Goal: Transaction & Acquisition: Purchase product/service

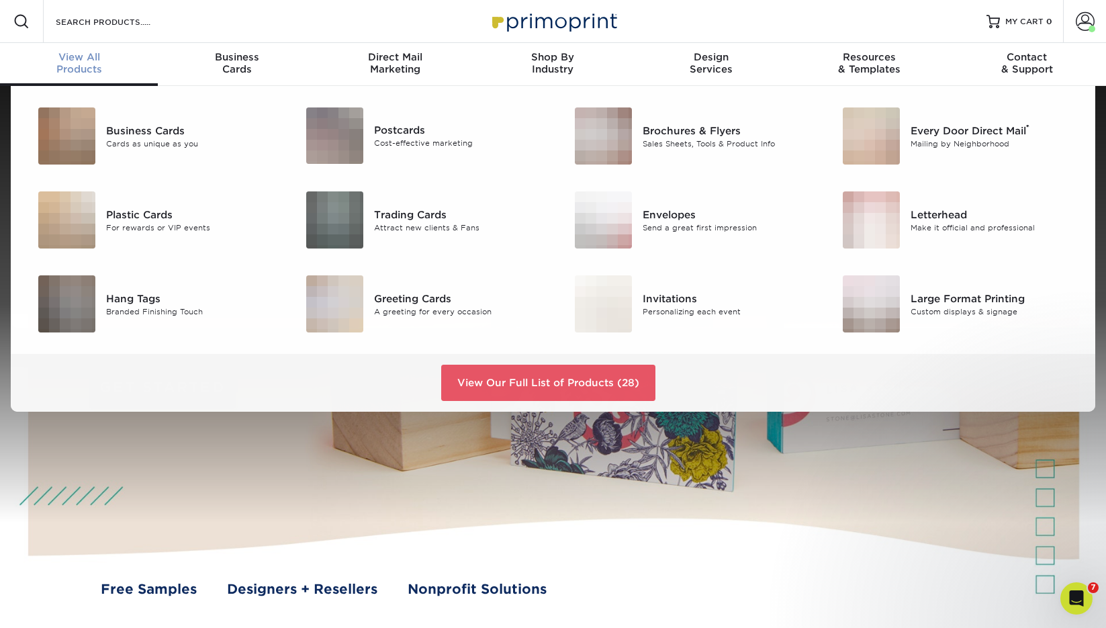
click at [79, 63] on div "View All Products" at bounding box center [79, 63] width 158 height 24
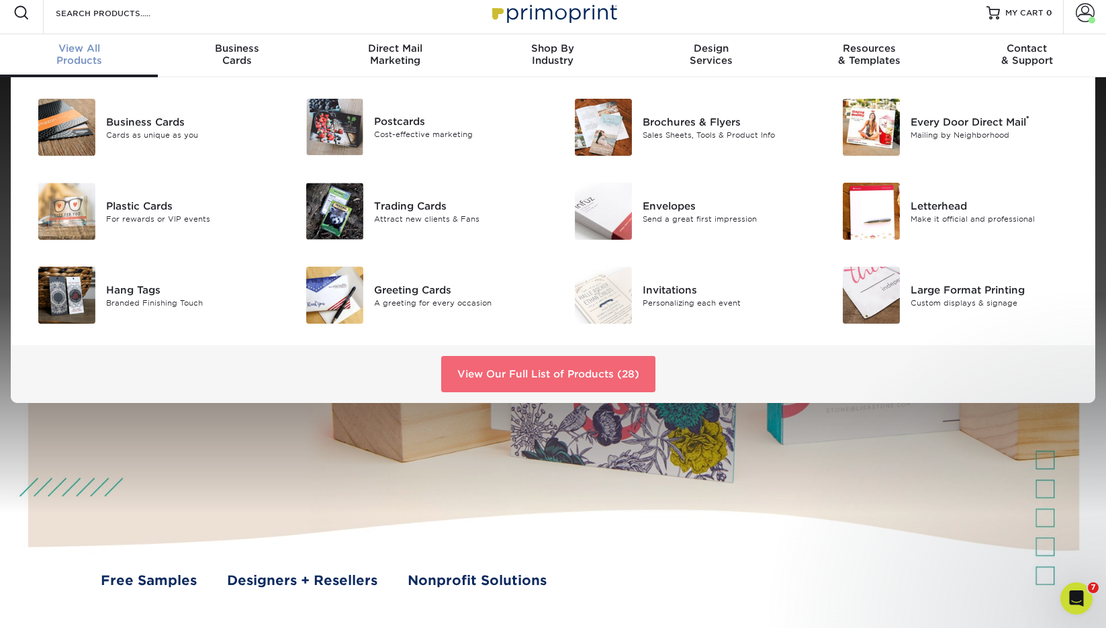
scroll to position [9, 1]
click at [509, 374] on link "View Our Full List of Products (28)" at bounding box center [548, 374] width 214 height 36
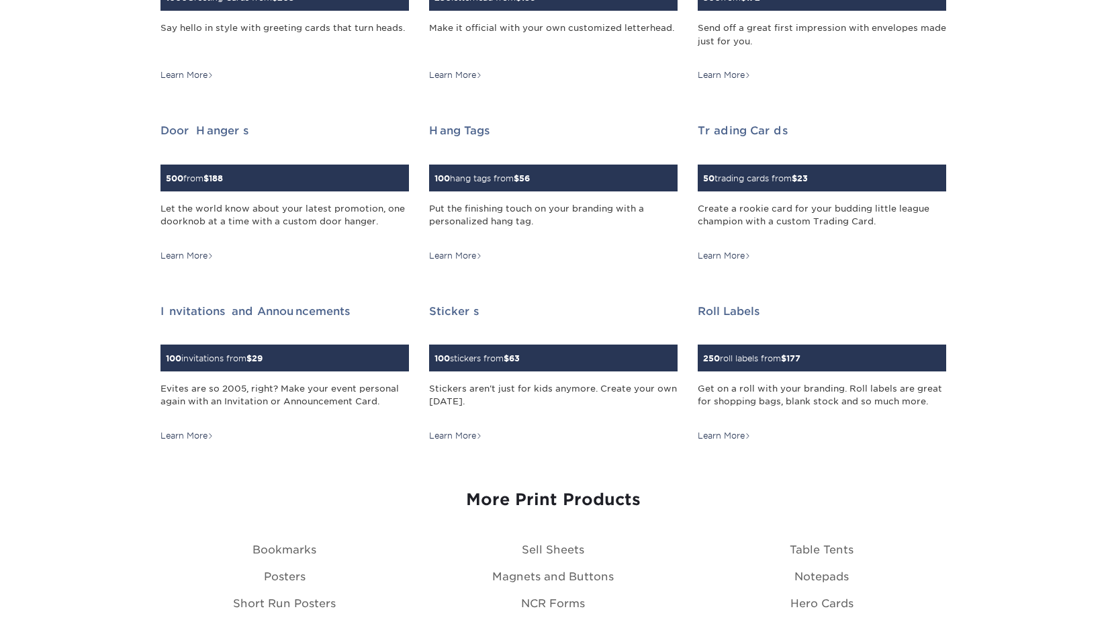
scroll to position [1318, 0]
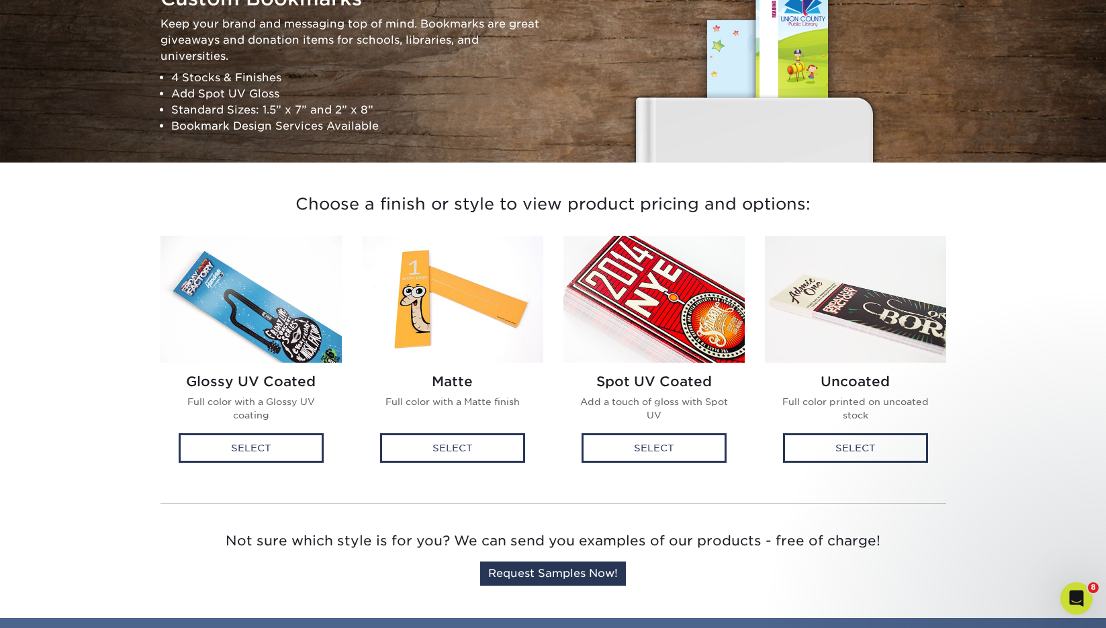
scroll to position [175, 0]
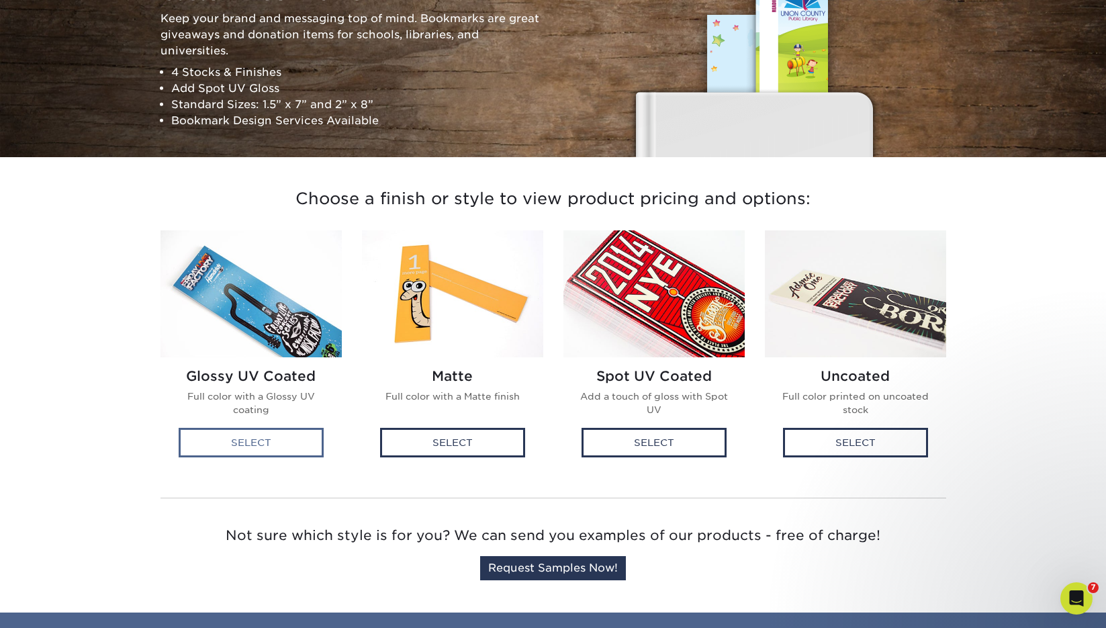
click at [257, 442] on div "Select" at bounding box center [251, 443] width 145 height 30
click at [455, 449] on div "Select" at bounding box center [452, 443] width 145 height 30
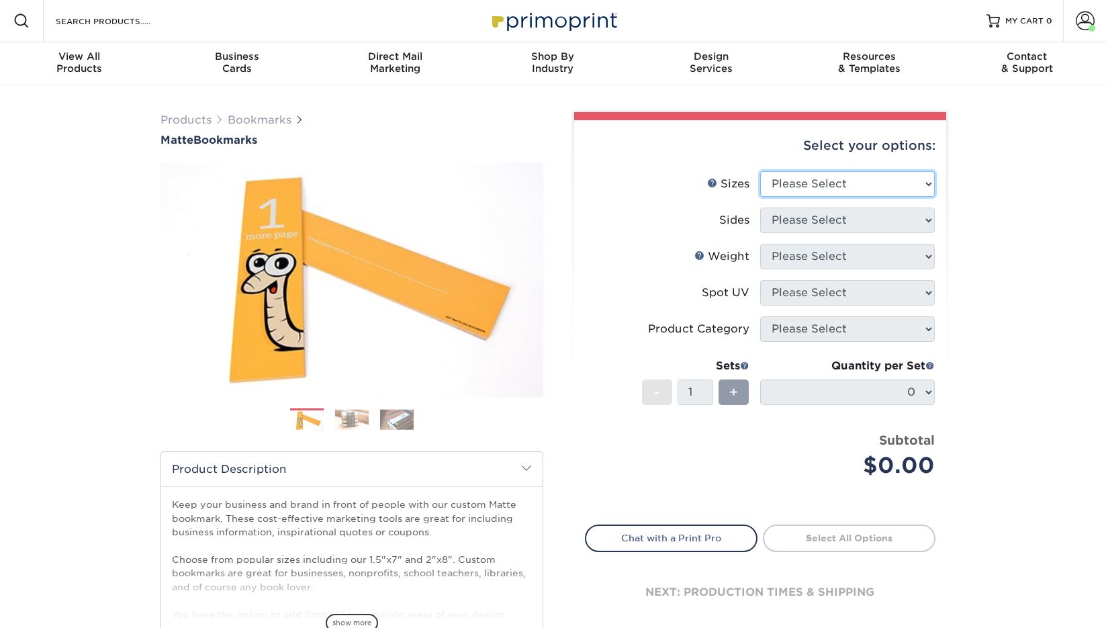
scroll to position [1, 0]
select select "2.00x8.00"
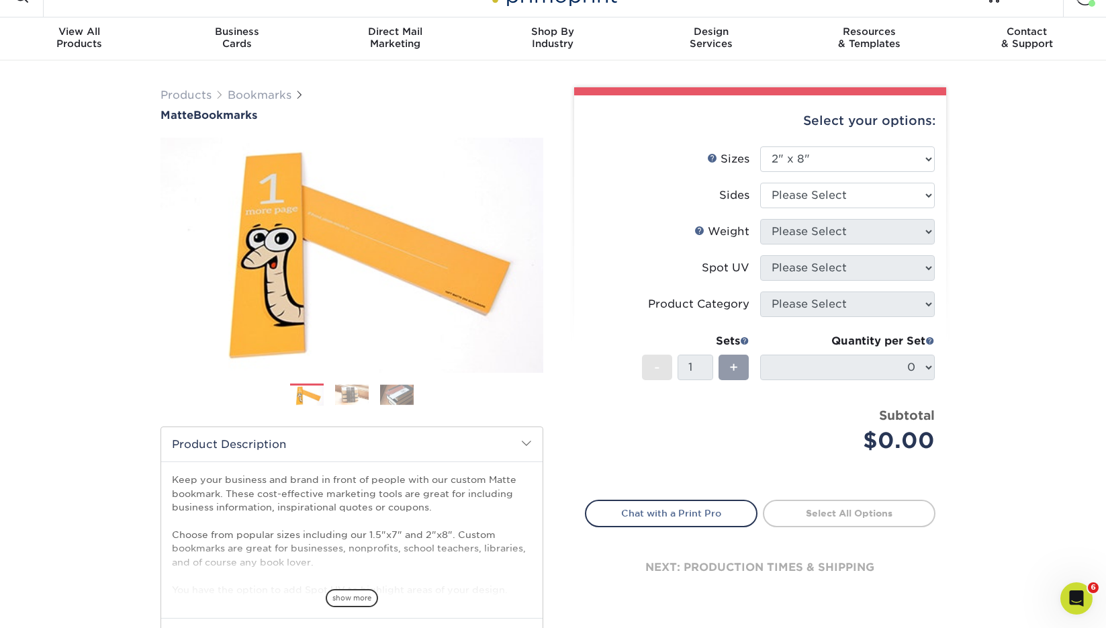
scroll to position [0, 0]
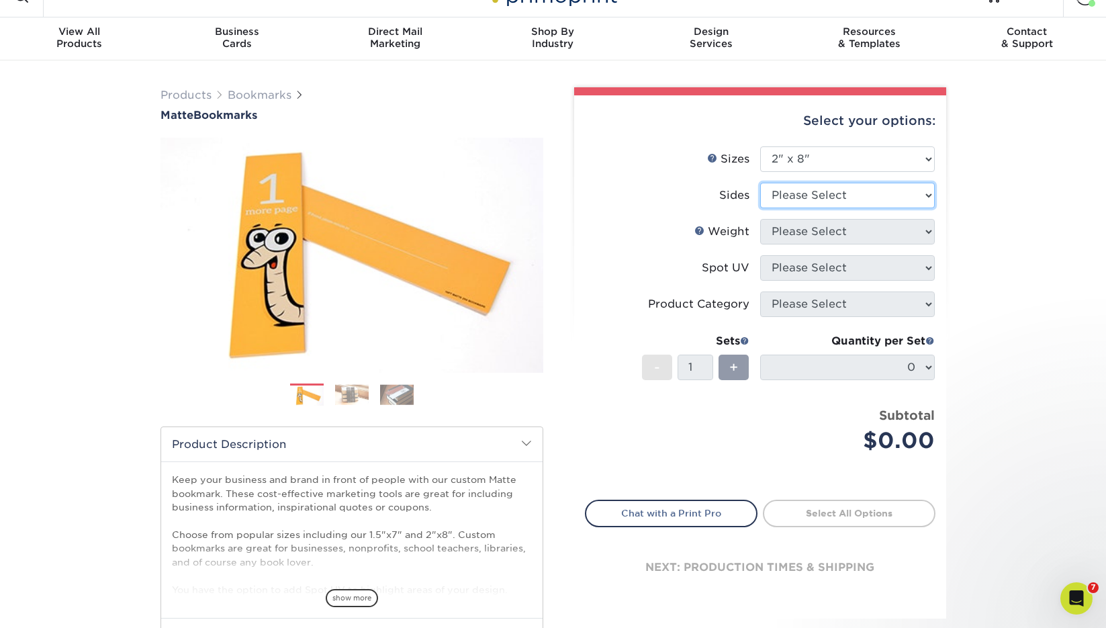
select select "13abbda7-1d64-4f25-8bb2-c179b224825d"
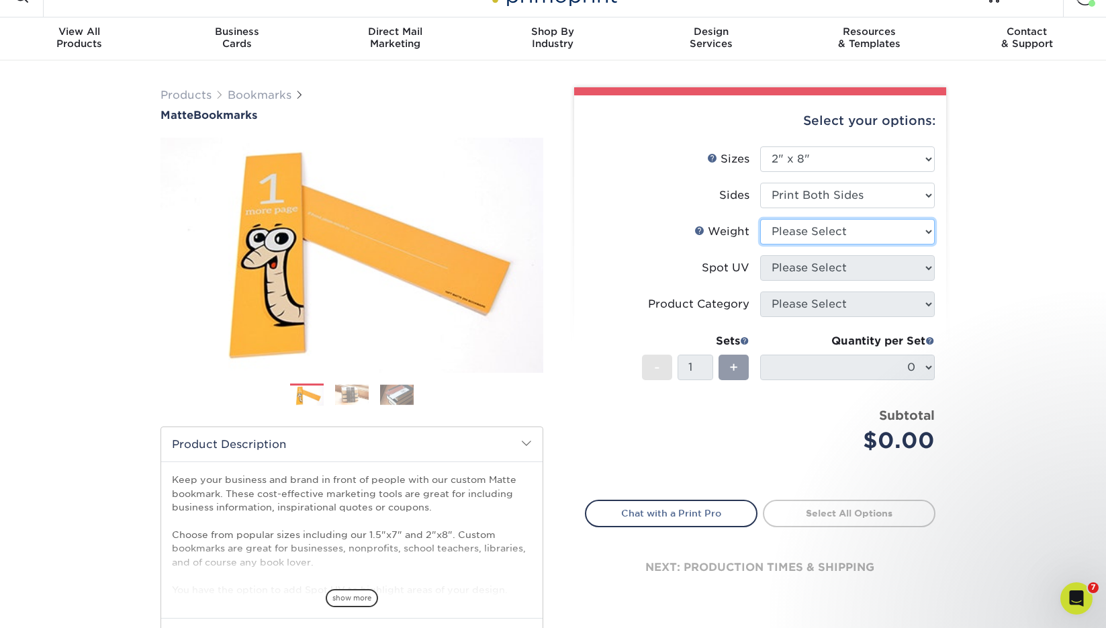
select select "16PT"
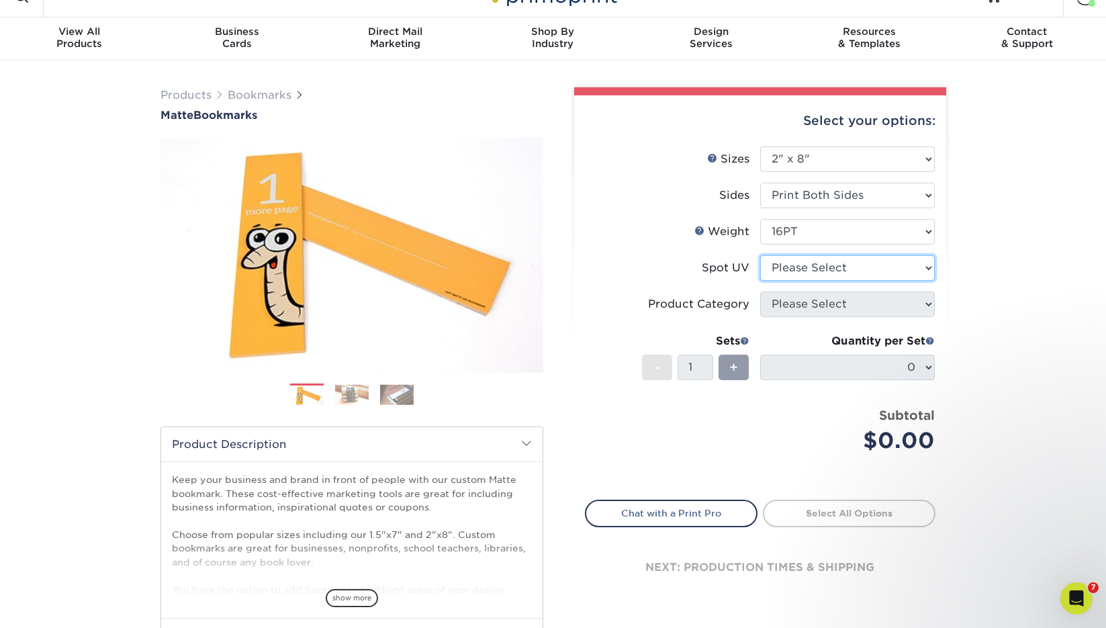
select select "3"
click at [801, 303] on form "Sizes Help Sizes Please Select 1.5" x 7" 2" x 8" Sides 16PT 14PT" at bounding box center [760, 315] width 351 height 338
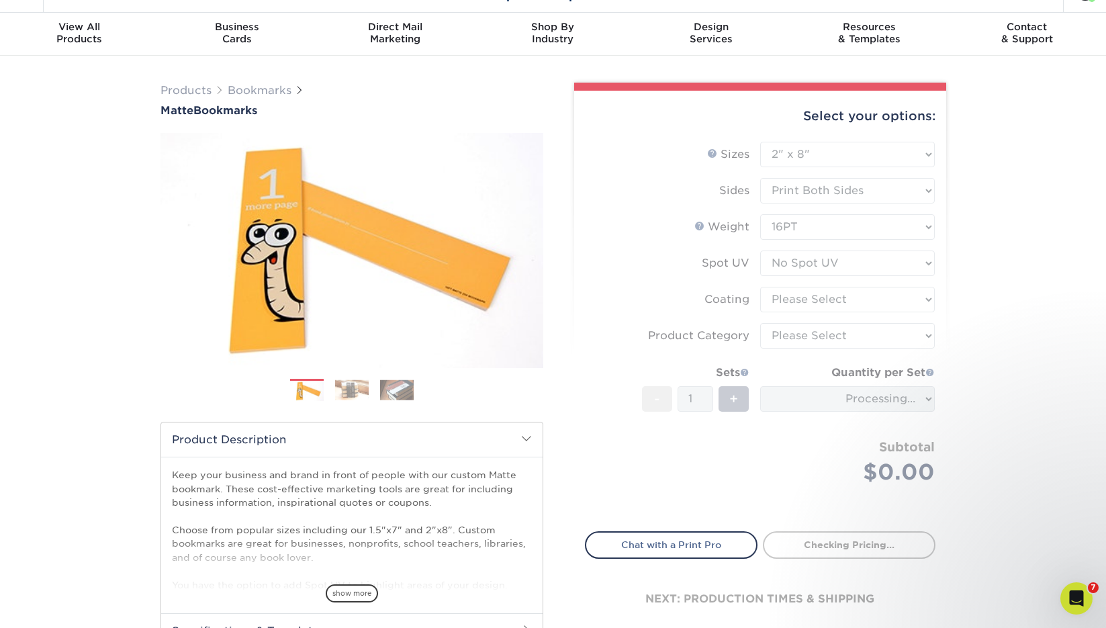
click at [804, 300] on form "Sizes Help Sizes Please Select 1.5" x 7" 2" x 8" Sides 16PT 14PT" at bounding box center [760, 329] width 351 height 374
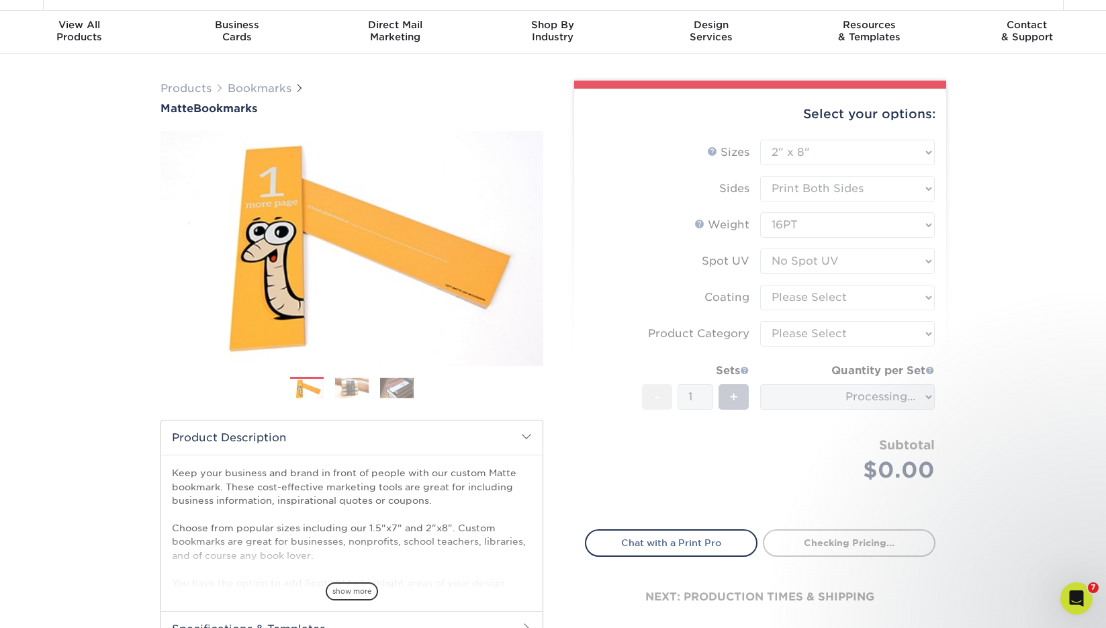
scroll to position [32, 0]
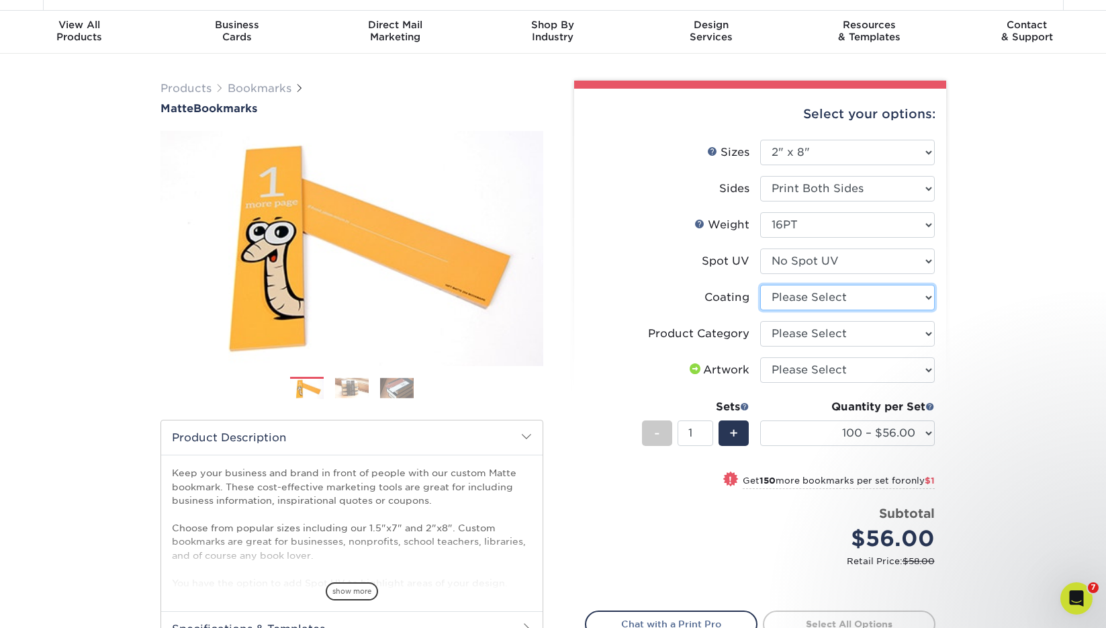
select select "121bb7b5-3b4d-429f-bd8d-bbf80e953313"
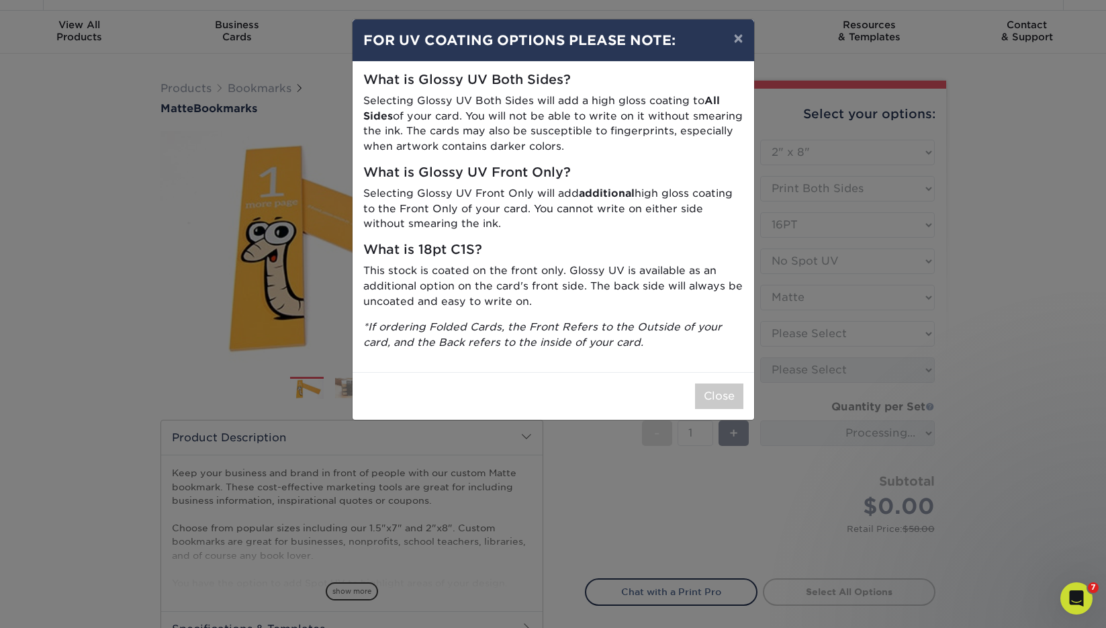
click at [724, 401] on div "Close" at bounding box center [554, 396] width 402 height 48
click at [723, 386] on button "Close" at bounding box center [719, 397] width 48 height 26
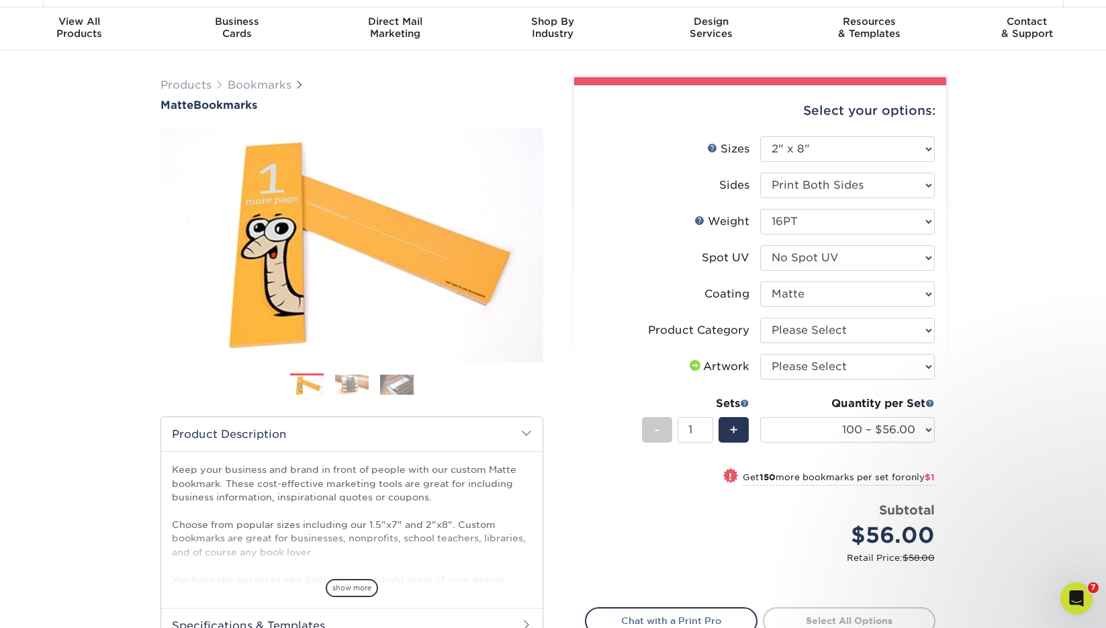
scroll to position [37, 0]
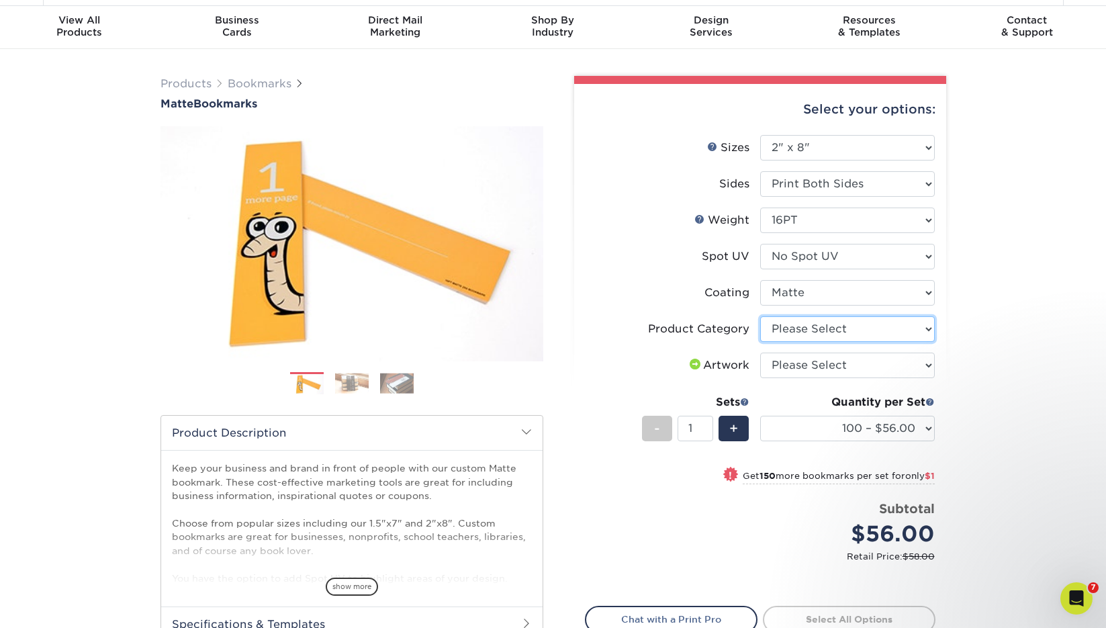
select select "9b7272e0-d6c8-4c3c-8e97-d3a1bcdab858"
select select "upload"
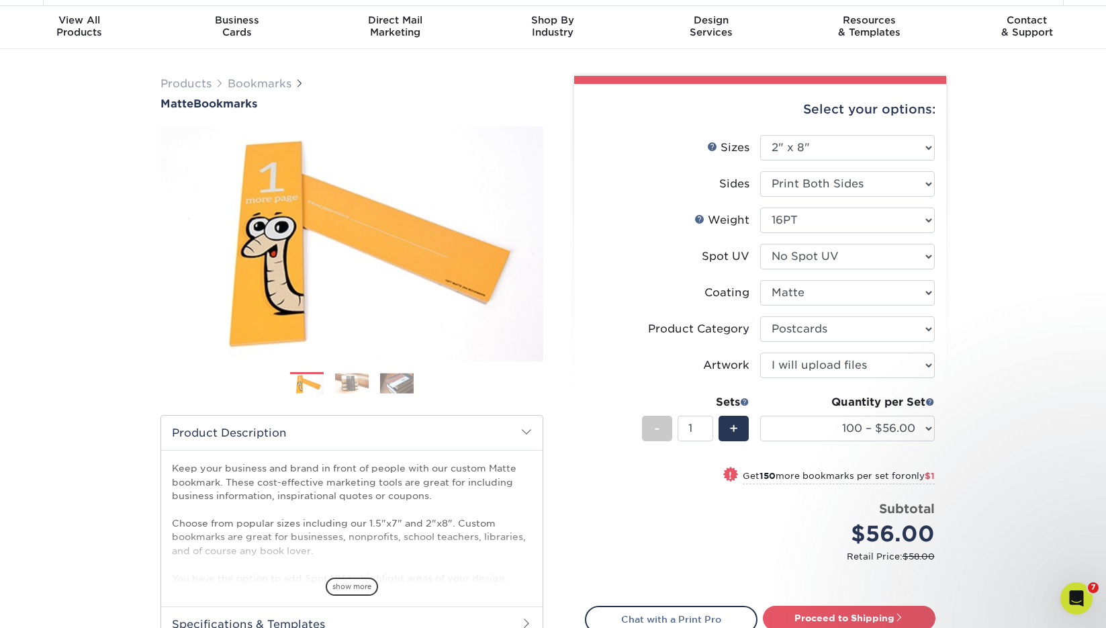
click at [831, 414] on div "Quantity per Set 100 – $56.00 250 – $57.00 500 – $63.00 1000 – $75.00 2500 – $1…" at bounding box center [847, 425] width 175 height 62
select select "250 – $57.00"
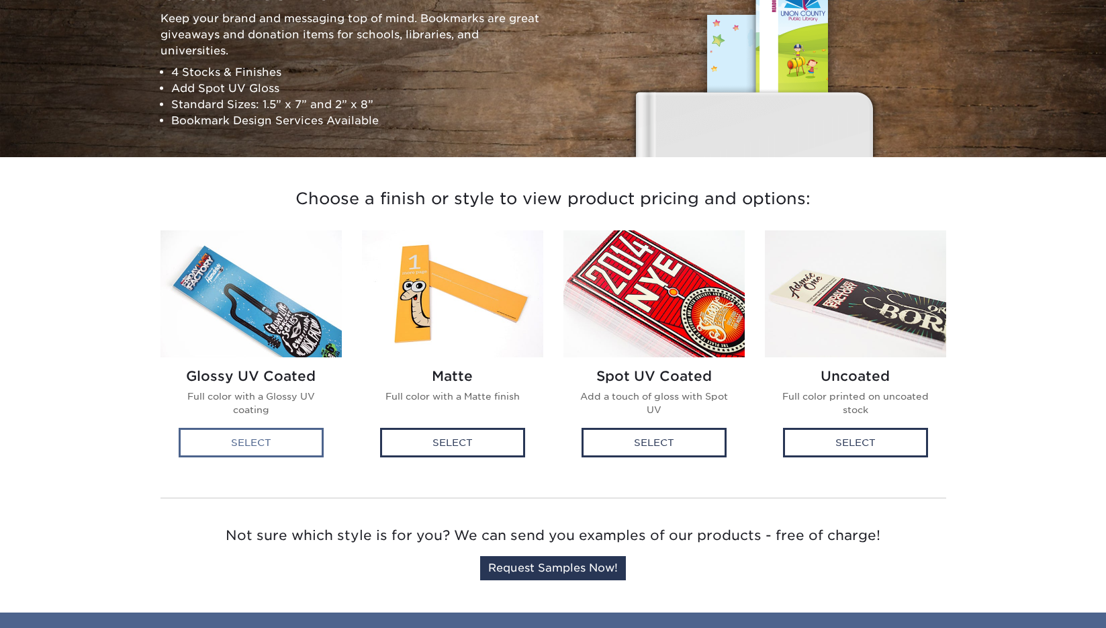
click at [273, 434] on div "Select" at bounding box center [251, 443] width 145 height 30
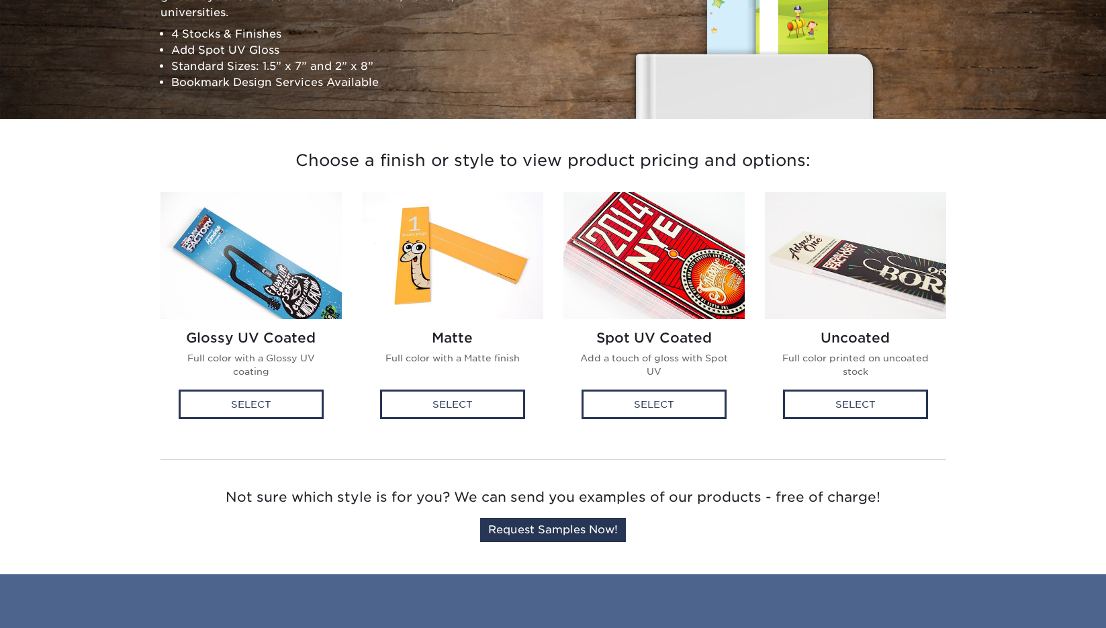
scroll to position [218, 0]
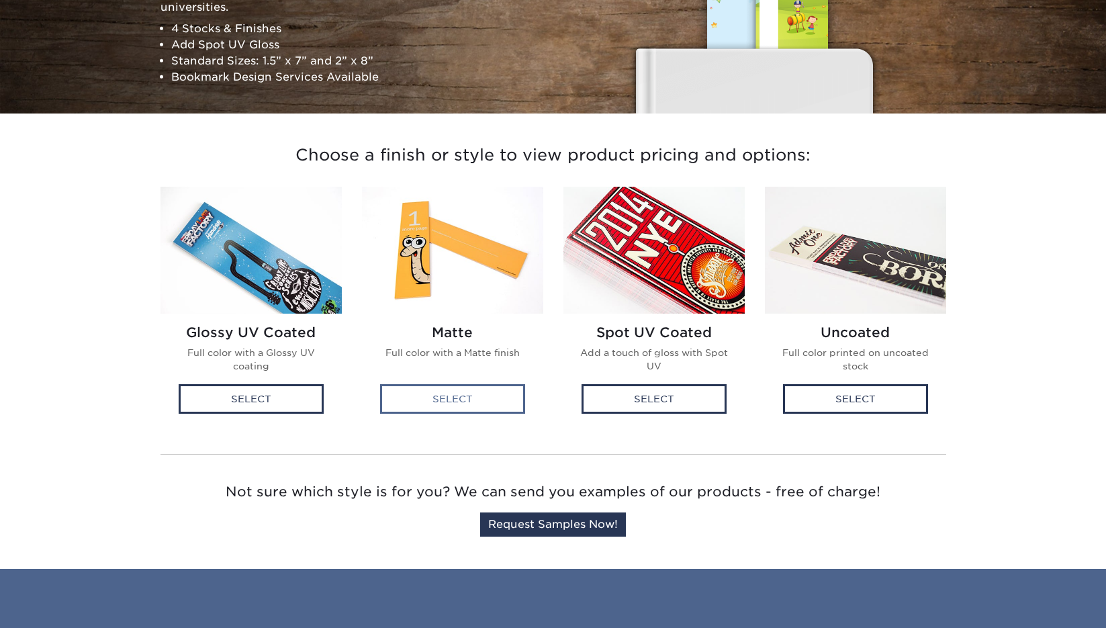
click at [449, 403] on div "Select" at bounding box center [452, 399] width 145 height 30
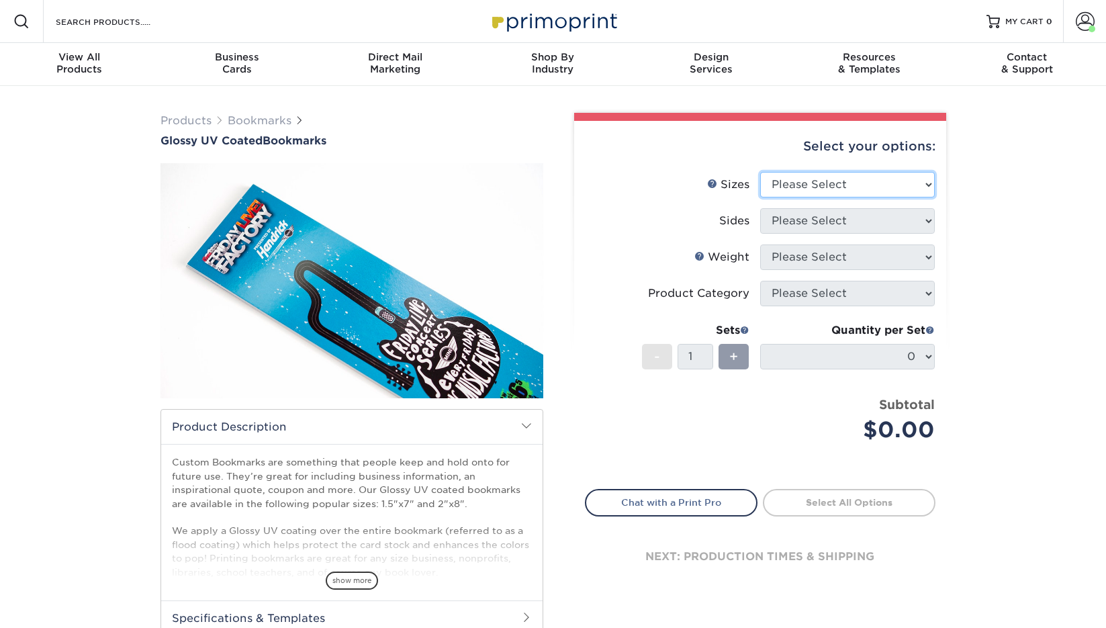
select select "2.00x8.00"
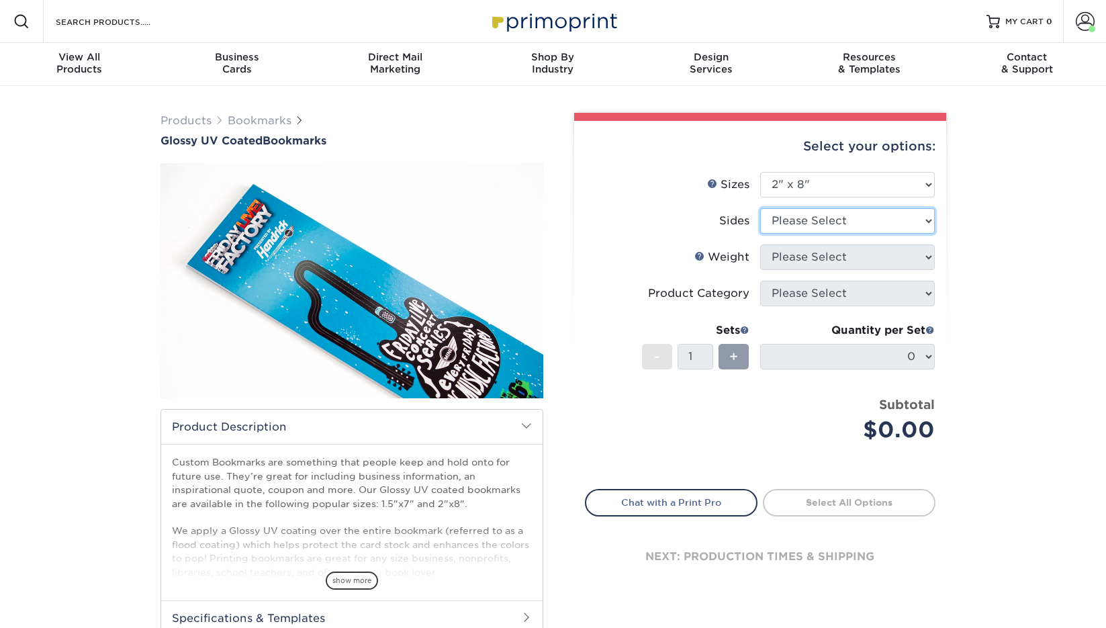
select select "13abbda7-1d64-4f25-8bb2-c179b224825d"
select select "16PT"
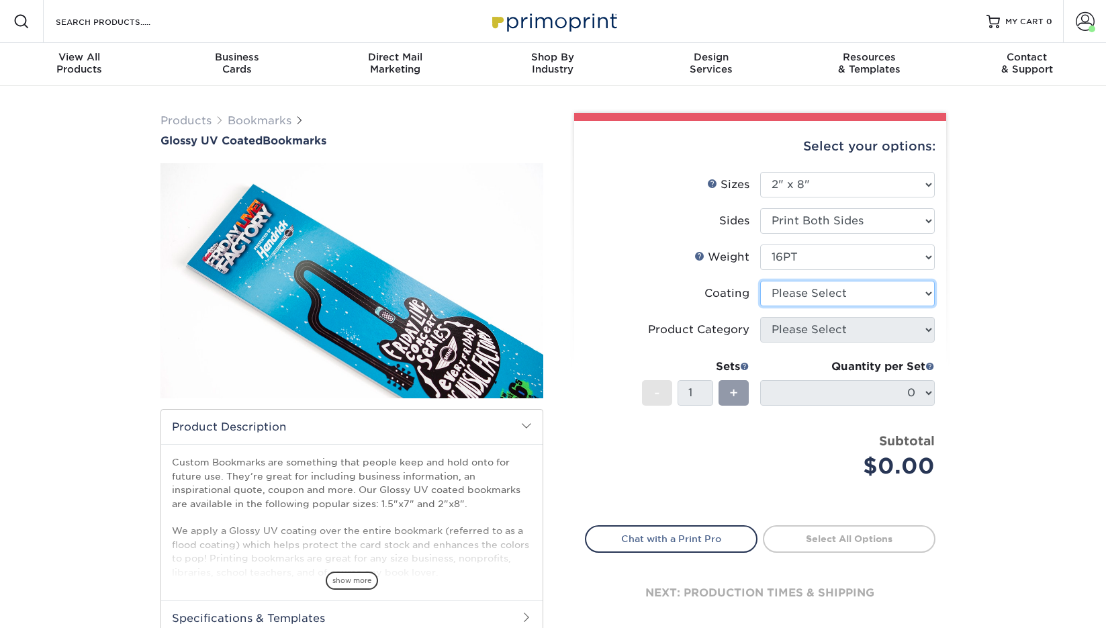
select select "ae367451-b2b8-45df-a344-0f05b6a12993"
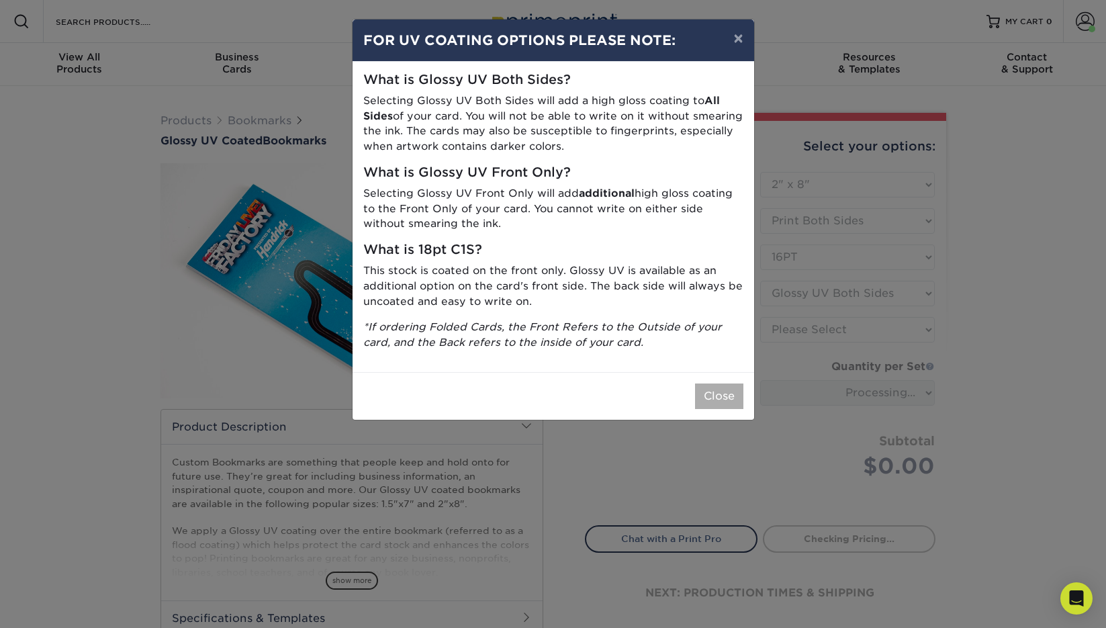
click at [715, 384] on button "Close" at bounding box center [719, 397] width 48 height 26
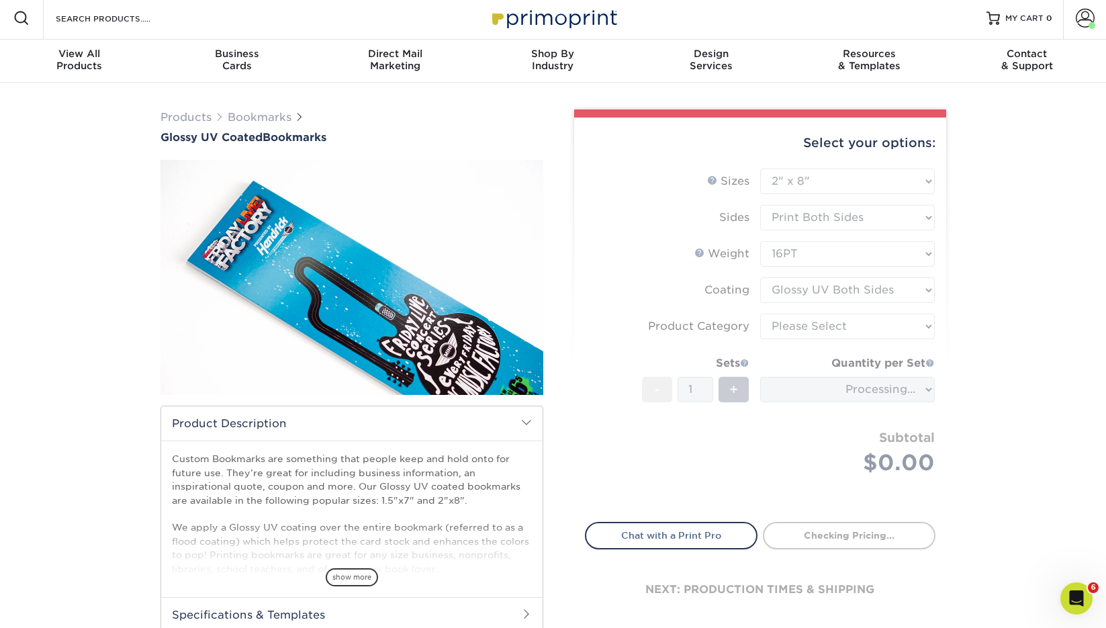
click at [795, 328] on form "Sizes Help Sizes Please Select 1.5" x 7" 2" x 8" Sides 16PT 14PT" at bounding box center [760, 338] width 351 height 338
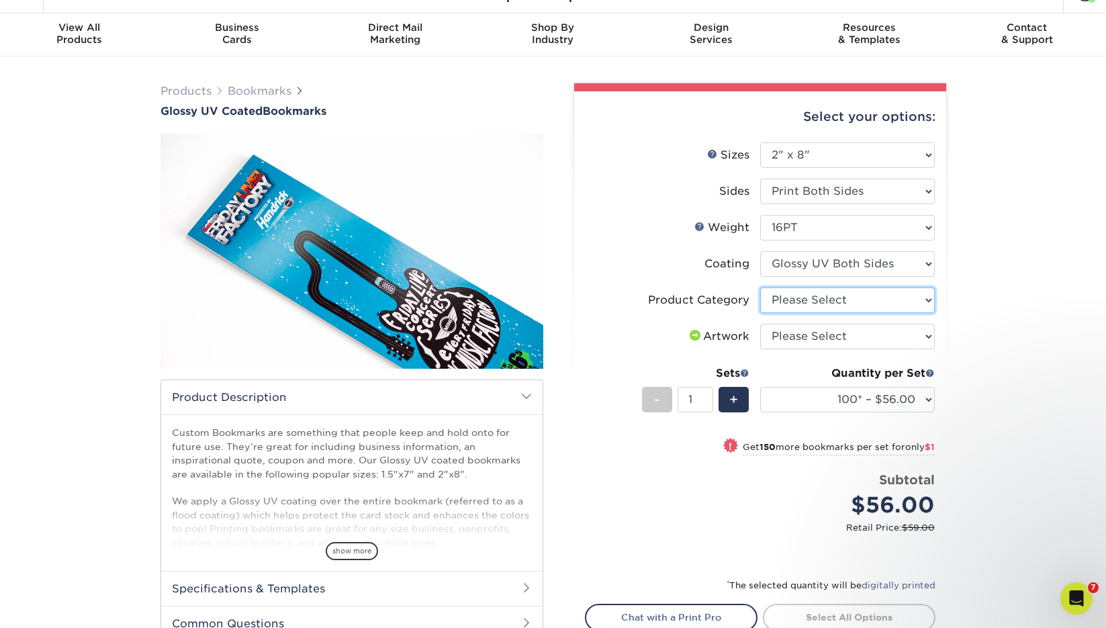
select select "9b7272e0-d6c8-4c3c-8e97-d3a1bcdab858"
select select "upload"
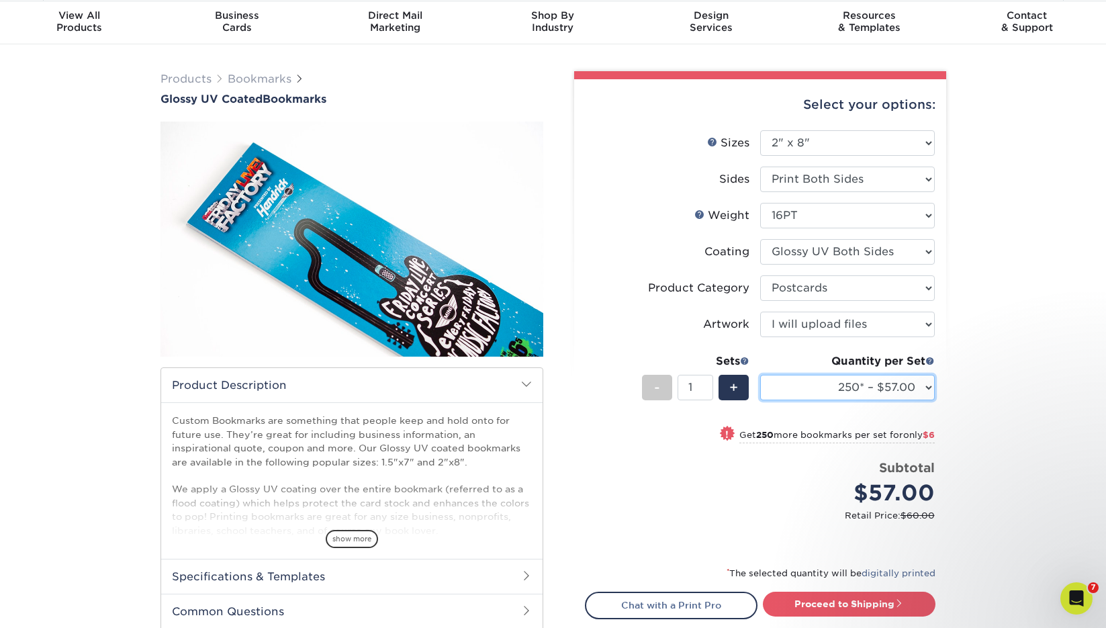
scroll to position [41, 0]
select select "500 – $63.00"
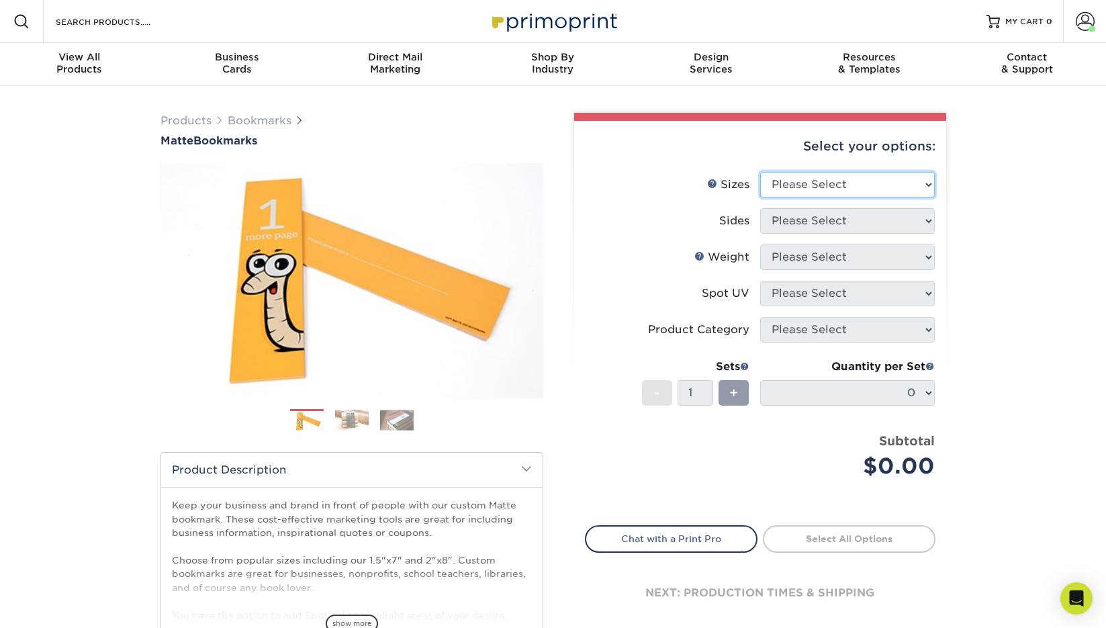
select select "2.00x8.00"
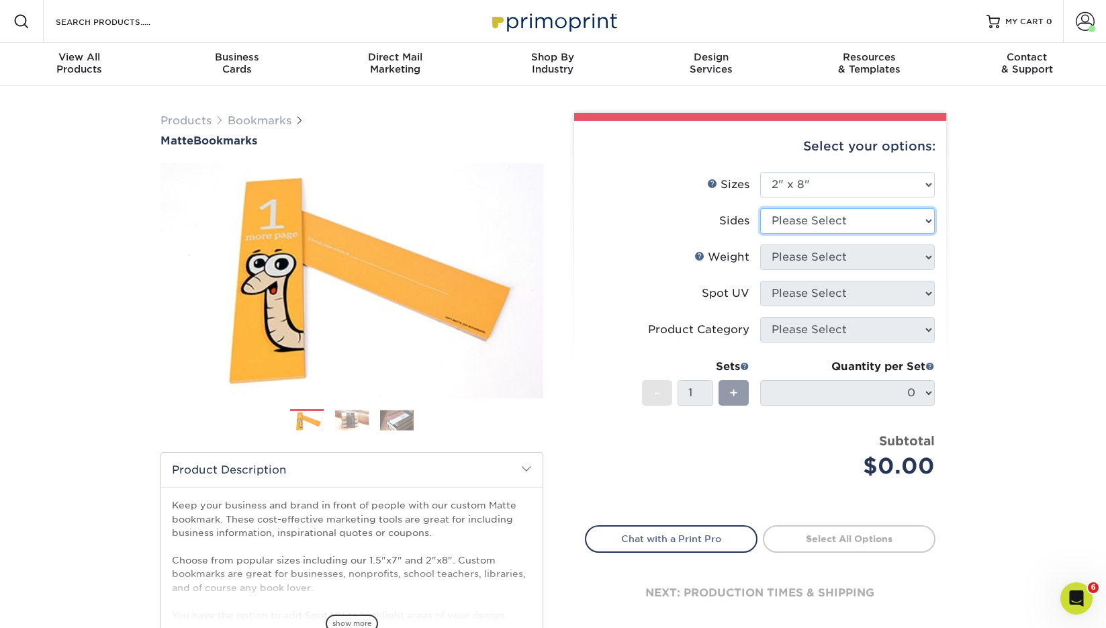
select select "13abbda7-1d64-4f25-8bb2-c179b224825d"
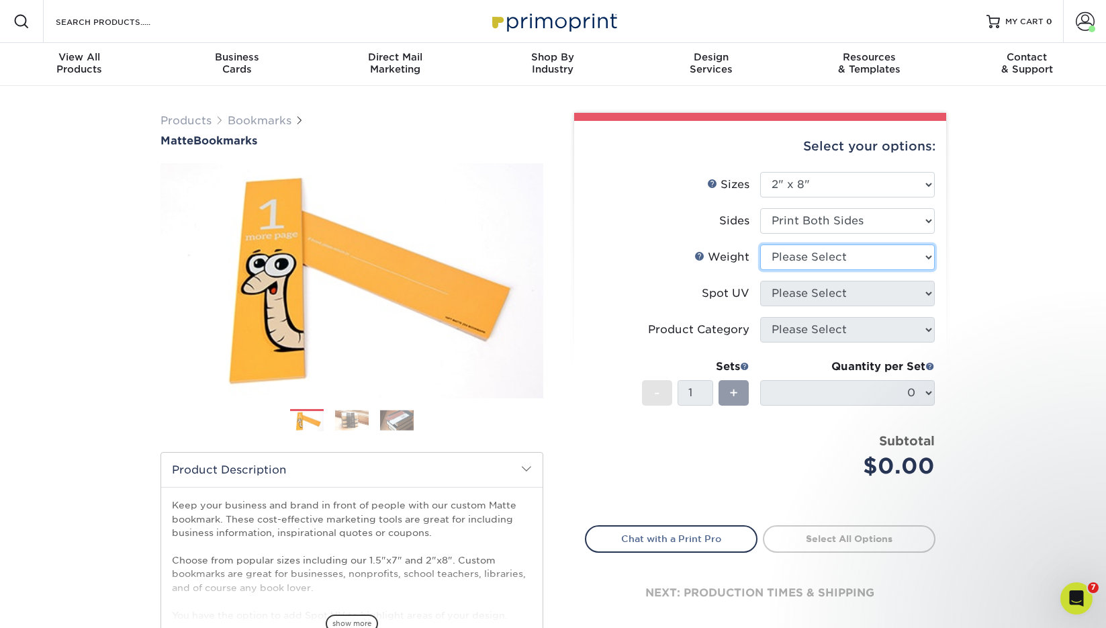
select select "16PT"
select select "3"
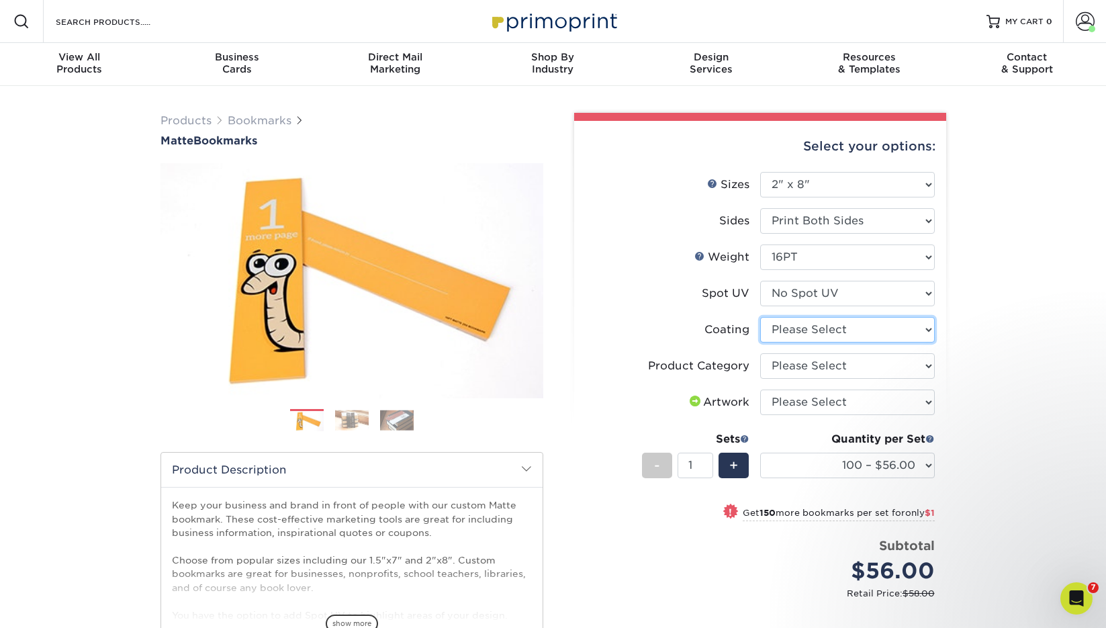
select select "121bb7b5-3b4d-429f-bd8d-bbf80e953313"
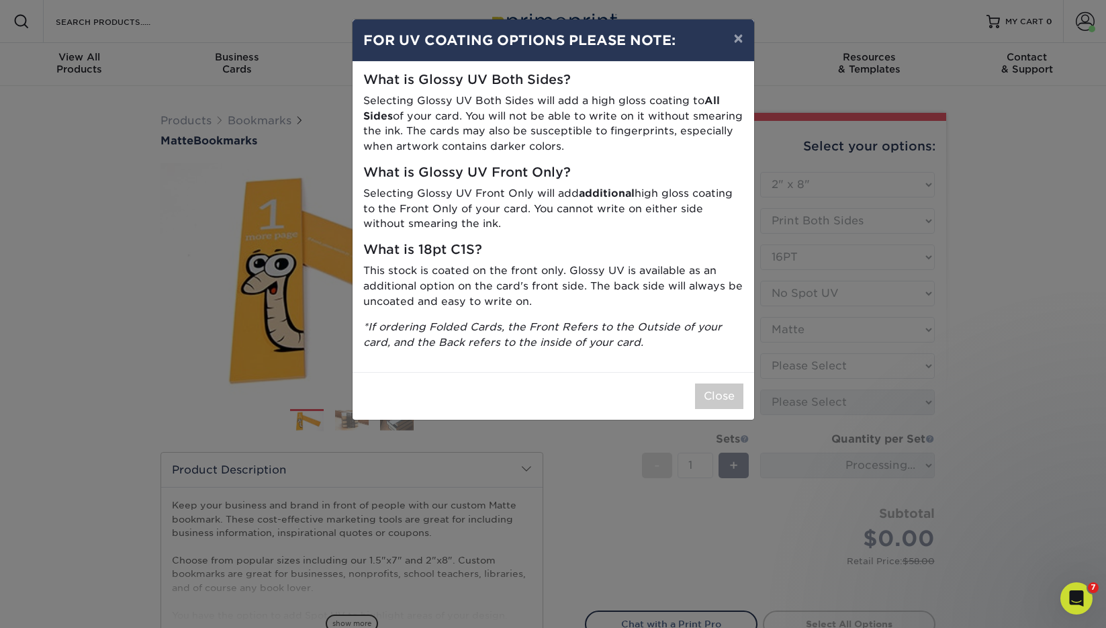
click at [809, 366] on div "× FOR UV COATING OPTIONS PLEASE NOTE: What is Glossy UV Both Sides? Selecting G…" at bounding box center [553, 314] width 1106 height 628
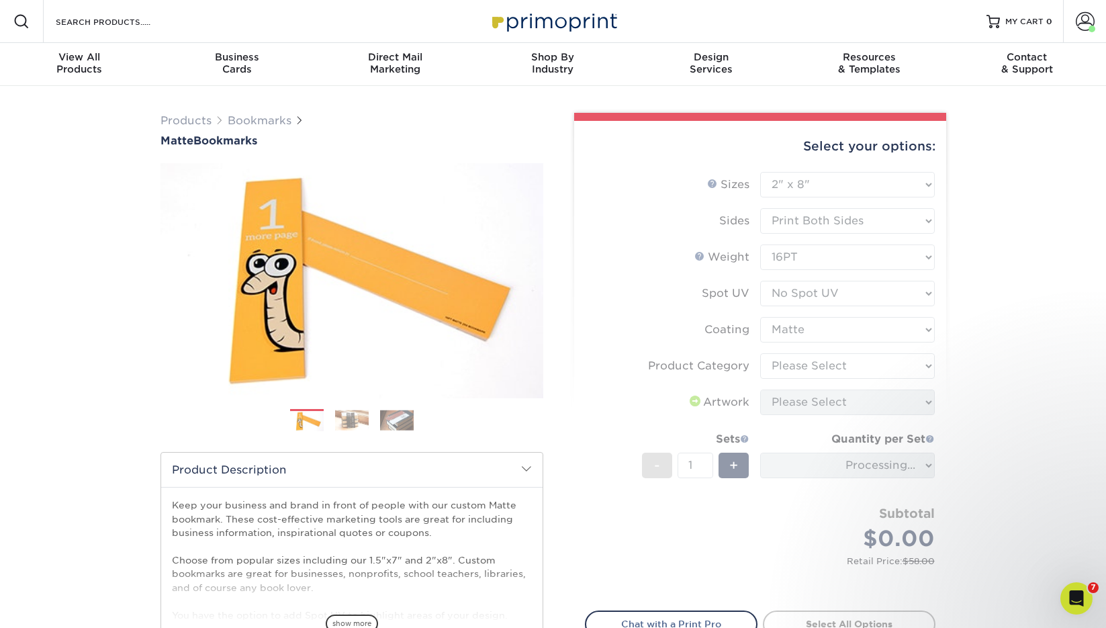
click at [803, 366] on form "Sizes Help Sizes Please Select 1.5" x 7" 2" x 8" Sides 16PT 14PT" at bounding box center [760, 383] width 351 height 423
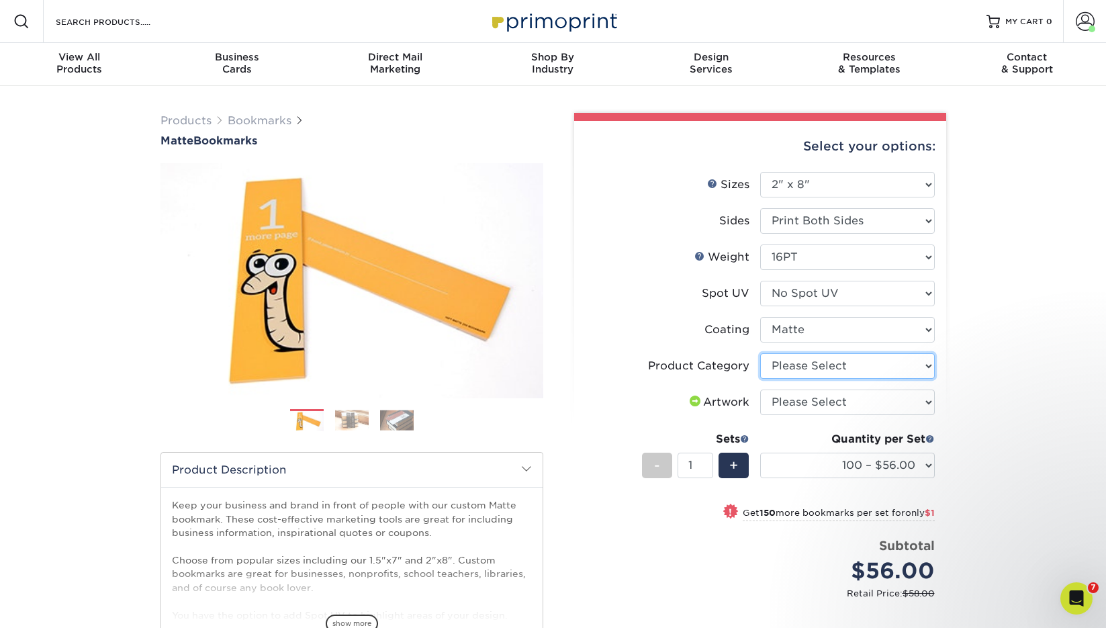
select select "9b7272e0-d6c8-4c3c-8e97-d3a1bcdab858"
select select "upload"
select select "500 – $63.00"
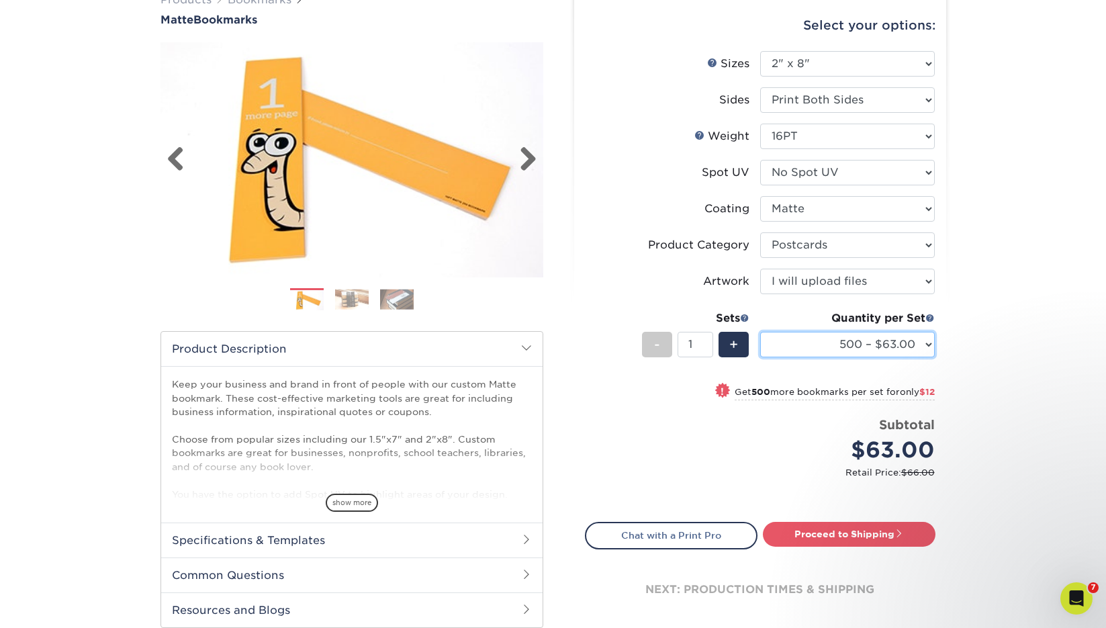
scroll to position [121, 0]
click at [799, 535] on link "Proceed to Shipping" at bounding box center [849, 534] width 173 height 24
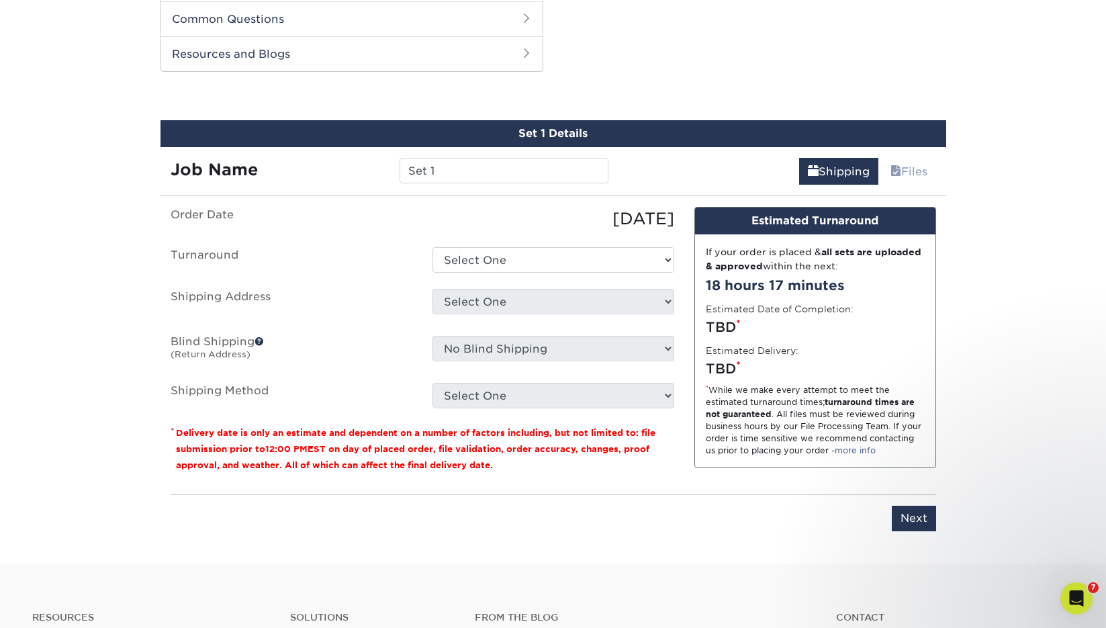
scroll to position [680, 0]
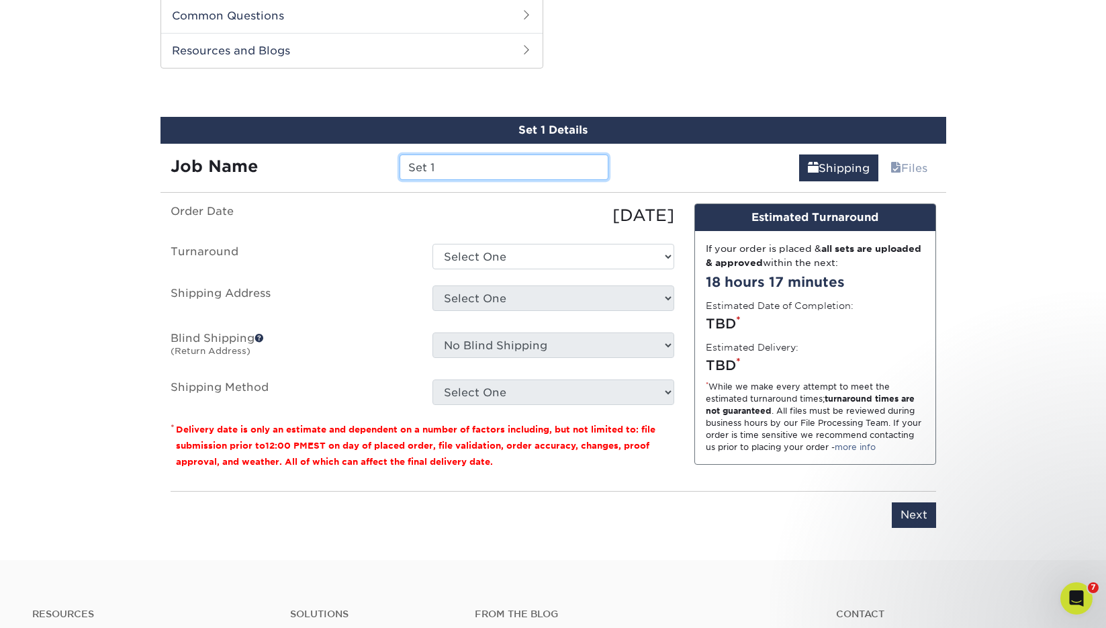
drag, startPoint x: 458, startPoint y: 168, endPoint x: 374, endPoint y: 170, distance: 84.0
click at [374, 170] on div "Job Name Set 1" at bounding box center [390, 167] width 459 height 26
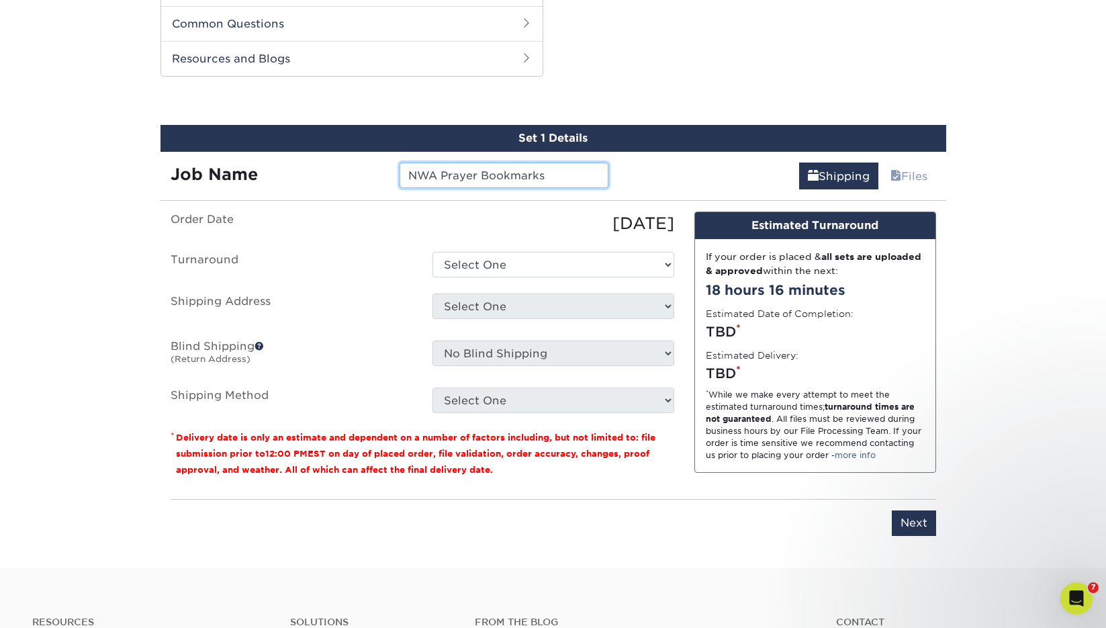
type input "NWA Prayer Bookmarks"
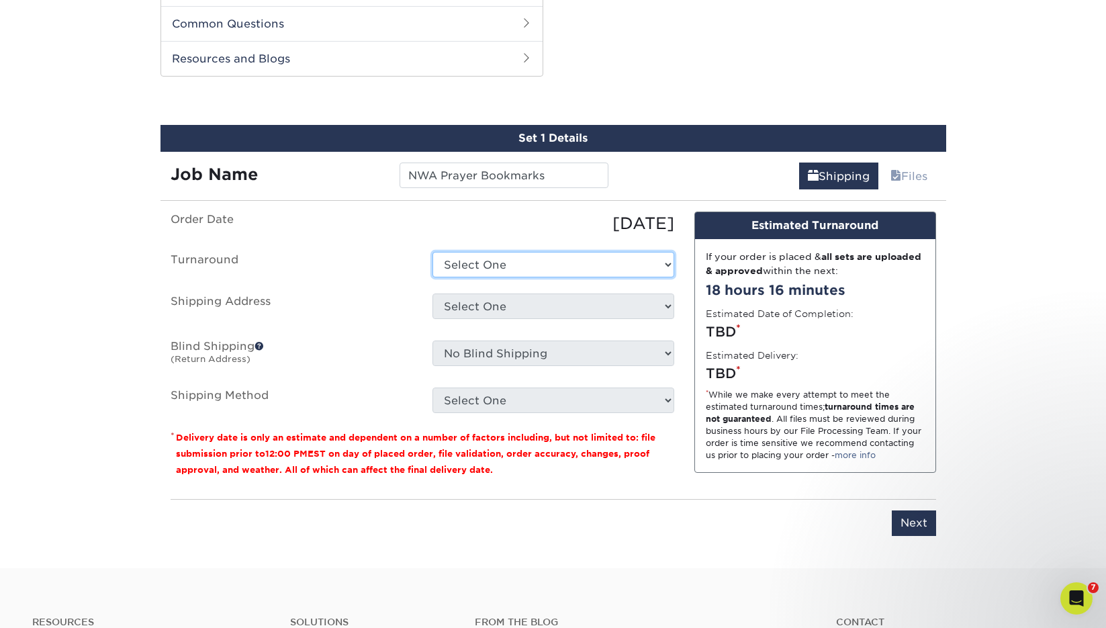
select select "5dc0ded1-59db-4ae5-b697-9b2e7ffb53ef"
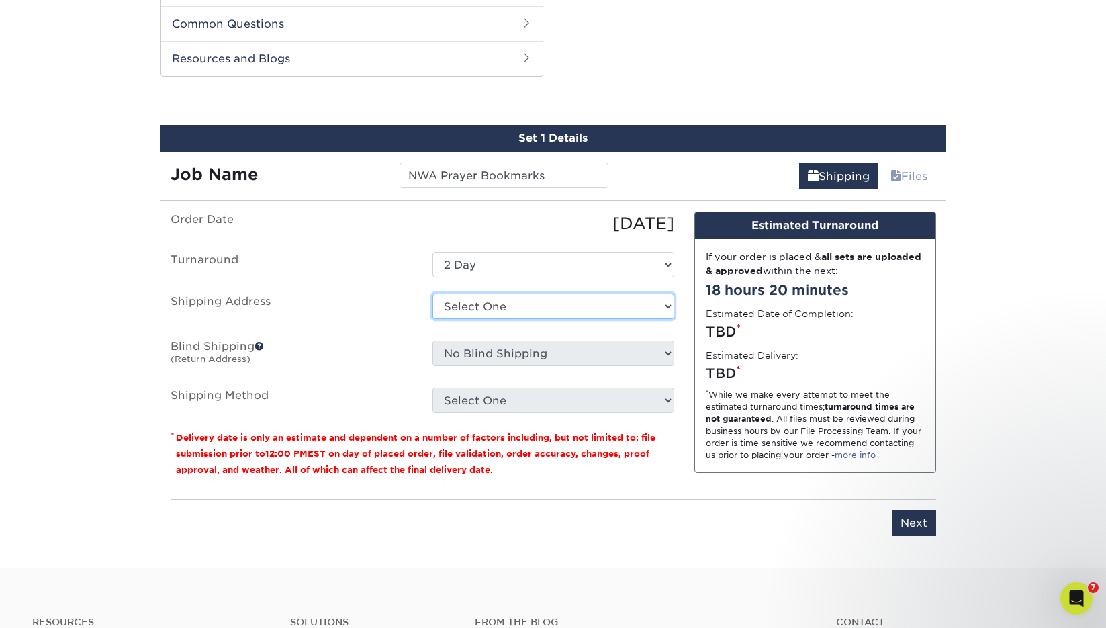
select select "61229"
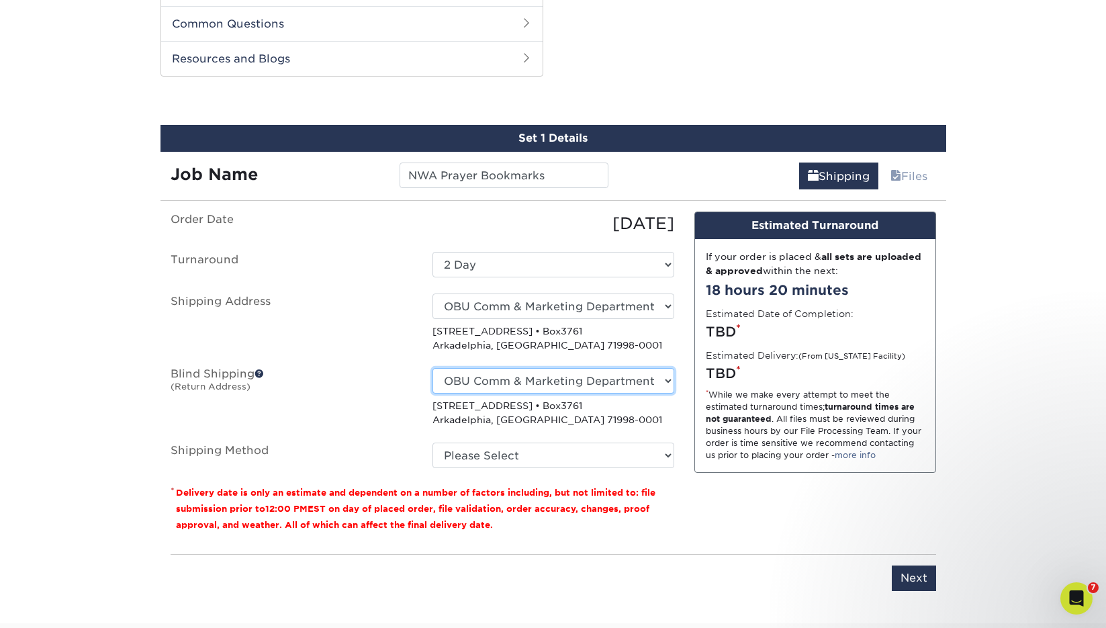
select select "-1"
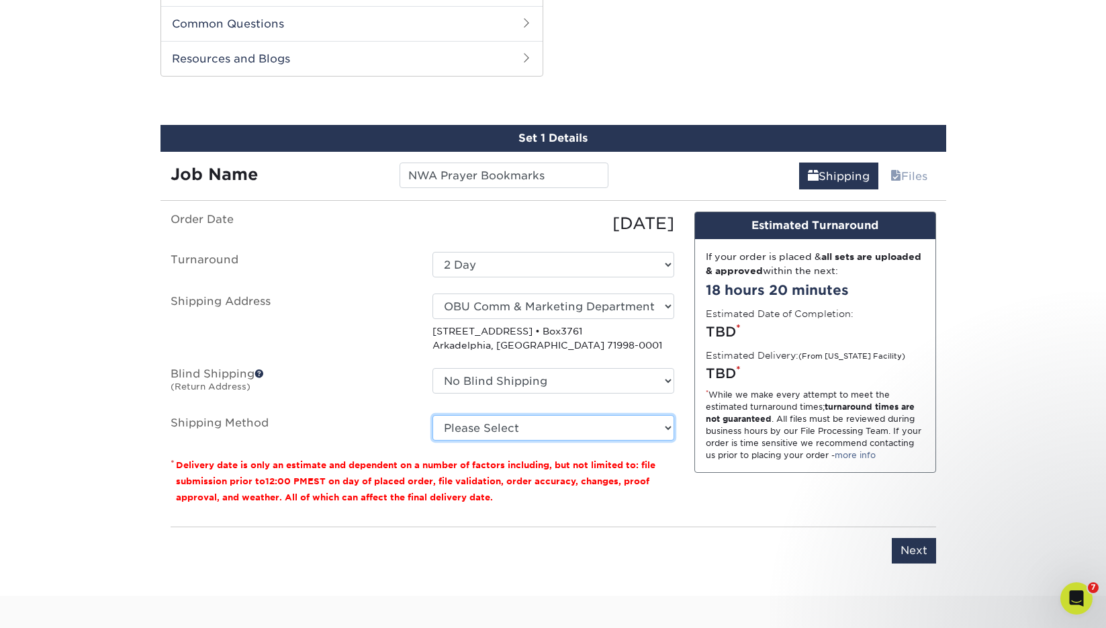
select select "03"
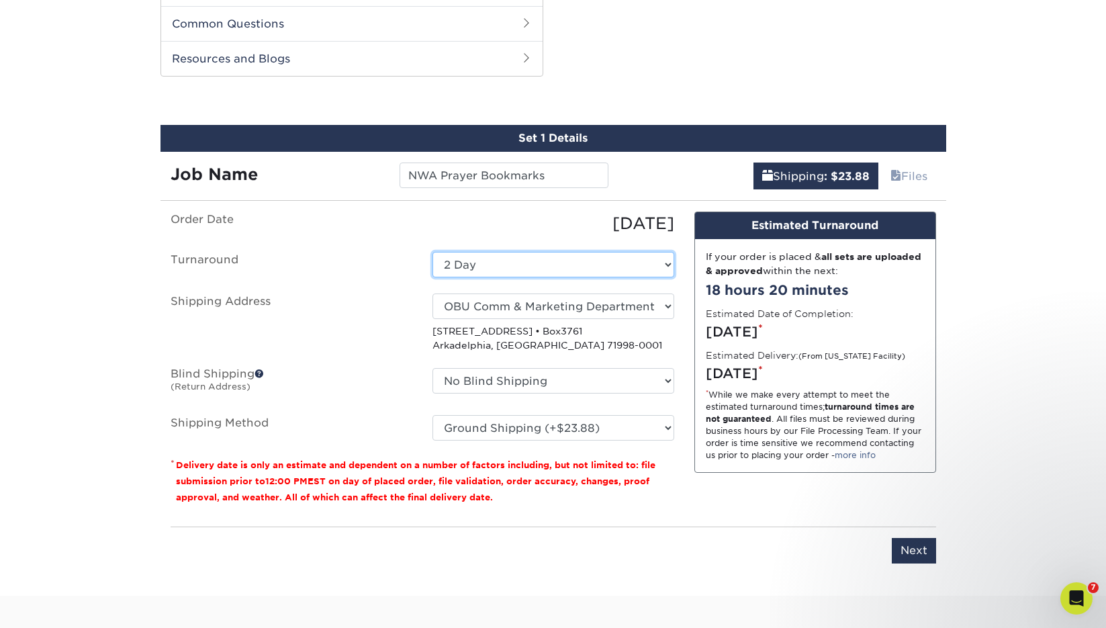
select select "5f09b864-85ee-44aa-8efe-d07923afbc55"
click at [706, 496] on div "Design Estimated Turnaround If your order is placed & all sets are uploaded & a…" at bounding box center [815, 364] width 262 height 304
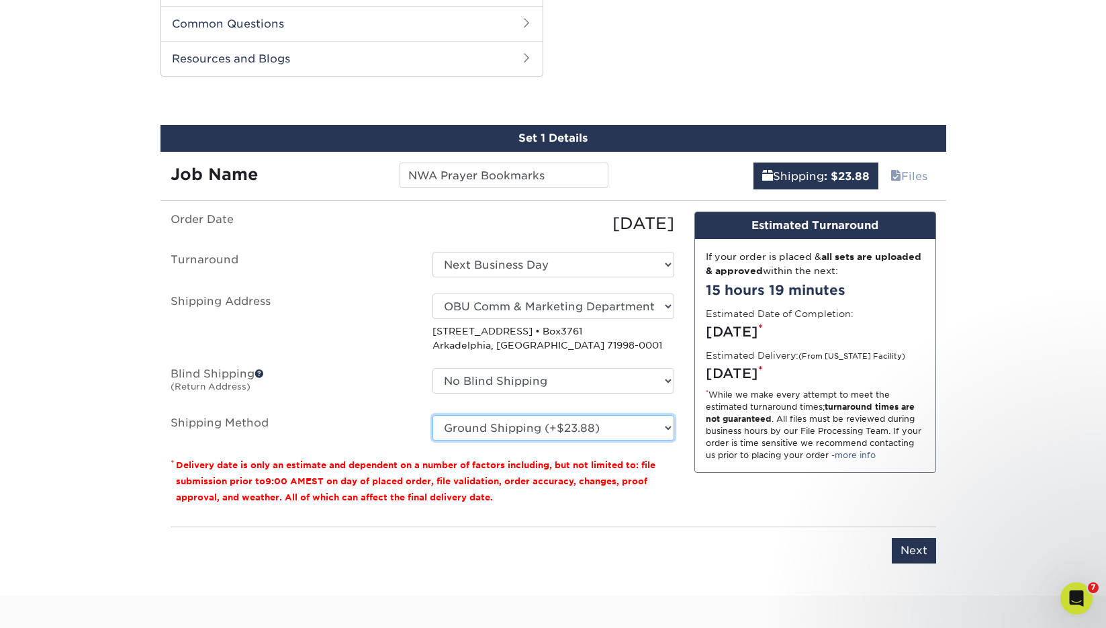
click at [595, 426] on select "Please Select Ground Shipping (+$23.88) 3 Day Shipping Service (+$26.42) 2 Day …" at bounding box center [554, 428] width 242 height 26
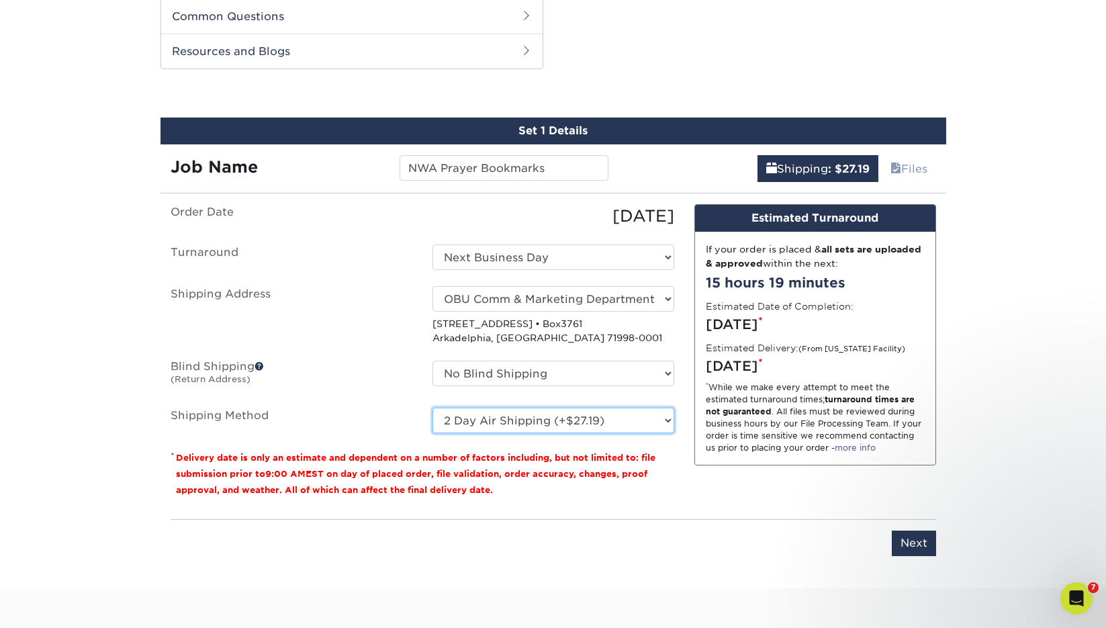
scroll to position [682, 0]
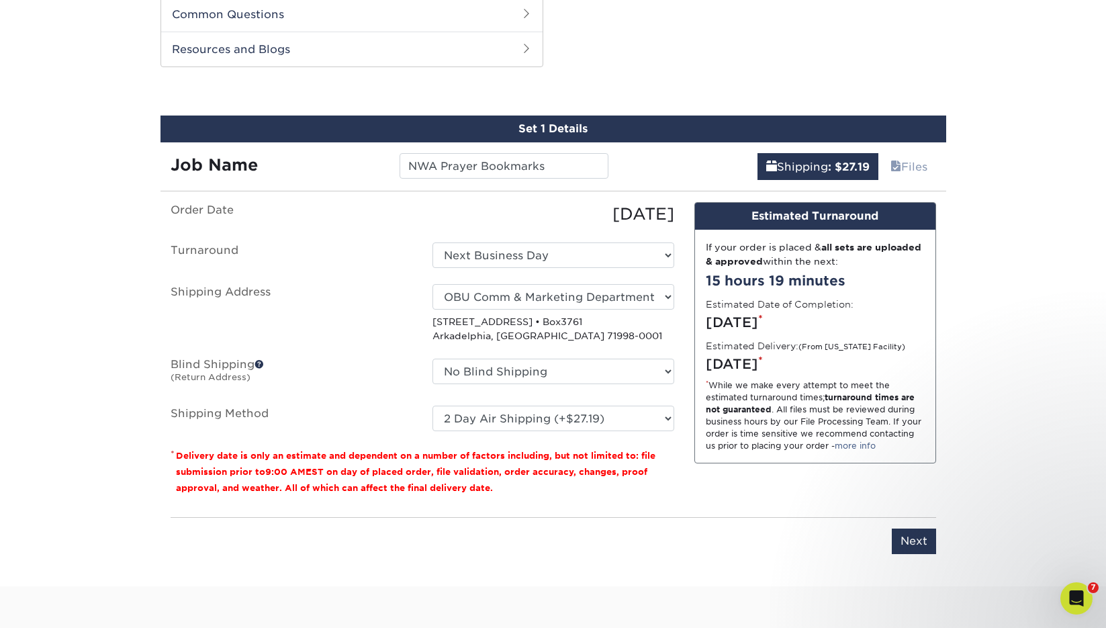
click at [672, 447] on p "* Delivery date is only an estimate and dependent on a number of factors includ…" at bounding box center [423, 471] width 504 height 48
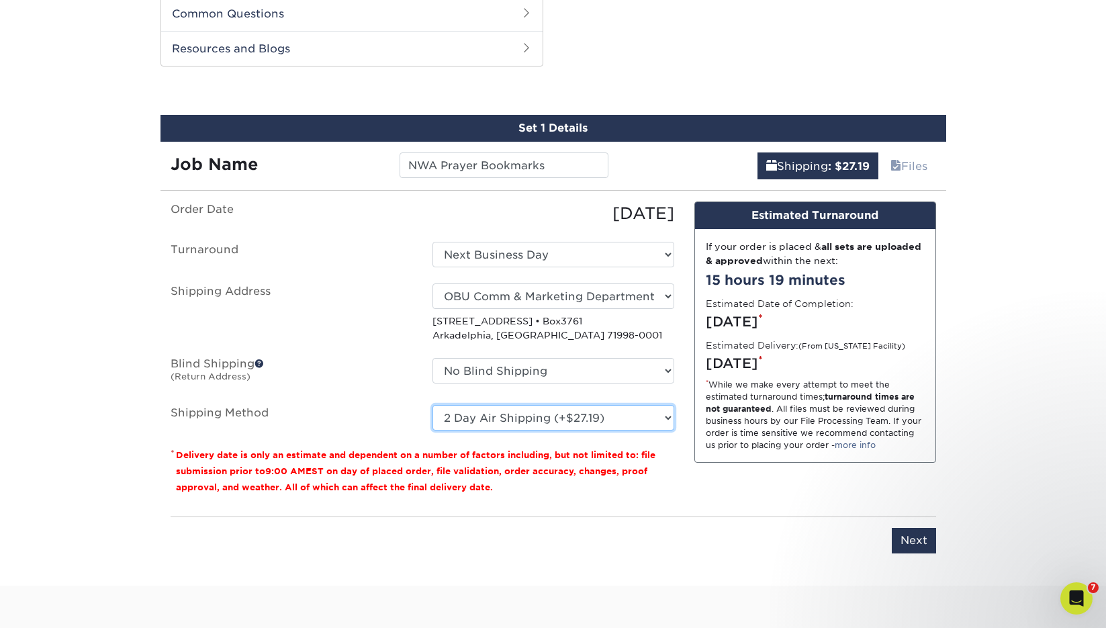
scroll to position [683, 0]
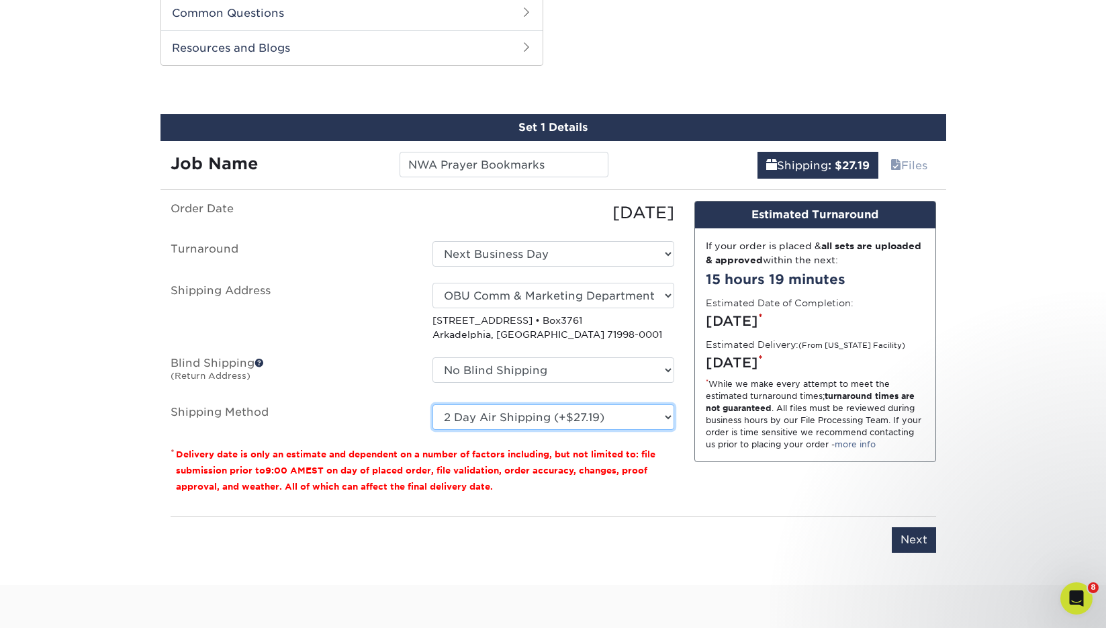
select select "13"
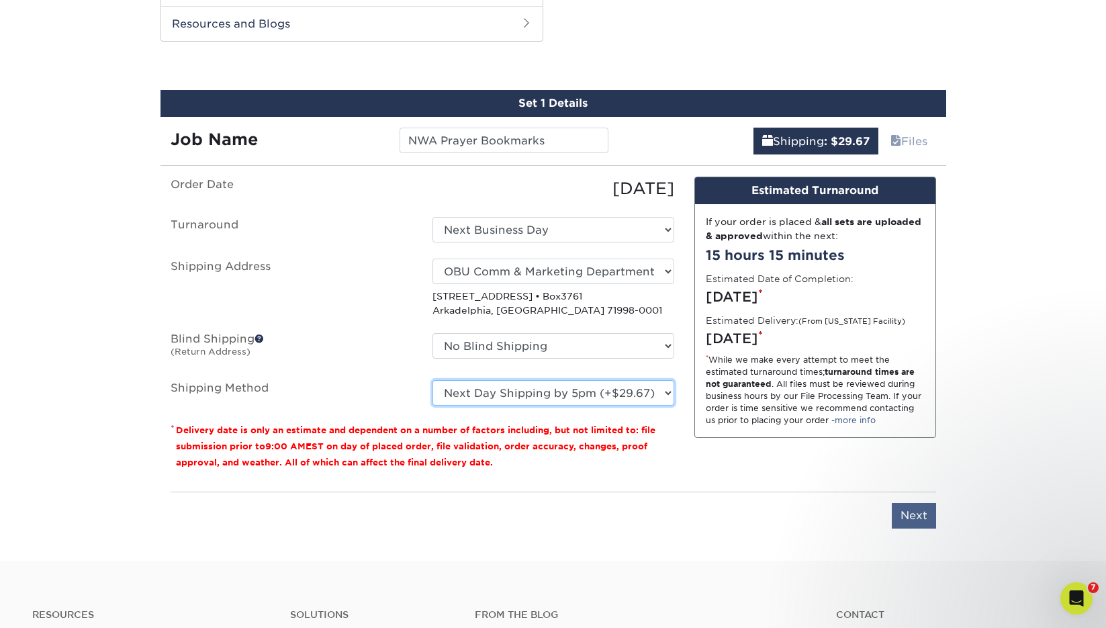
scroll to position [710, 0]
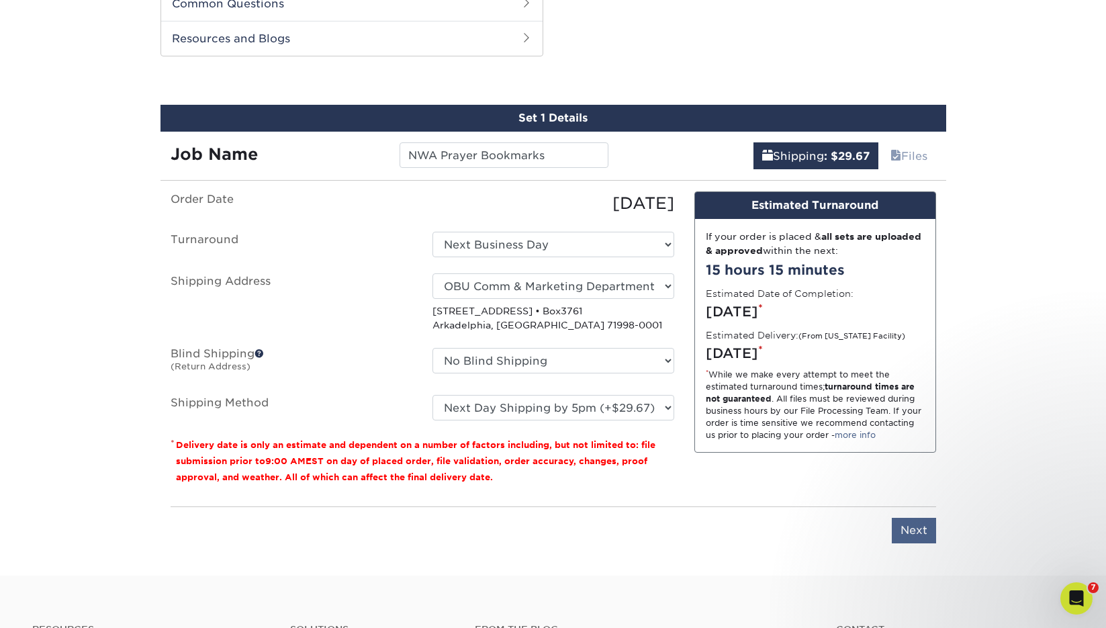
click at [917, 518] on input "Next" at bounding box center [914, 531] width 44 height 26
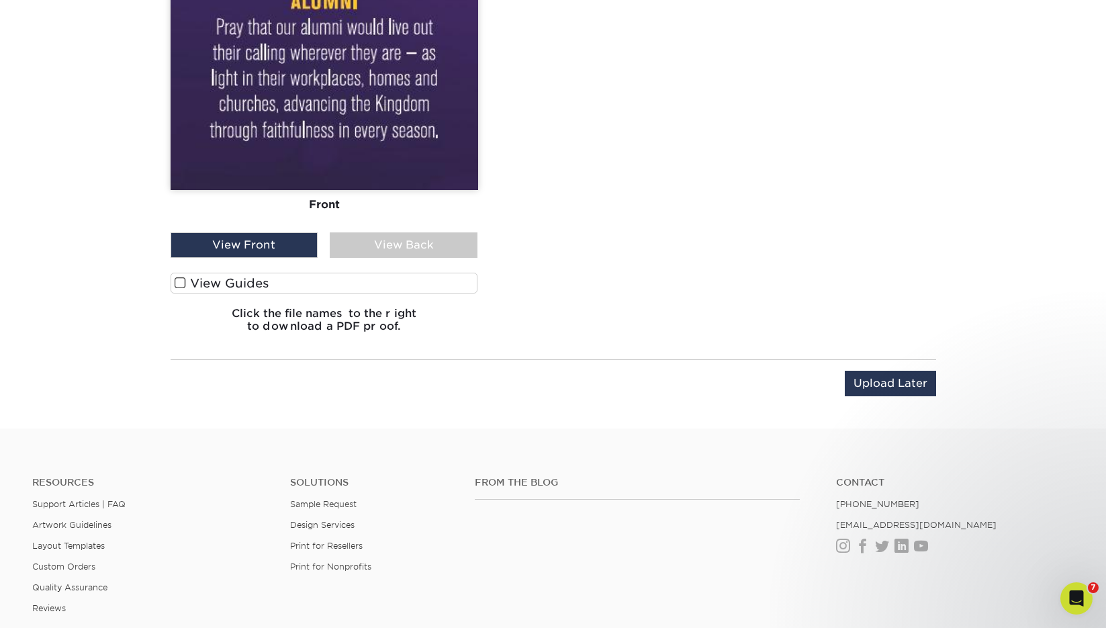
scroll to position [1873, 0]
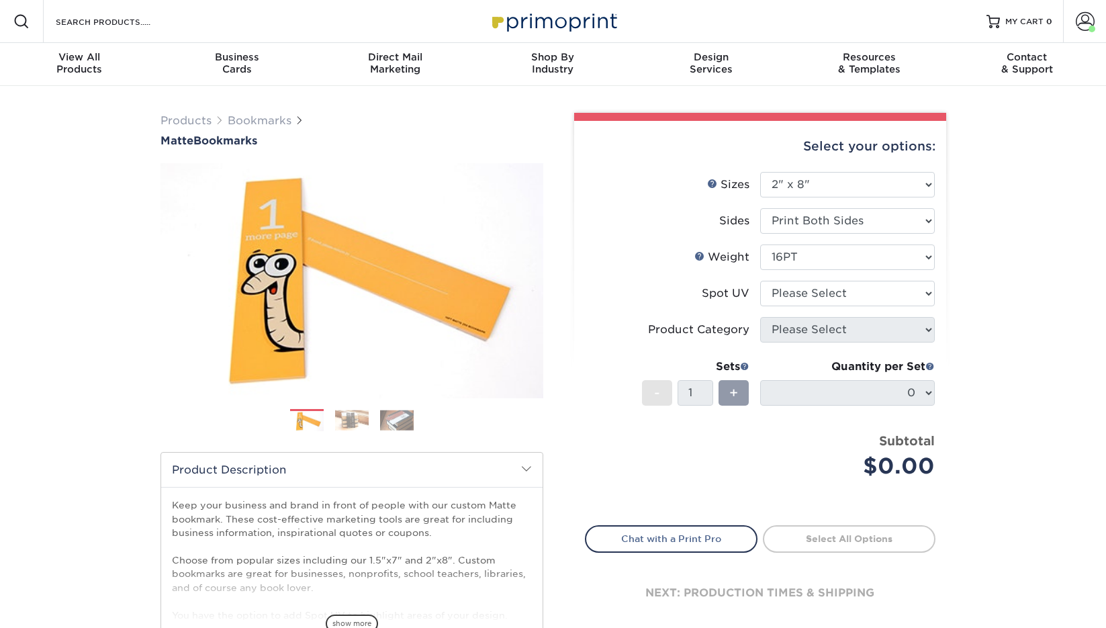
select select "2.00x8.00"
select select "3"
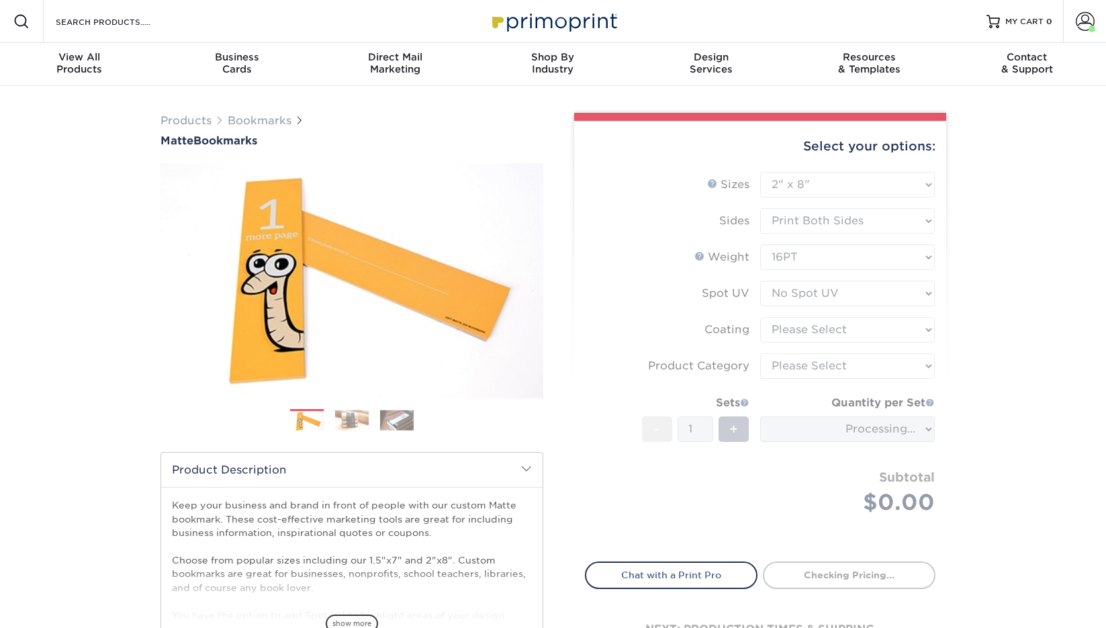
click at [816, 332] on form "Sizes Help Sizes Please Select 1.5" x 7" 2" x 8" Sides 16PT 14PT" at bounding box center [760, 359] width 351 height 374
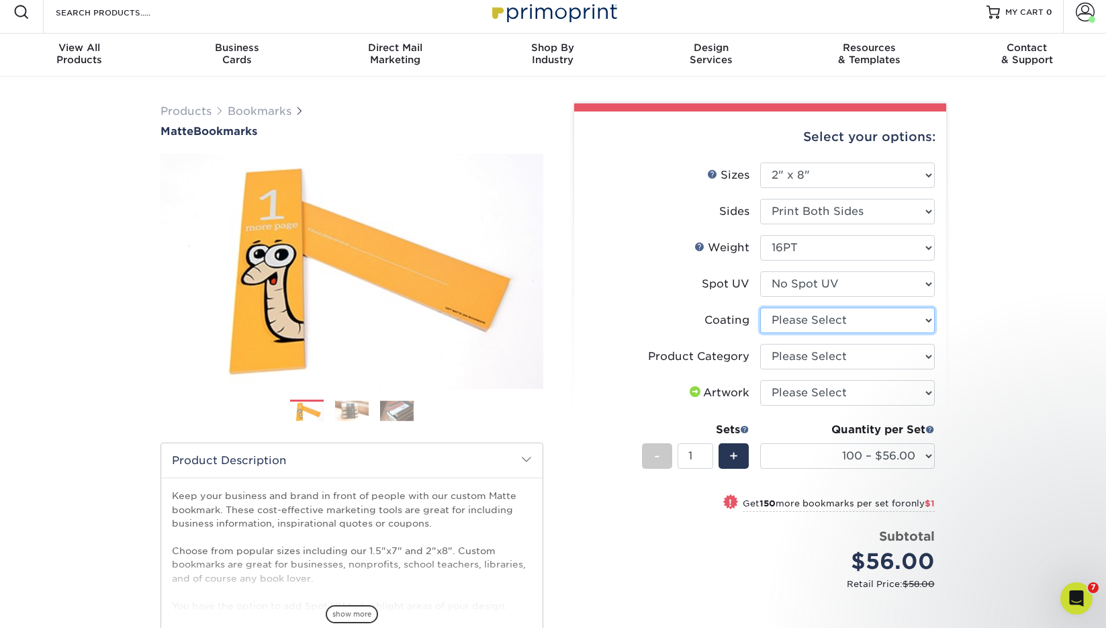
select select "121bb7b5-3b4d-429f-bd8d-bbf80e953313"
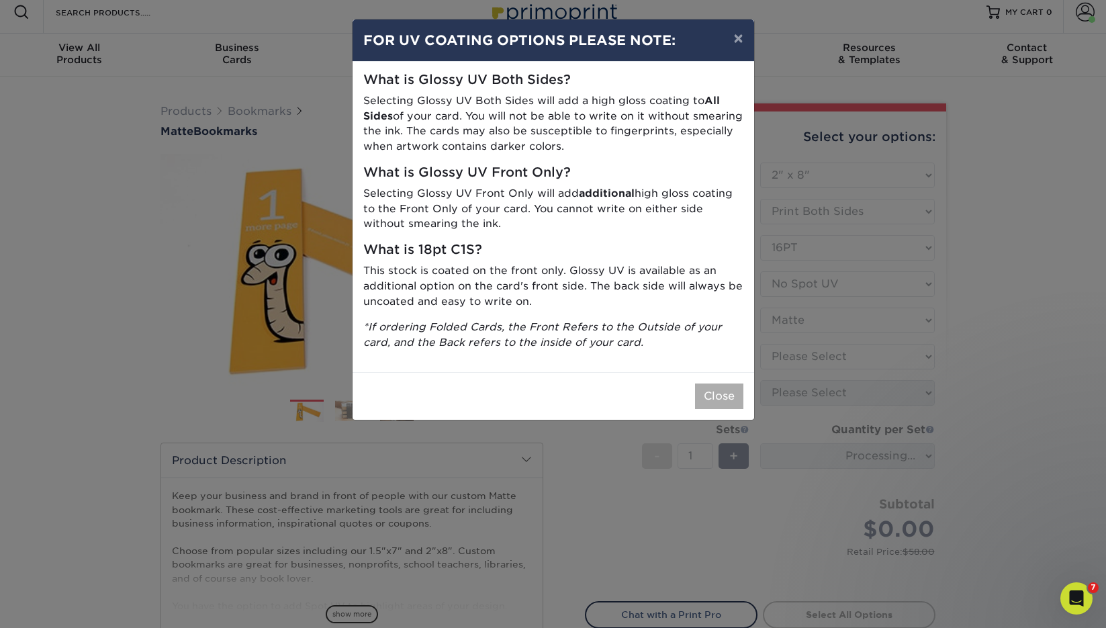
click at [715, 384] on button "Close" at bounding box center [719, 397] width 48 height 26
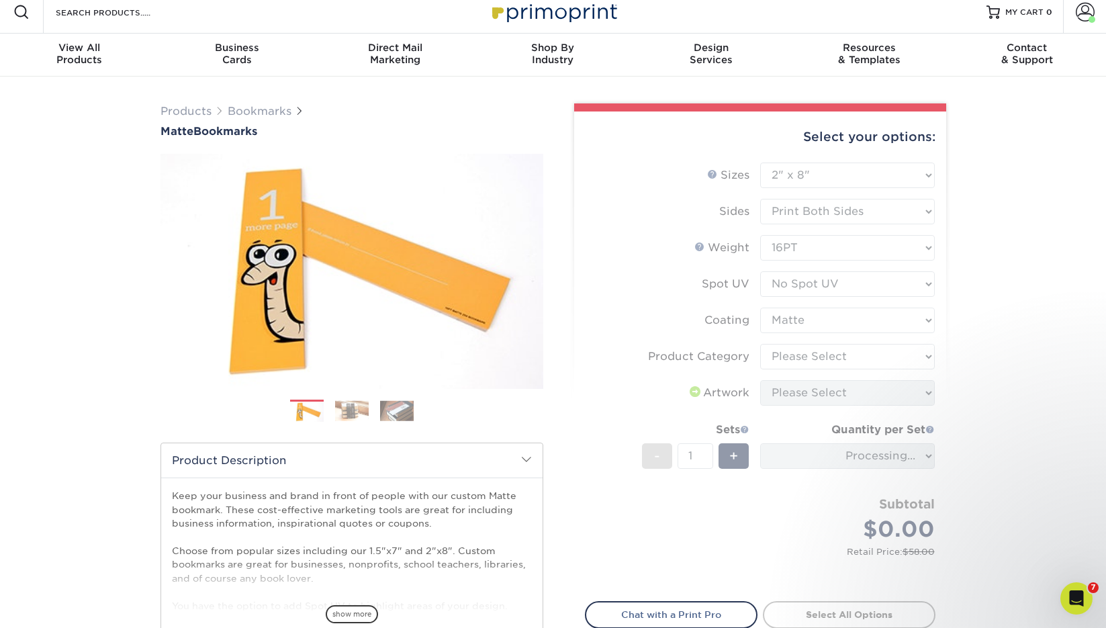
click at [795, 355] on form "Sizes Help Sizes Please Select 1.5" x 7" 2" x 8" Sides 16PT 14PT" at bounding box center [760, 374] width 351 height 423
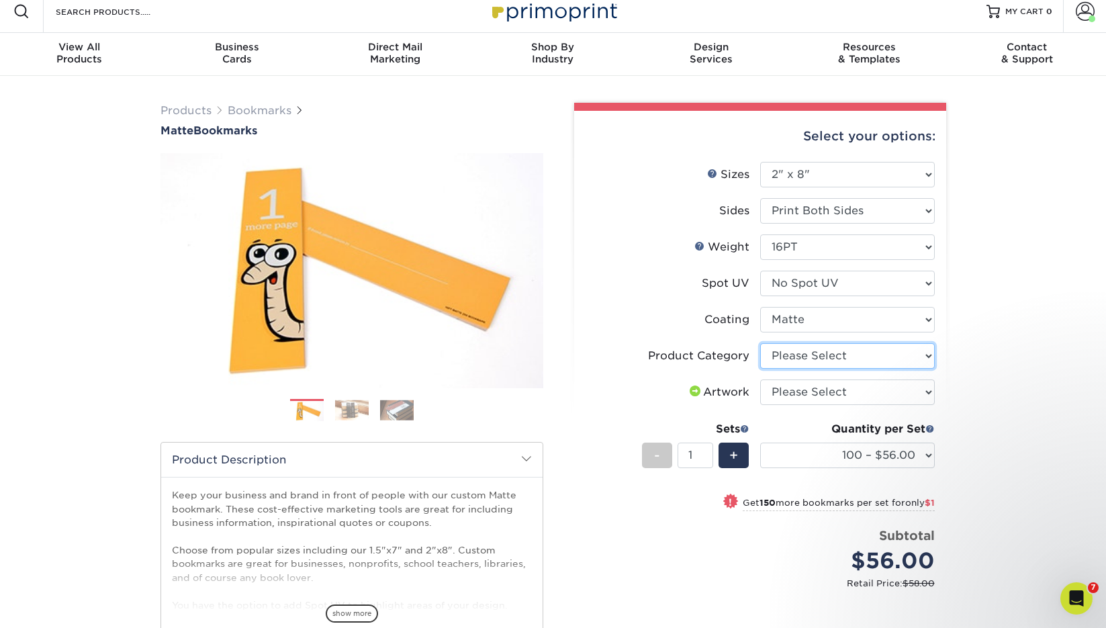
select select "9b7272e0-d6c8-4c3c-8e97-d3a1bcdab858"
select select "upload"
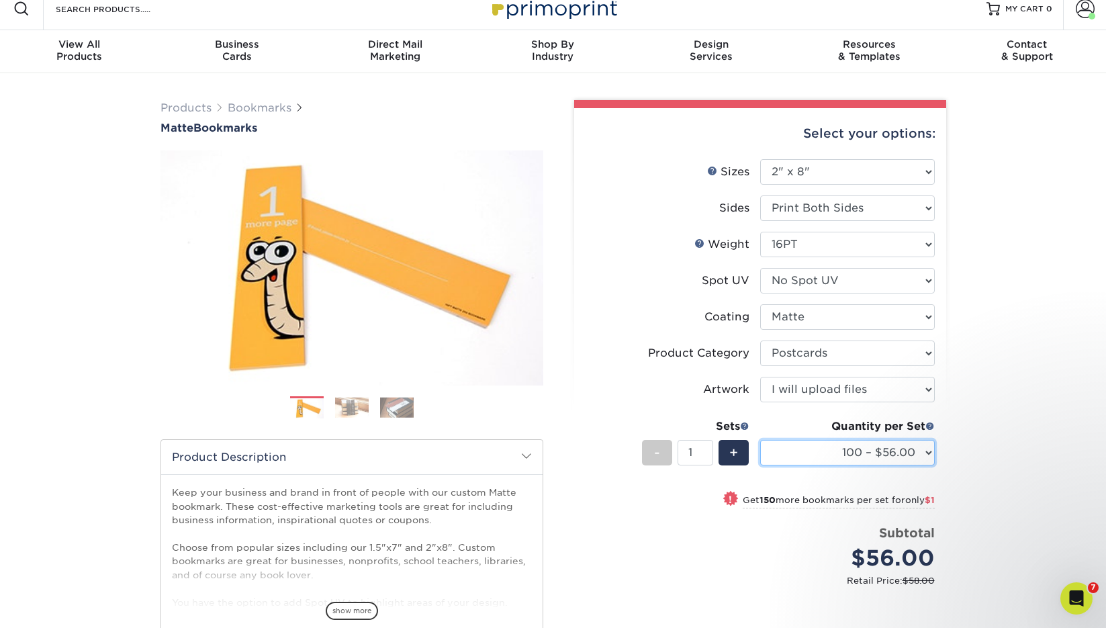
select select "500 – $63.00"
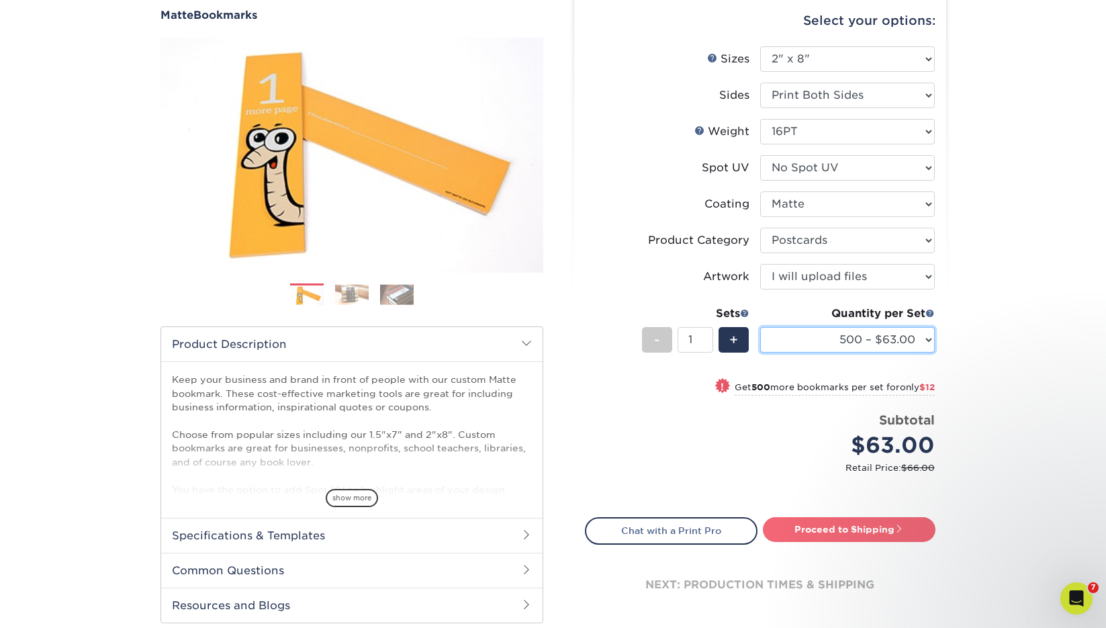
scroll to position [126, 0]
click at [847, 533] on link "Proceed to Shipping" at bounding box center [849, 529] width 173 height 24
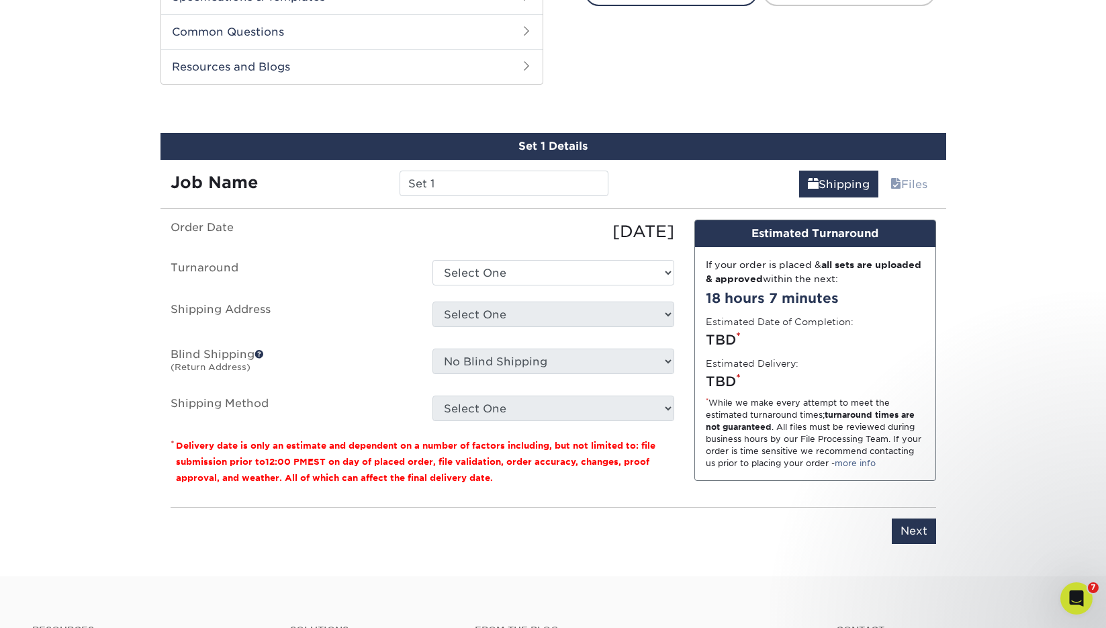
scroll to position [680, 0]
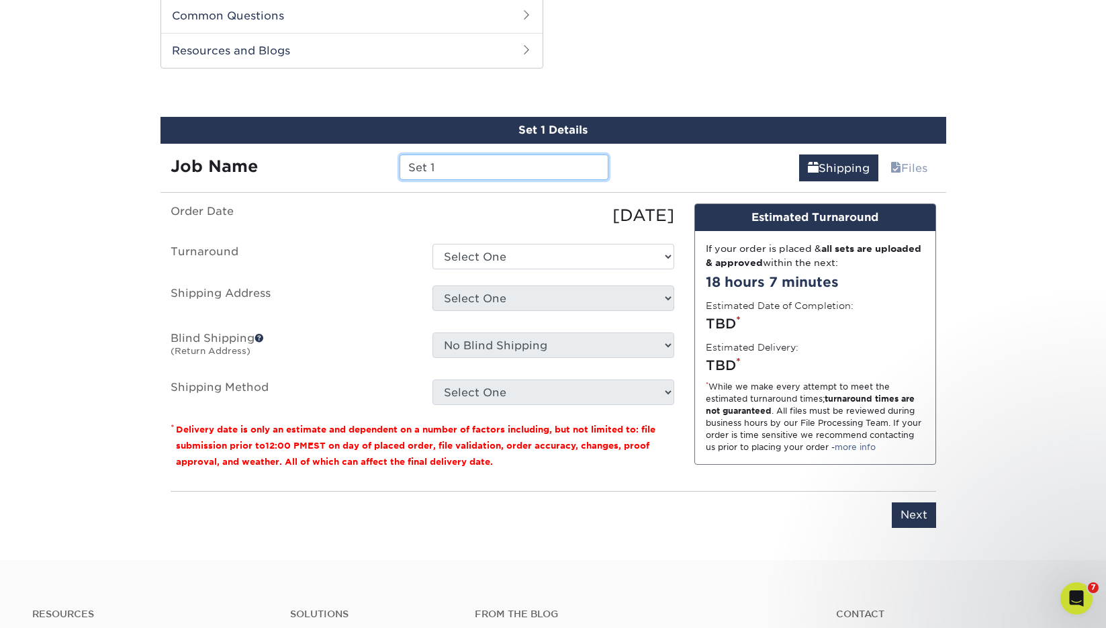
drag, startPoint x: 530, startPoint y: 167, endPoint x: 377, endPoint y: 161, distance: 152.6
click at [377, 161] on div "Job Name Set 1" at bounding box center [390, 167] width 459 height 26
type input "NWA Prayer Bookmark"
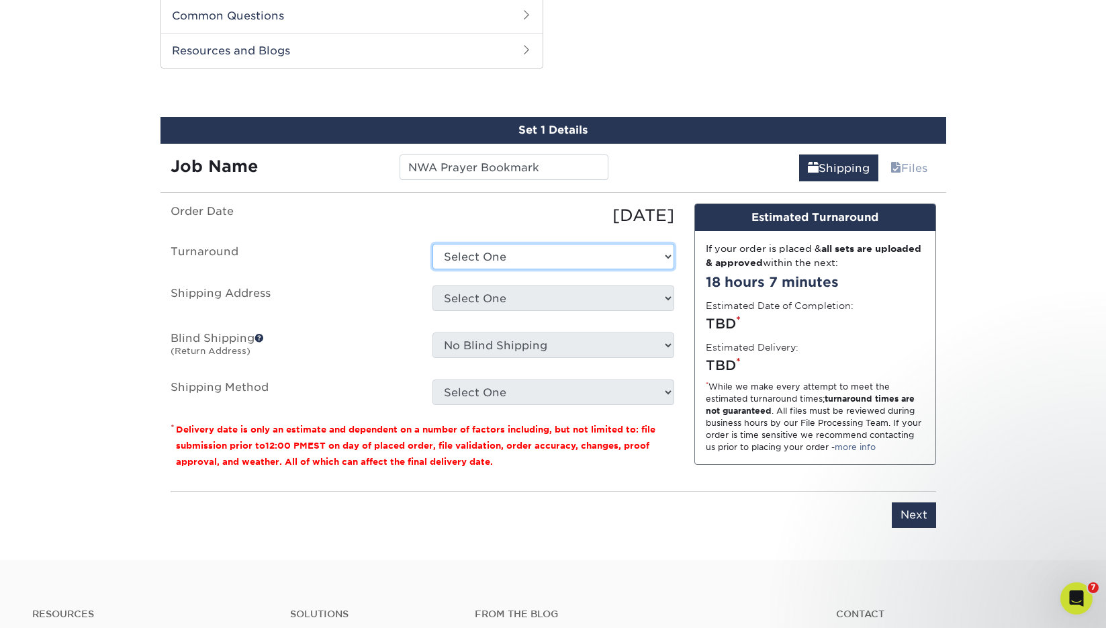
select select "5f09b864-85ee-44aa-8efe-d07923afbc55"
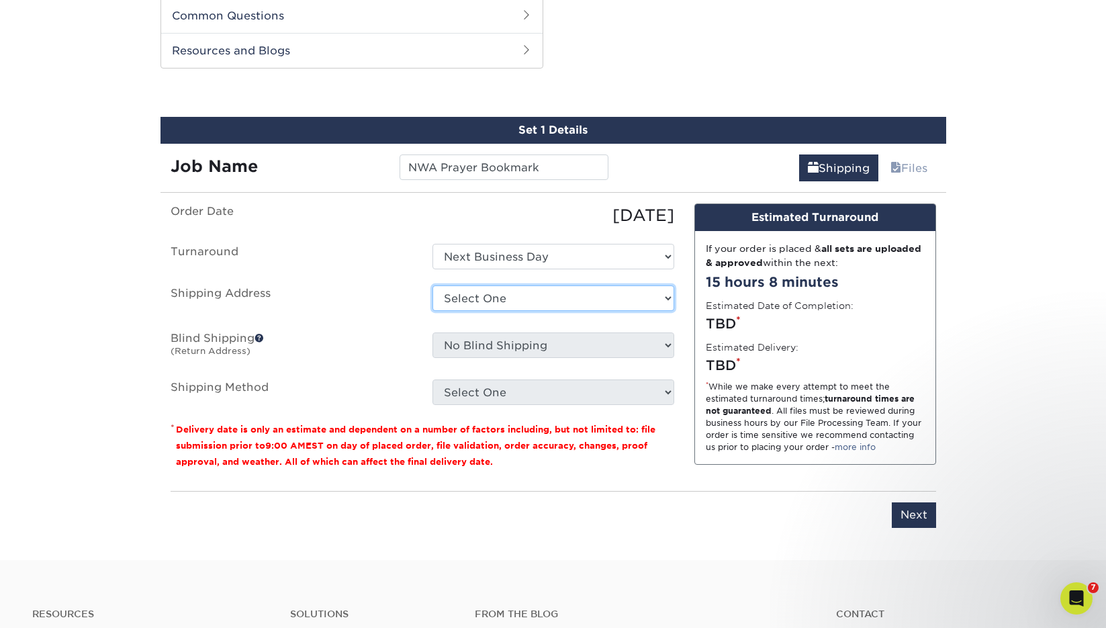
select select "61229"
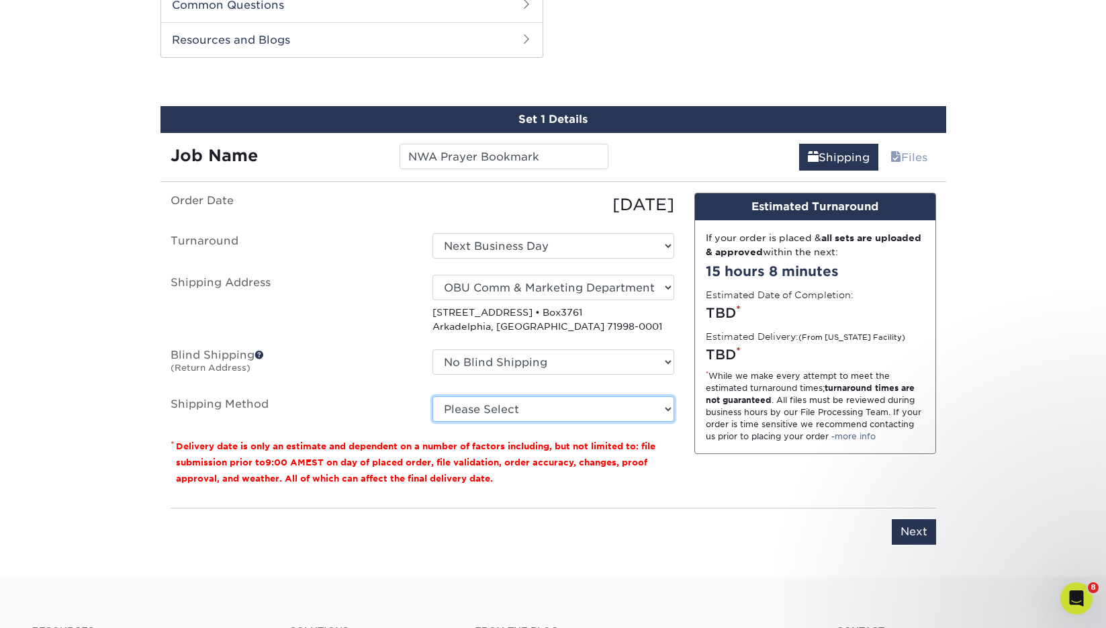
scroll to position [692, 0]
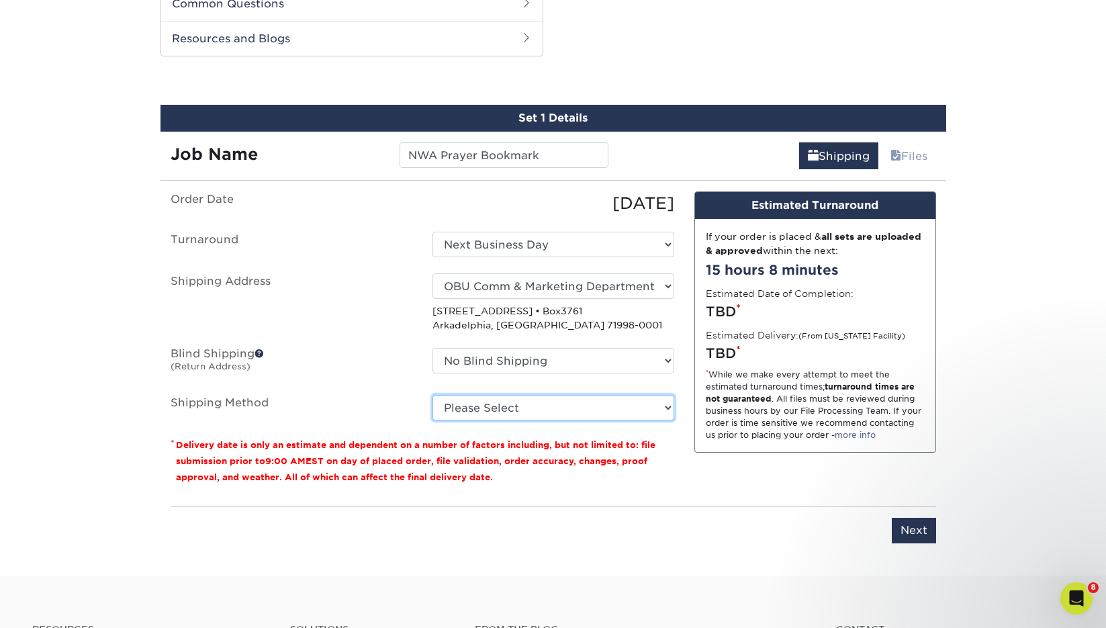
select select "13"
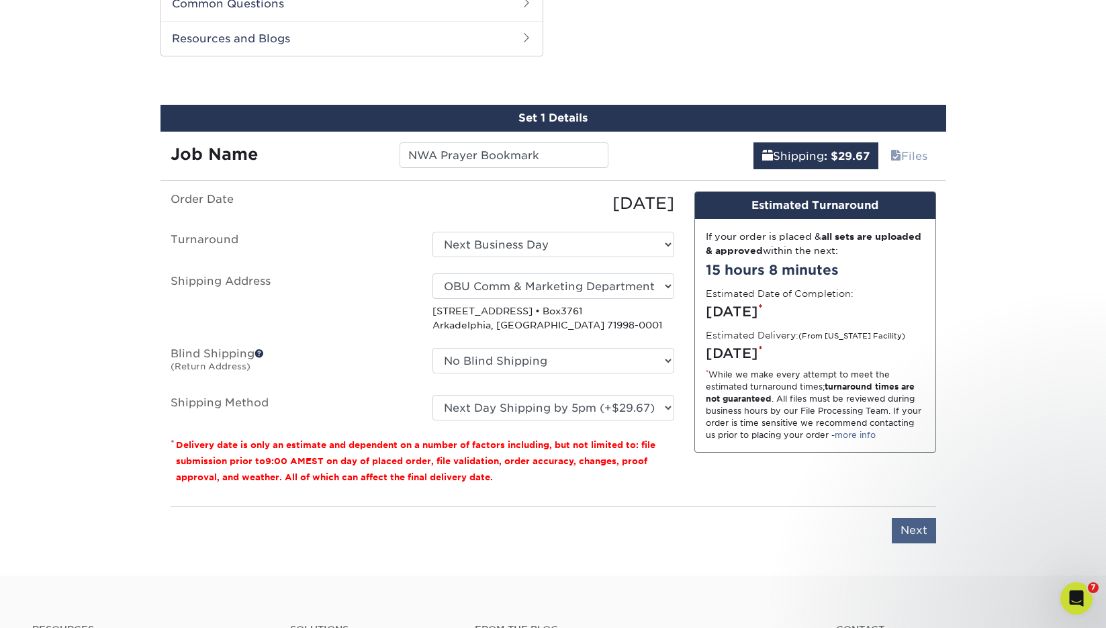
click at [909, 526] on input "Next" at bounding box center [914, 531] width 44 height 26
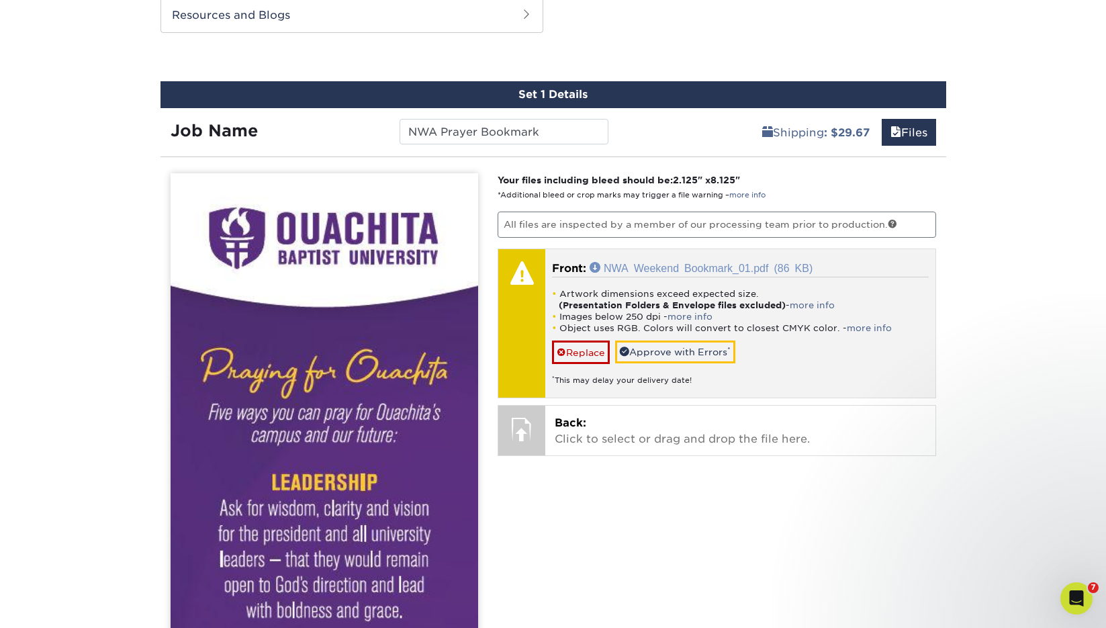
scroll to position [715, 0]
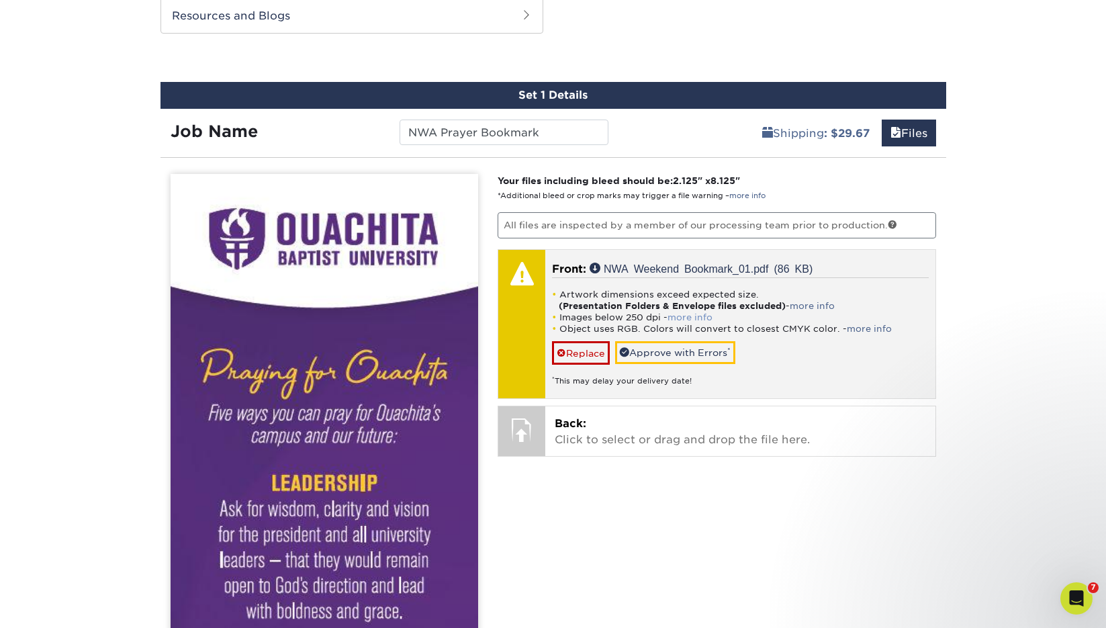
click at [678, 315] on link "more info" at bounding box center [690, 317] width 45 height 10
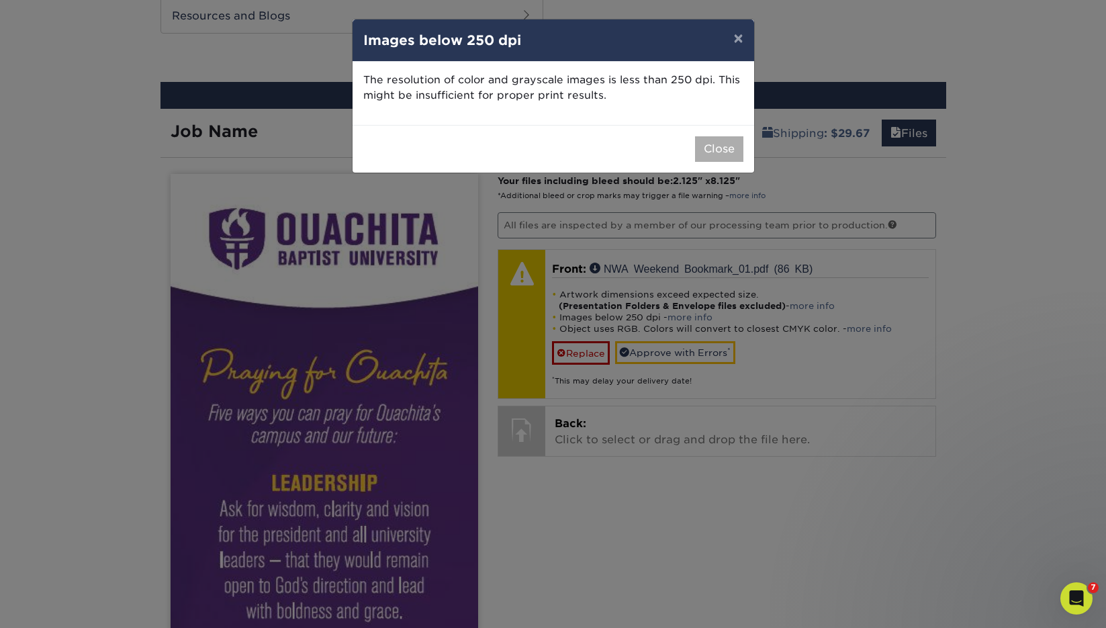
click at [721, 156] on button "Close" at bounding box center [719, 149] width 48 height 26
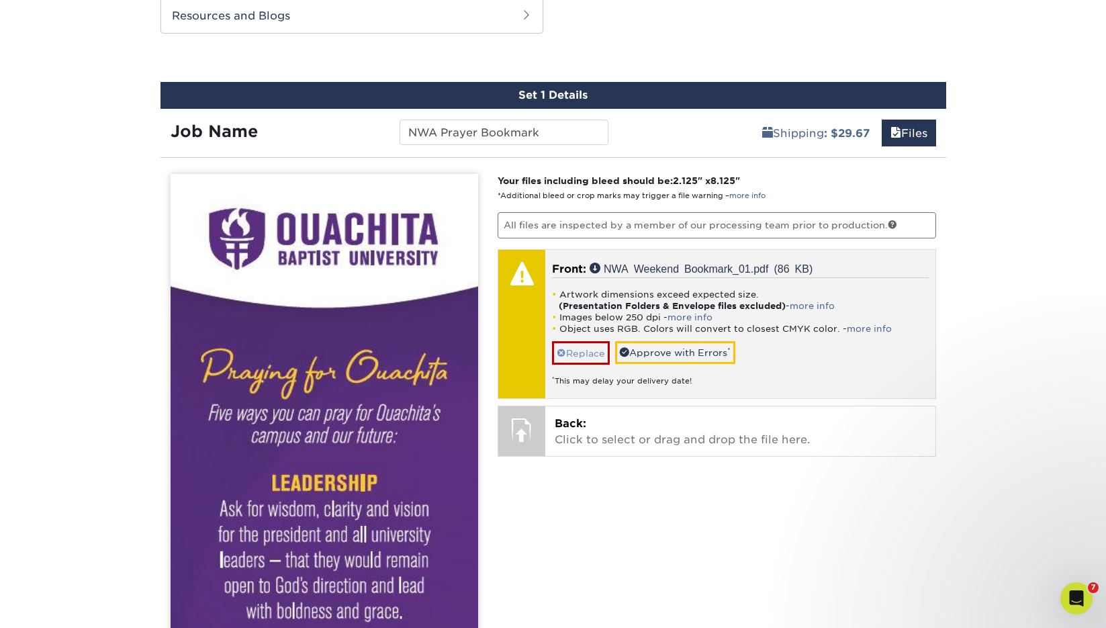
click at [570, 354] on link "Replace" at bounding box center [581, 353] width 58 height 24
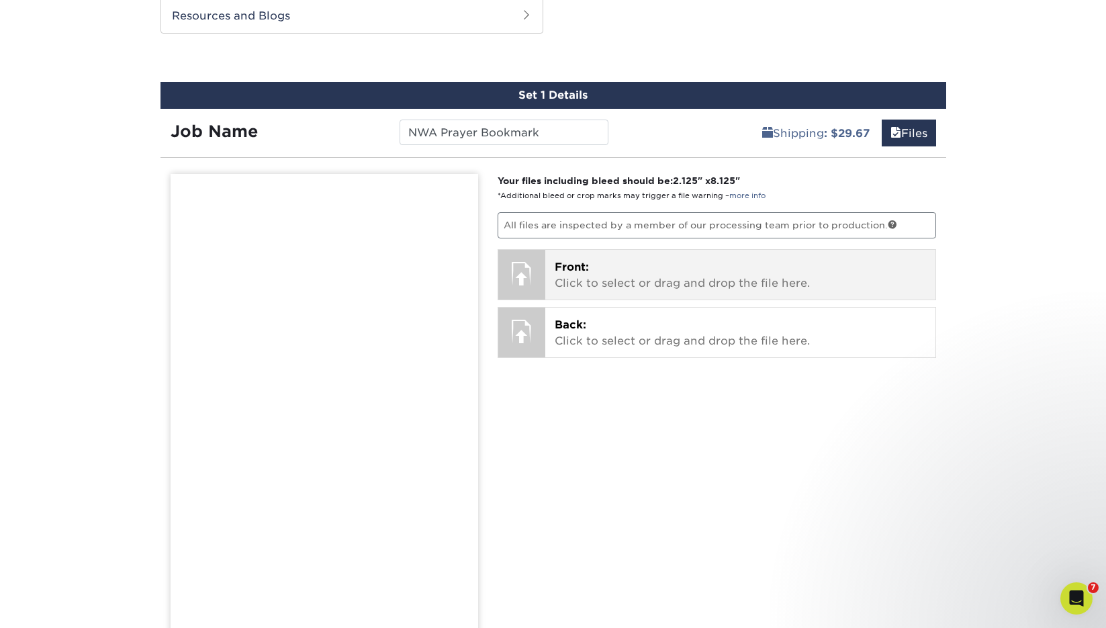
scroll to position [712, 0]
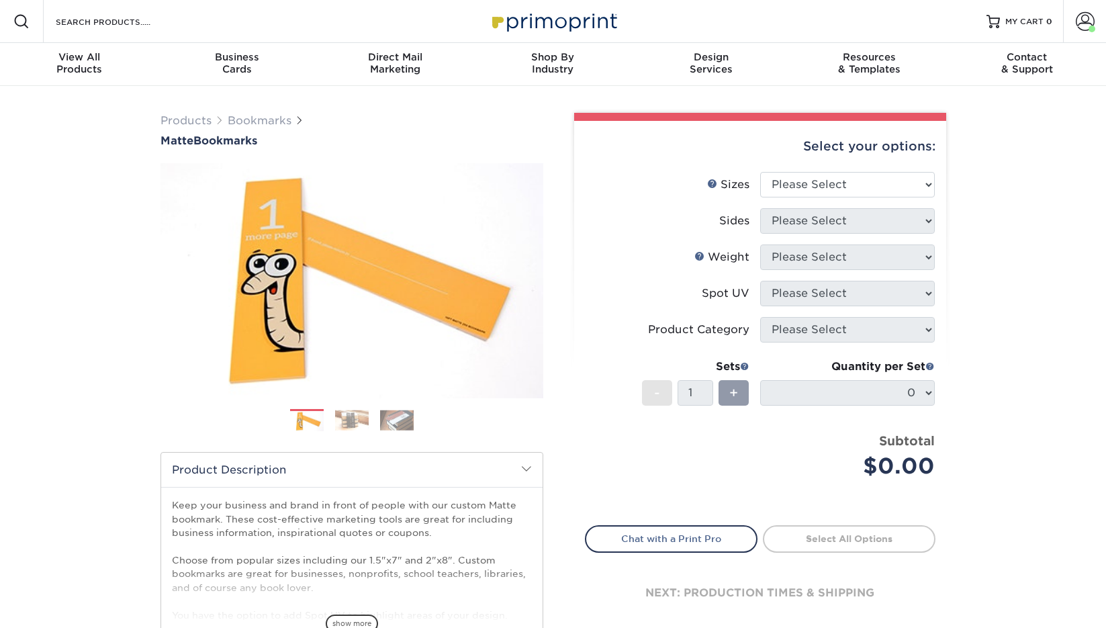
click at [790, 156] on div "Select your options:" at bounding box center [760, 146] width 351 height 51
click at [792, 171] on div "Select your options: Sizes Help Sizes Please Select 1.5" x 7" 2" x 8" Sides Ple…" at bounding box center [760, 382] width 372 height 523
select select "2.00x8.00"
select select "13abbda7-1d64-4f25-8bb2-c179b224825d"
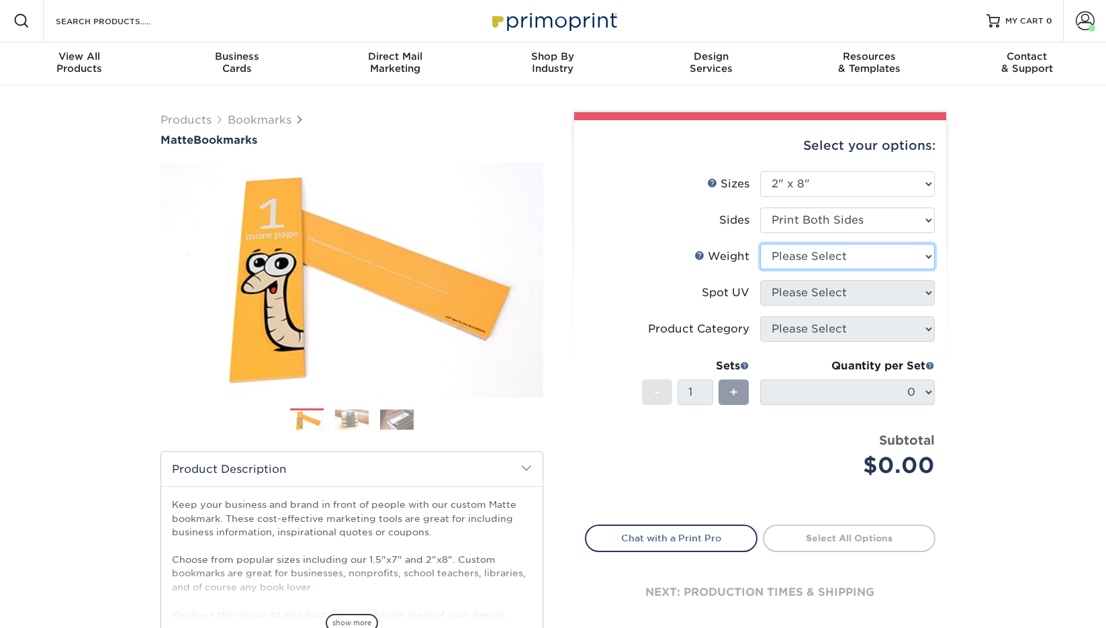
select select "16PT"
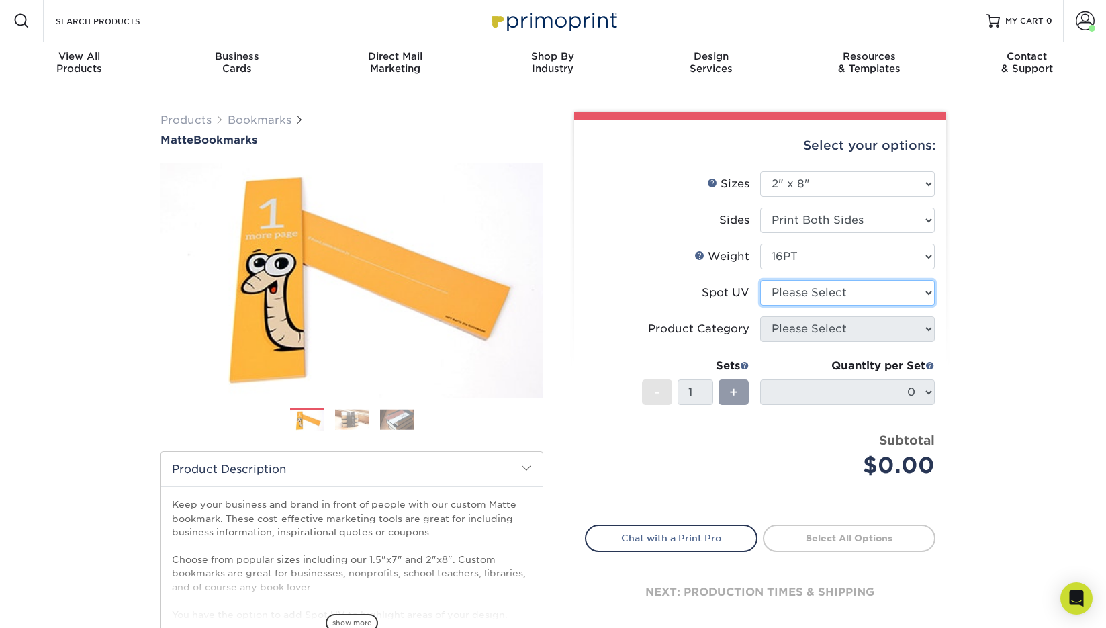
select select "3"
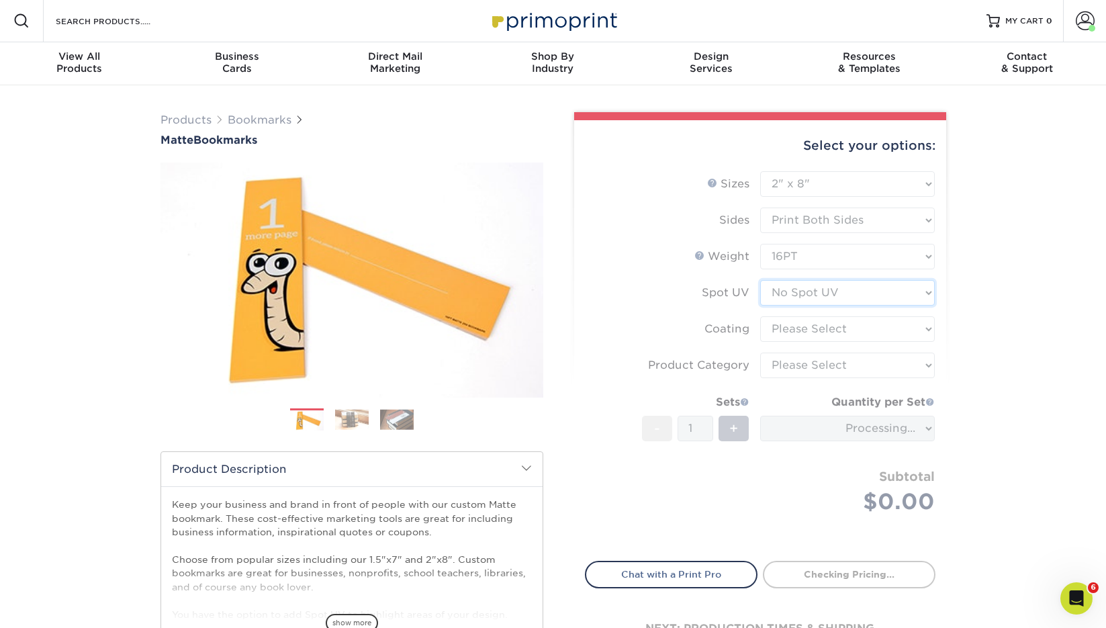
scroll to position [0, 0]
click at [813, 329] on form "Sizes Help Sizes Please Select 1.5" x 7" 2" x 8" Sides 16PT 14PT" at bounding box center [760, 358] width 351 height 374
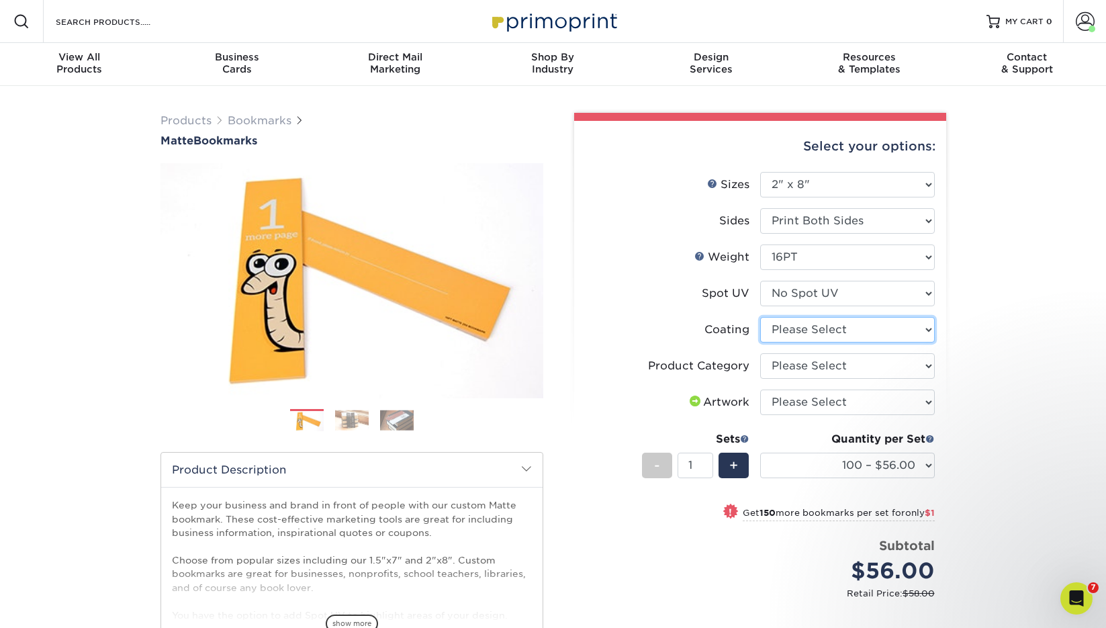
select select "121bb7b5-3b4d-429f-bd8d-bbf80e953313"
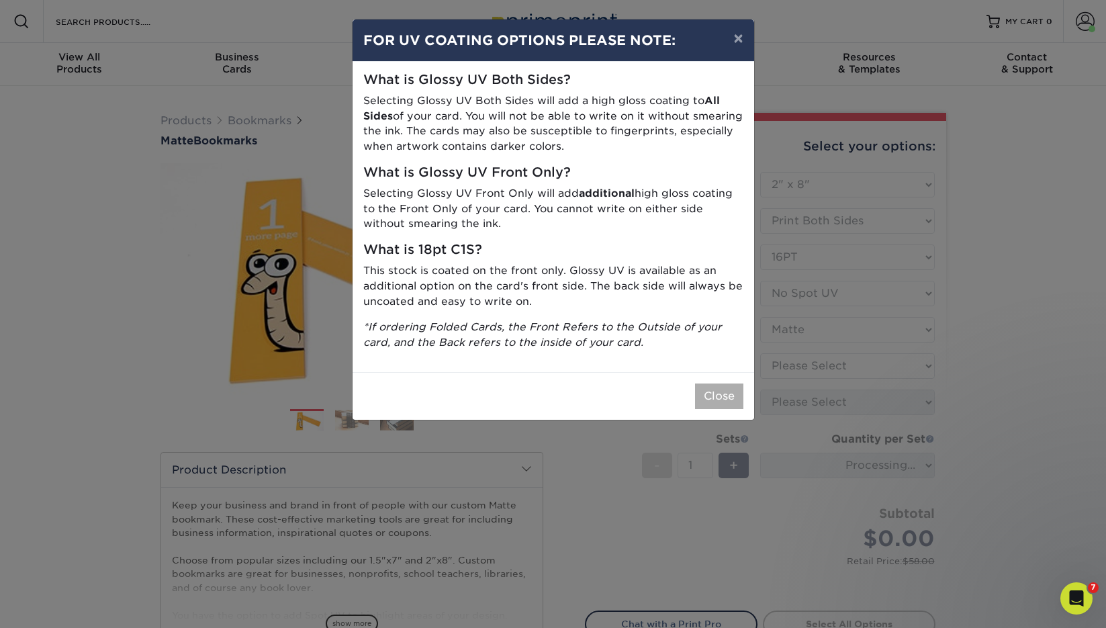
click at [720, 386] on button "Close" at bounding box center [719, 397] width 48 height 26
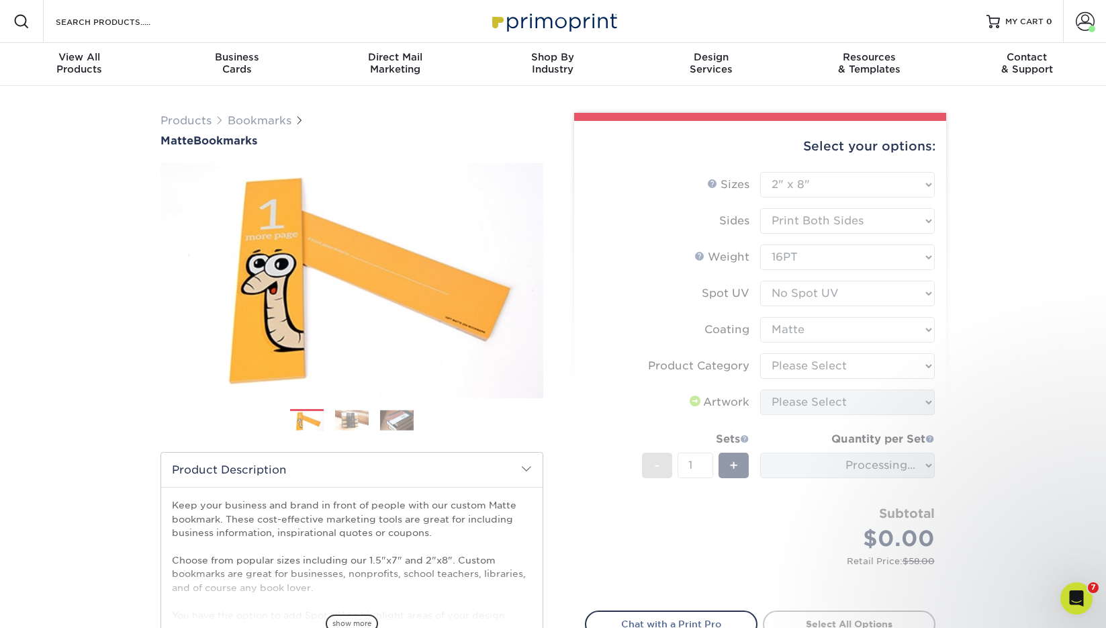
click at [794, 361] on form "Sizes Help Sizes Please Select 1.5" x 7" 2" x 8" Sides 16PT 14PT" at bounding box center [760, 383] width 351 height 423
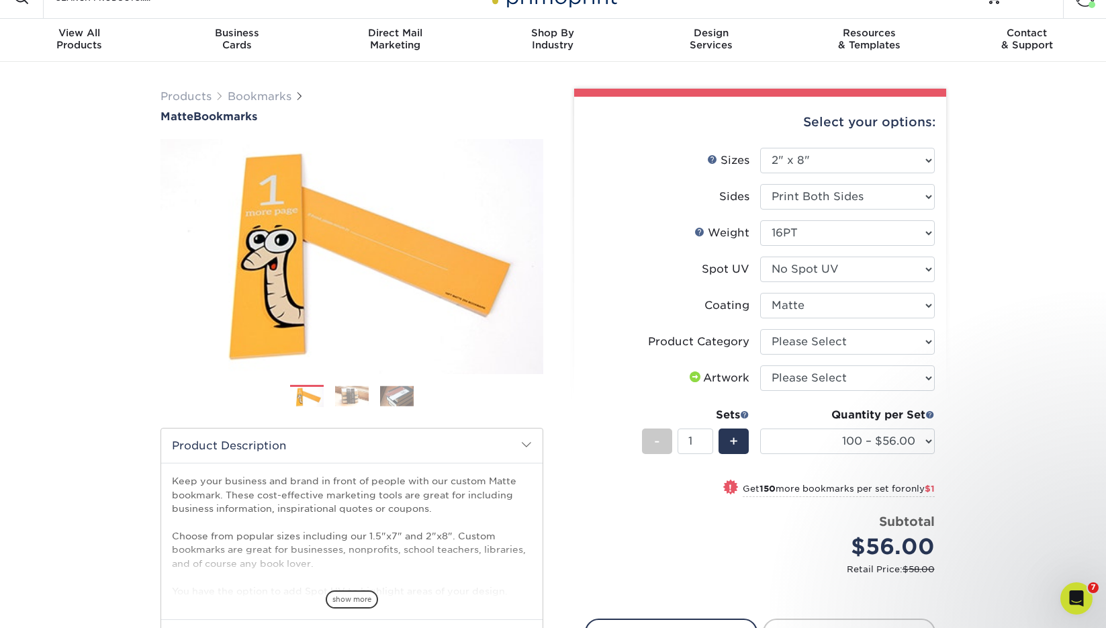
scroll to position [21, 1]
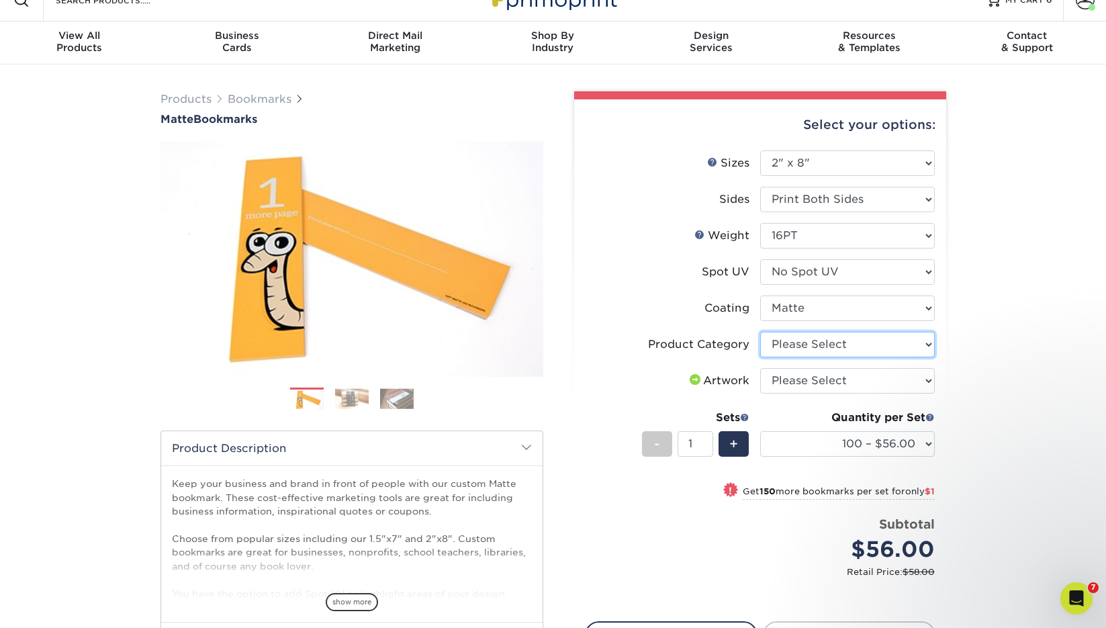
select select "9b7272e0-d6c8-4c3c-8e97-d3a1bcdab858"
select select "upload"
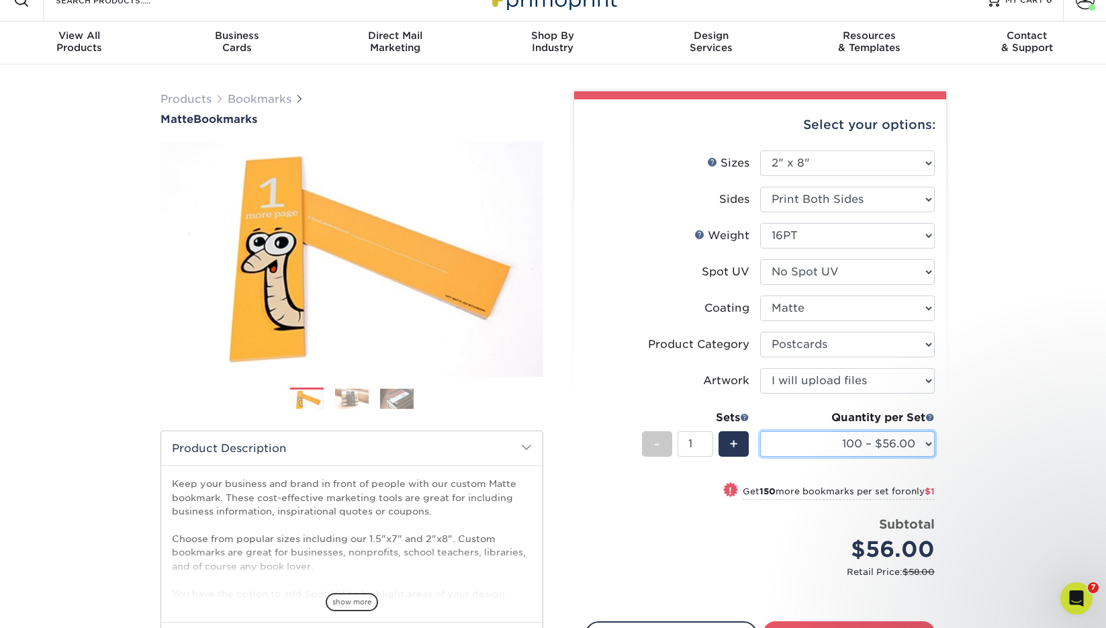
select select "500 – $63.00"
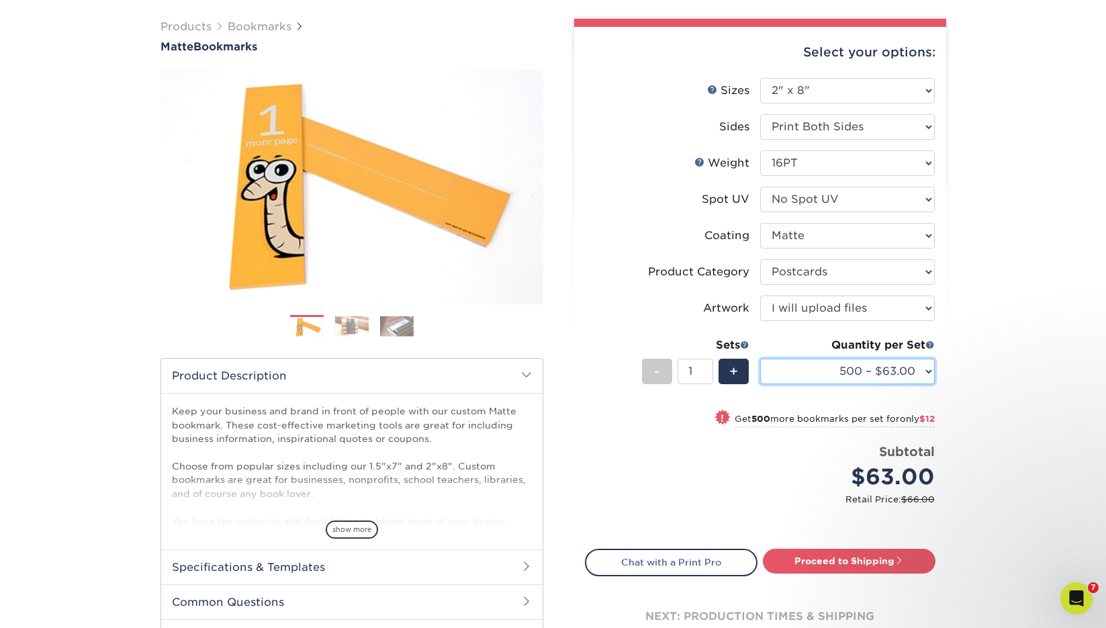
scroll to position [97, 0]
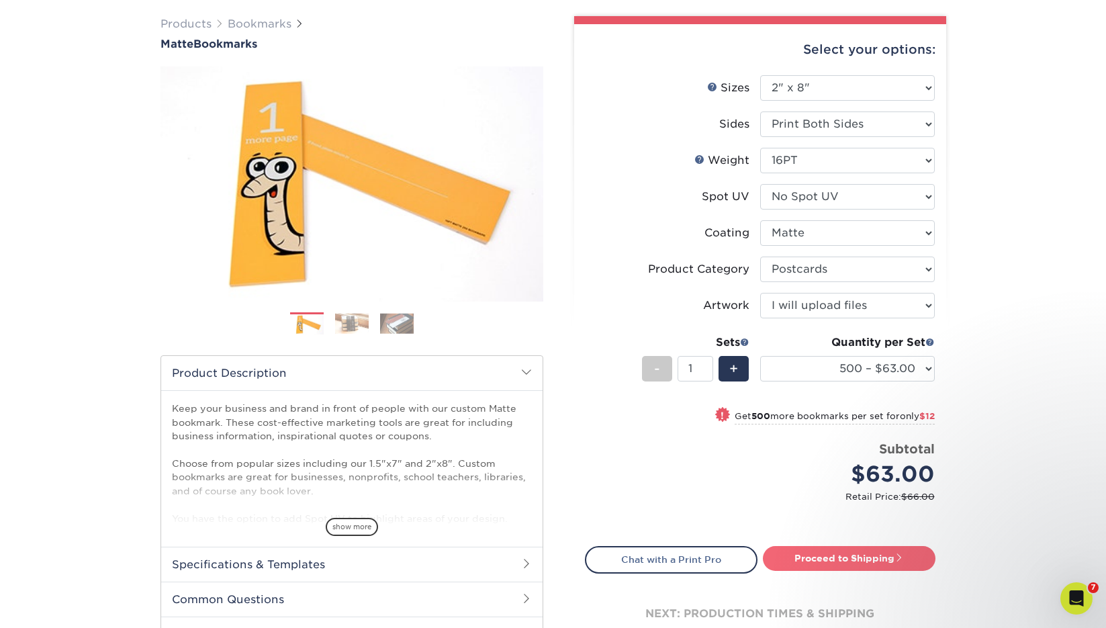
click at [855, 551] on link "Proceed to Shipping" at bounding box center [849, 558] width 173 height 24
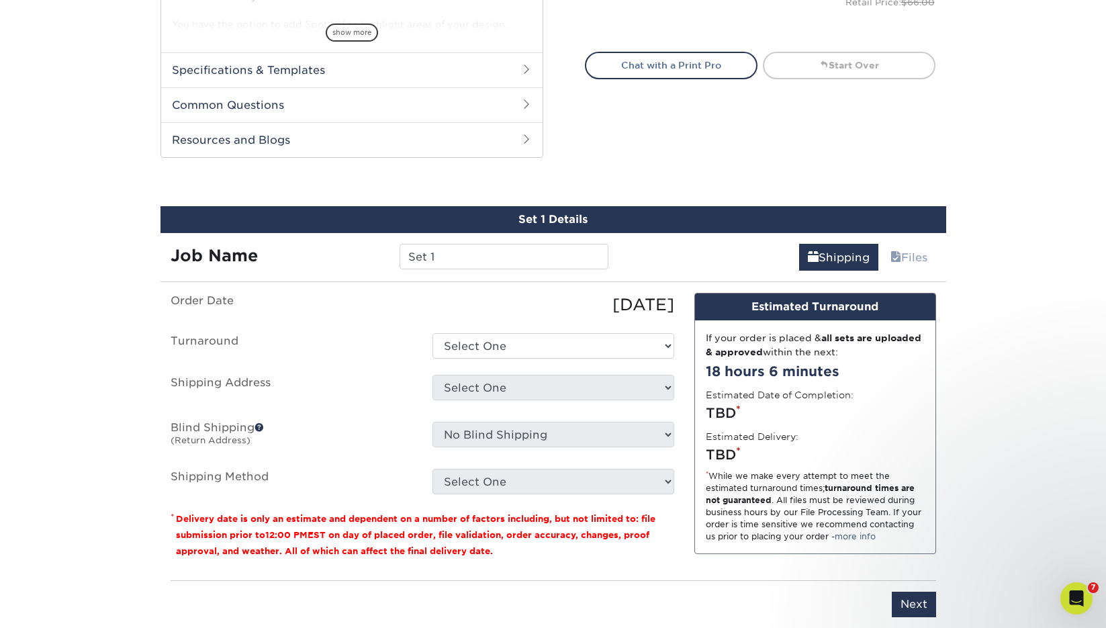
scroll to position [680, 0]
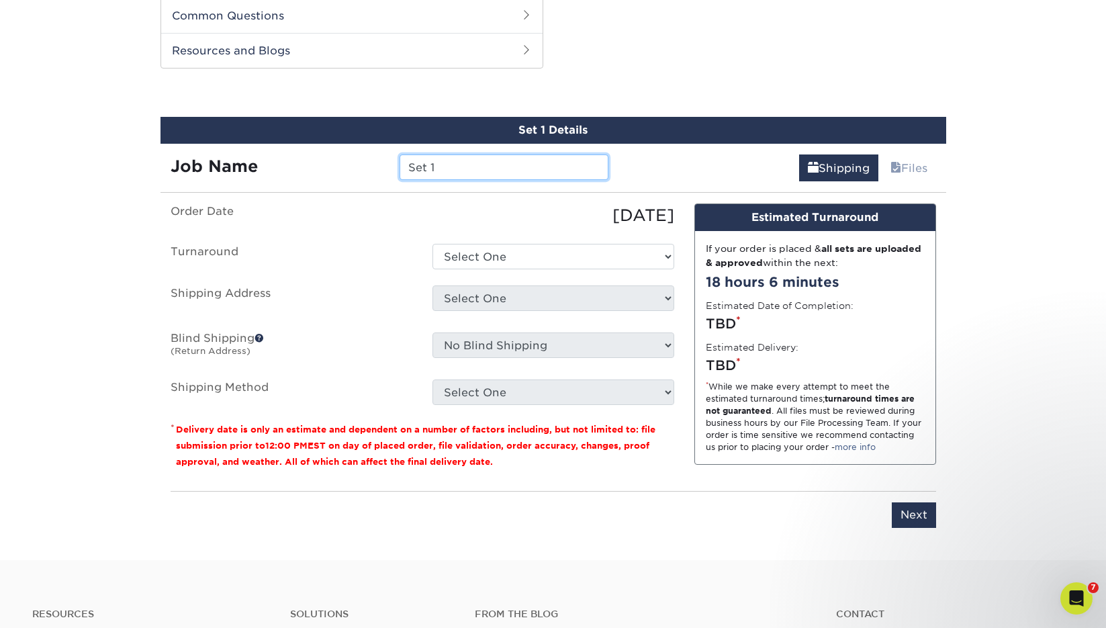
drag, startPoint x: 448, startPoint y: 172, endPoint x: 377, endPoint y: 160, distance: 71.6
click at [377, 160] on div "Job Name Set 1" at bounding box center [390, 167] width 459 height 26
type input "NWA Prayer Book"
click at [489, 269] on ul "Order Date 08/25/2025 Turnaround Select One 2-4 Business Days 2 Day Next Busine…" at bounding box center [423, 304] width 504 height 201
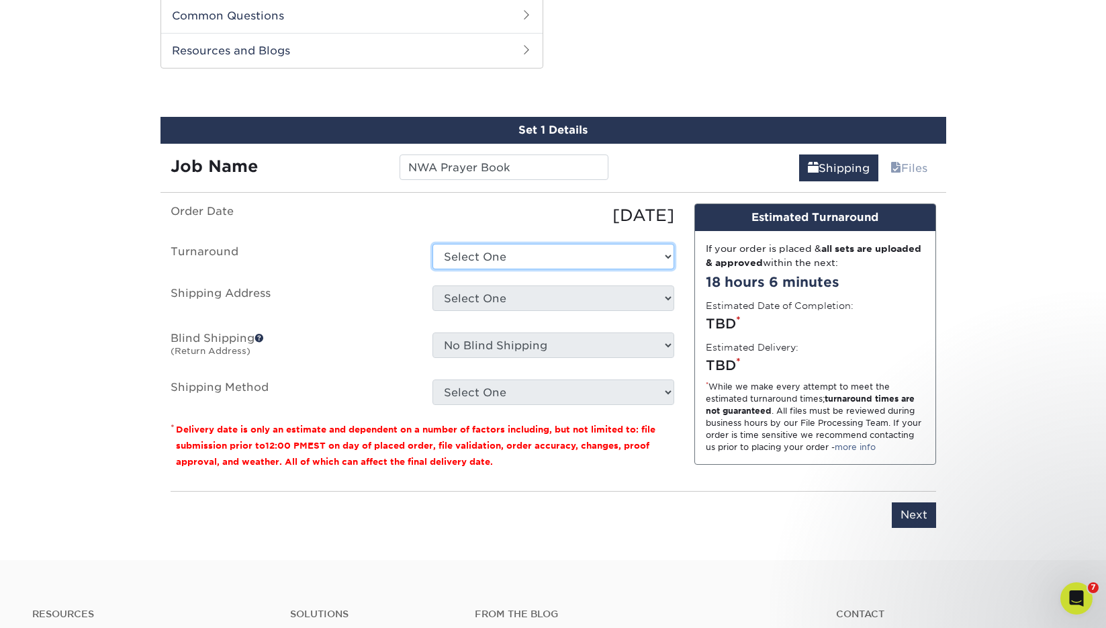
select select "5f09b864-85ee-44aa-8efe-d07923afbc55"
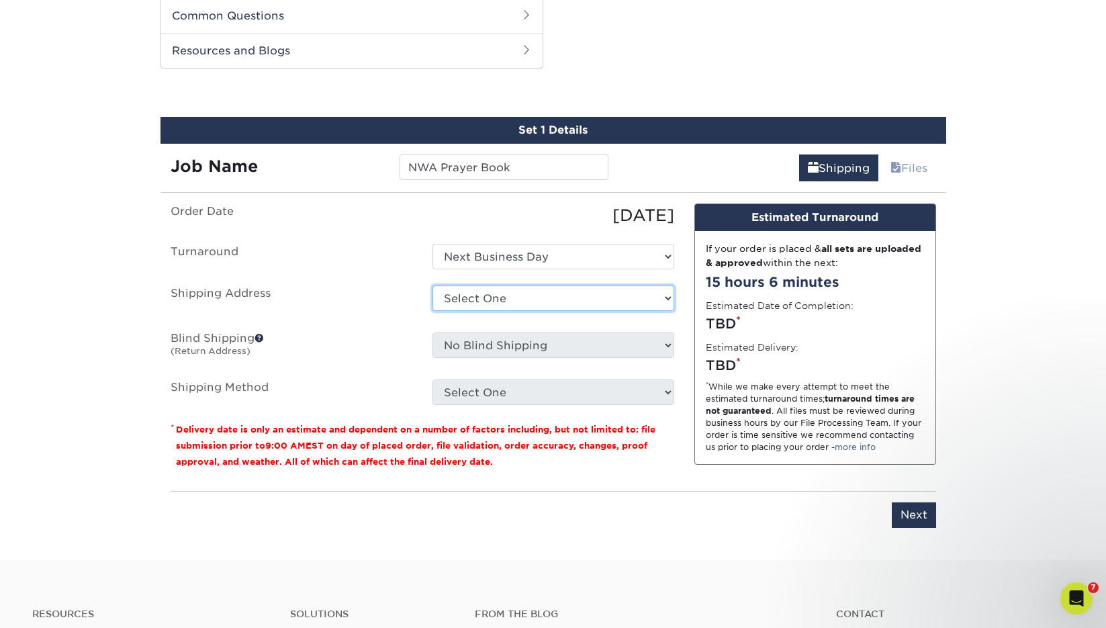
select select "61229"
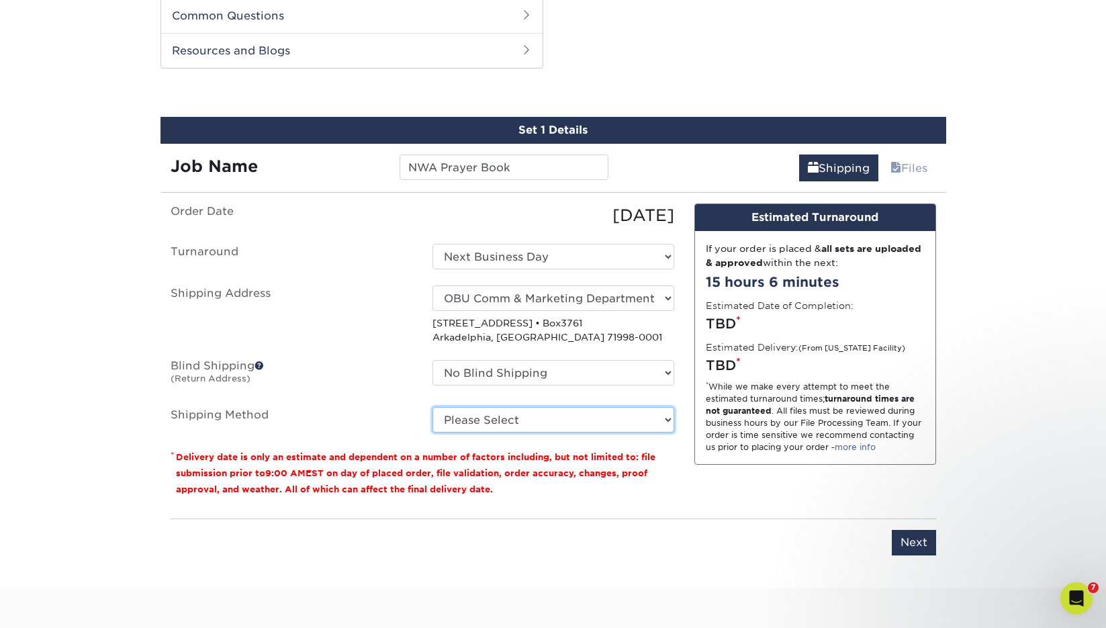
select select "13"
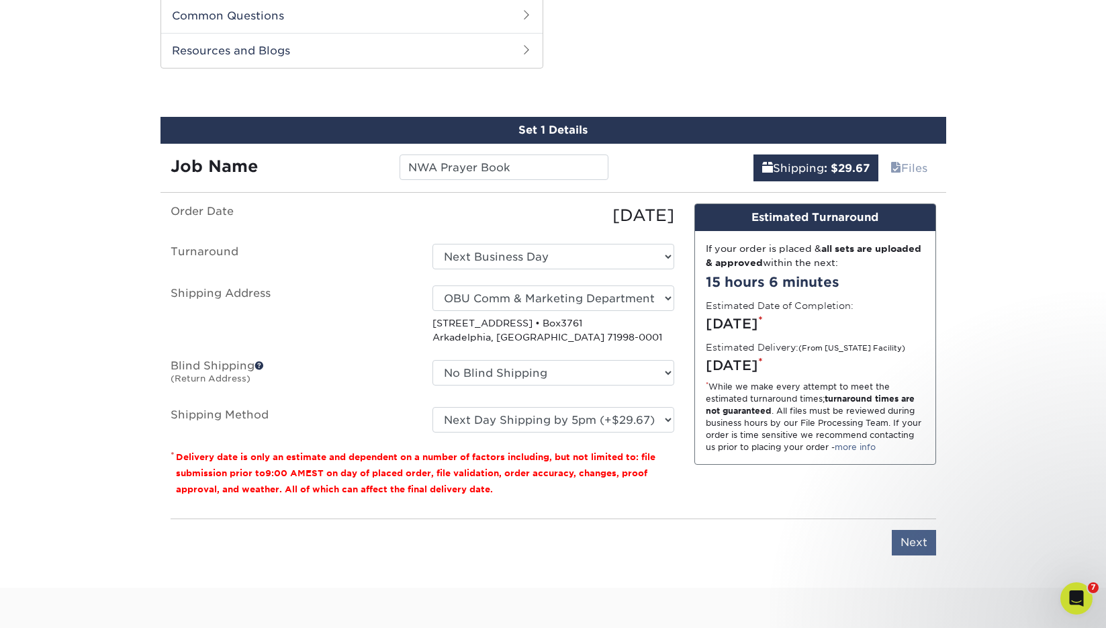
click at [910, 537] on input "Next" at bounding box center [914, 543] width 44 height 26
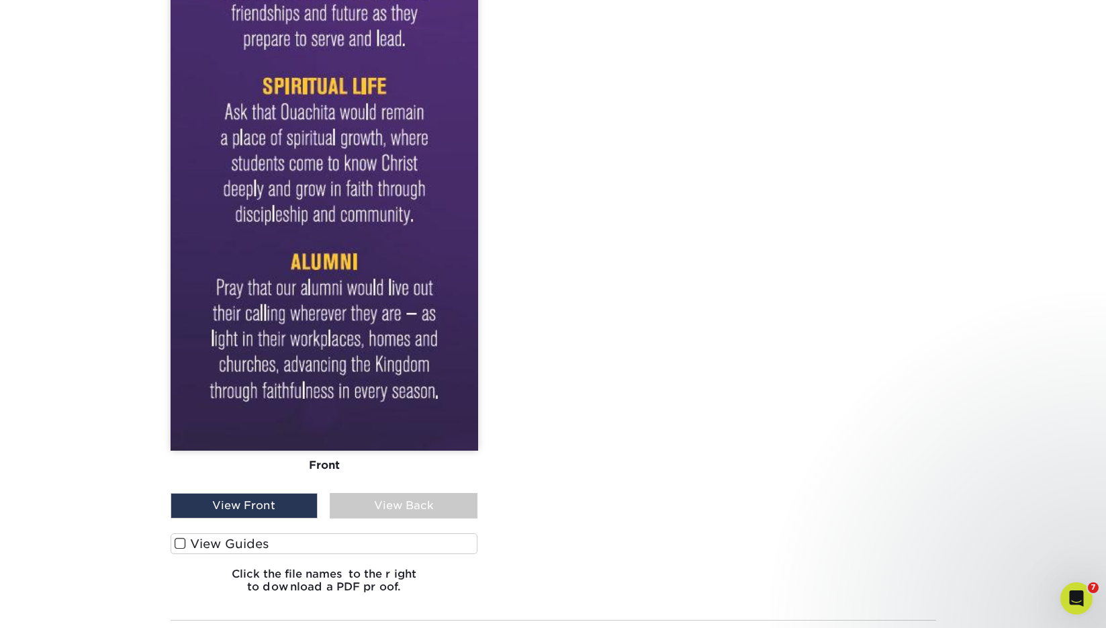
scroll to position [1612, 0]
click at [177, 541] on span at bounding box center [180, 545] width 11 height 13
click at [0, 0] on input "View Guides" at bounding box center [0, 0] width 0 height 0
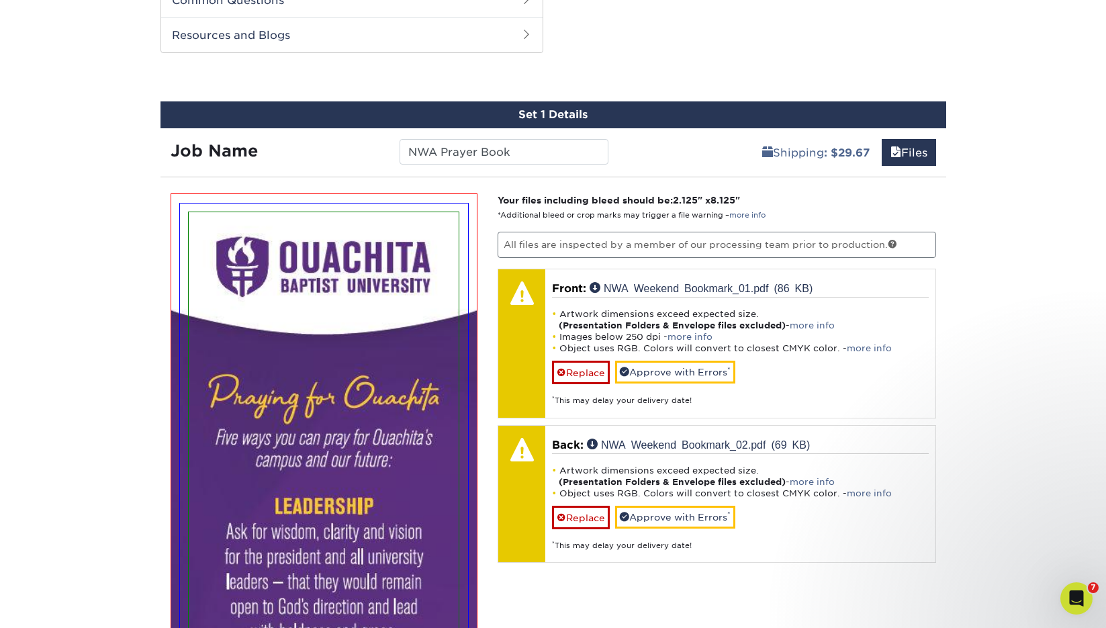
scroll to position [701, 0]
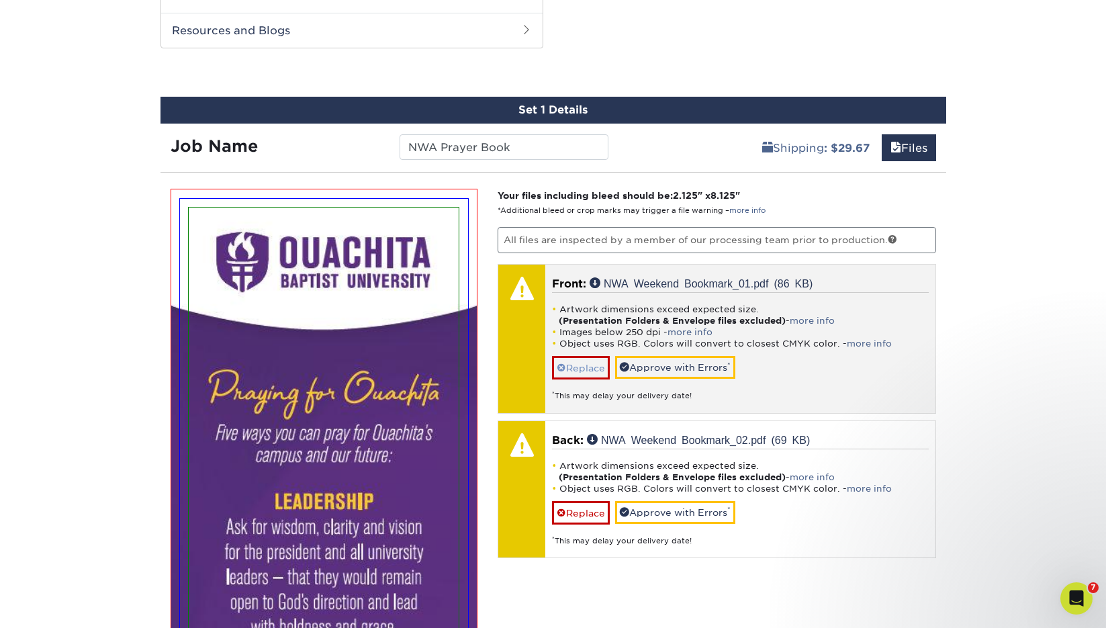
click at [586, 364] on link "Replace" at bounding box center [581, 368] width 58 height 24
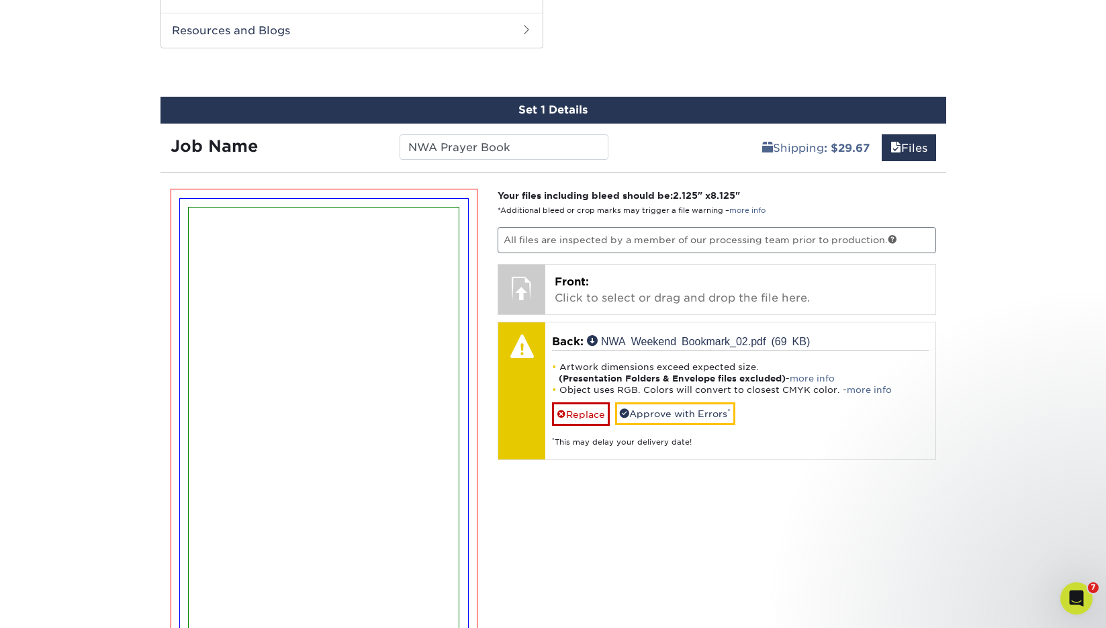
click at [579, 403] on link "Replace" at bounding box center [581, 414] width 58 height 24
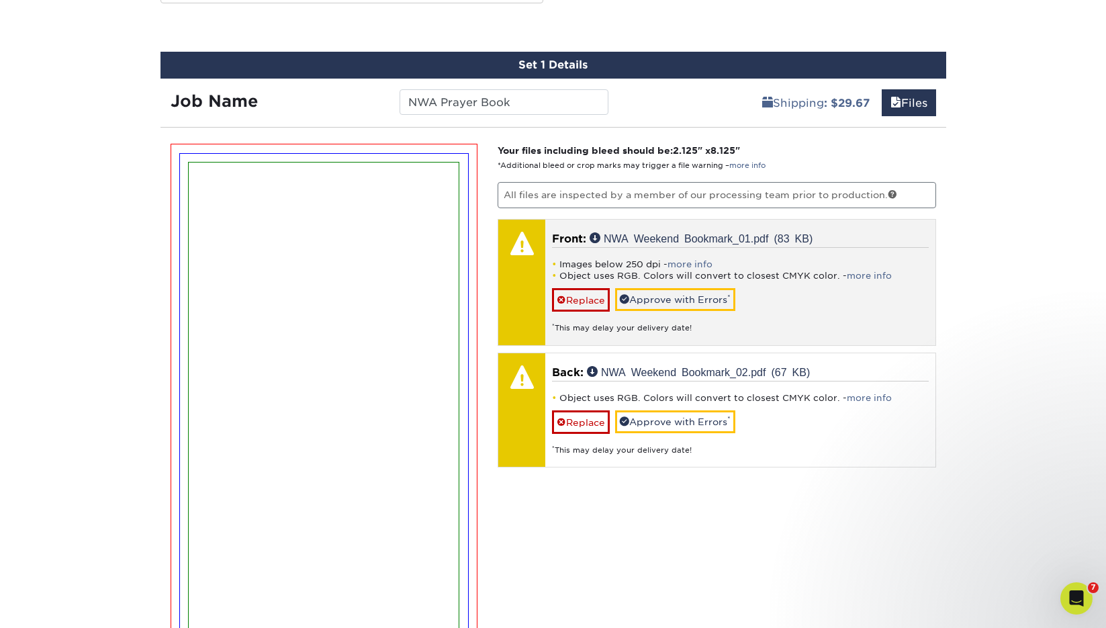
scroll to position [744, 0]
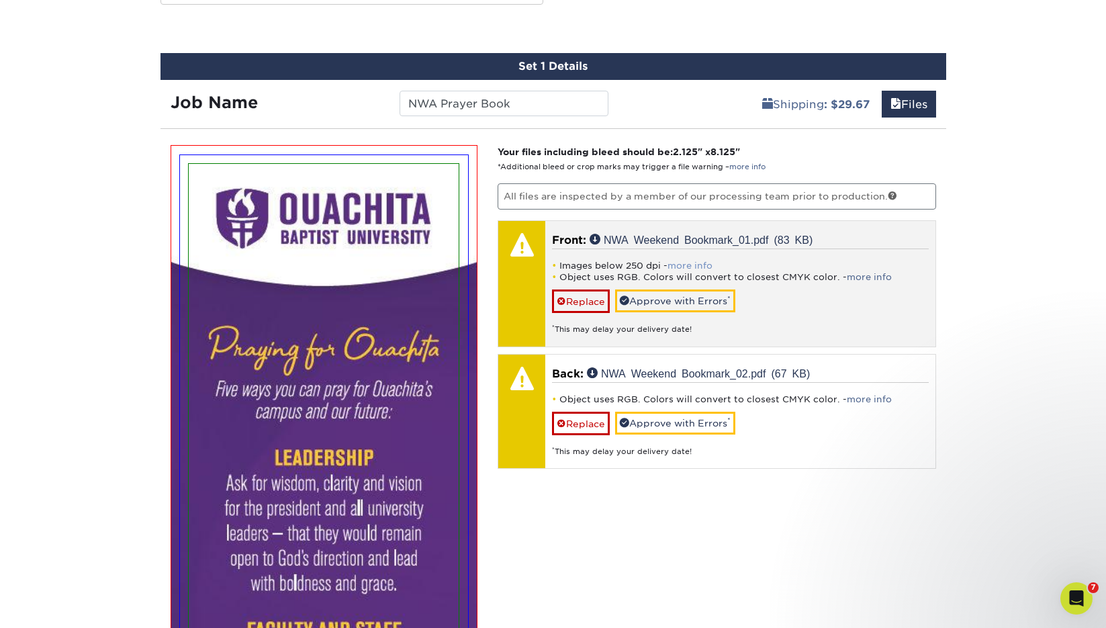
click at [684, 261] on link "more info" at bounding box center [690, 266] width 45 height 10
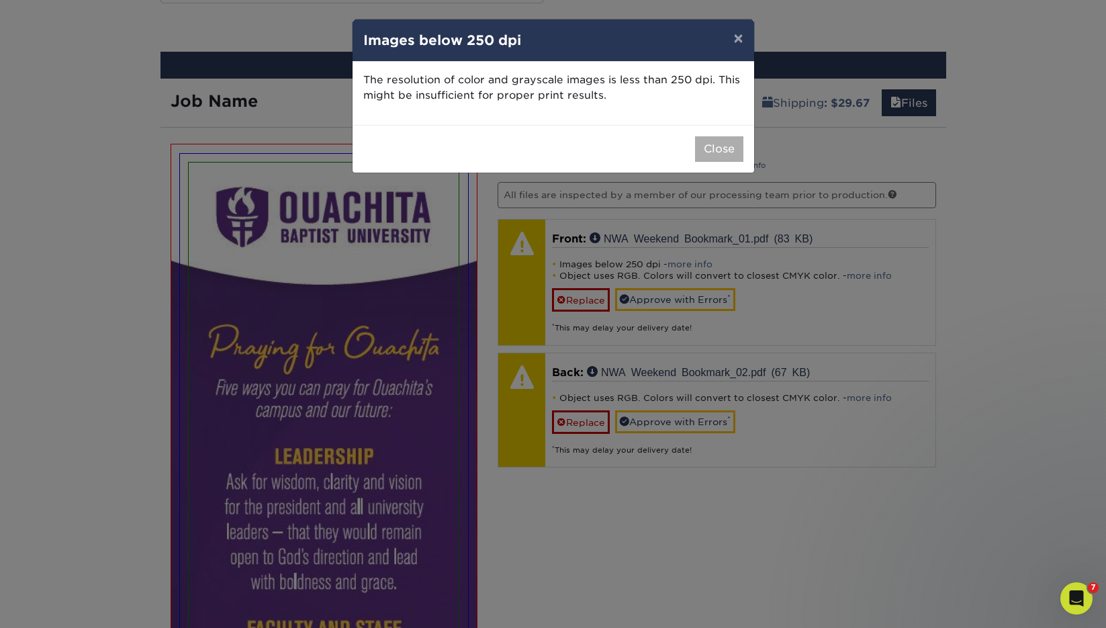
click at [700, 152] on button "Close" at bounding box center [719, 149] width 48 height 26
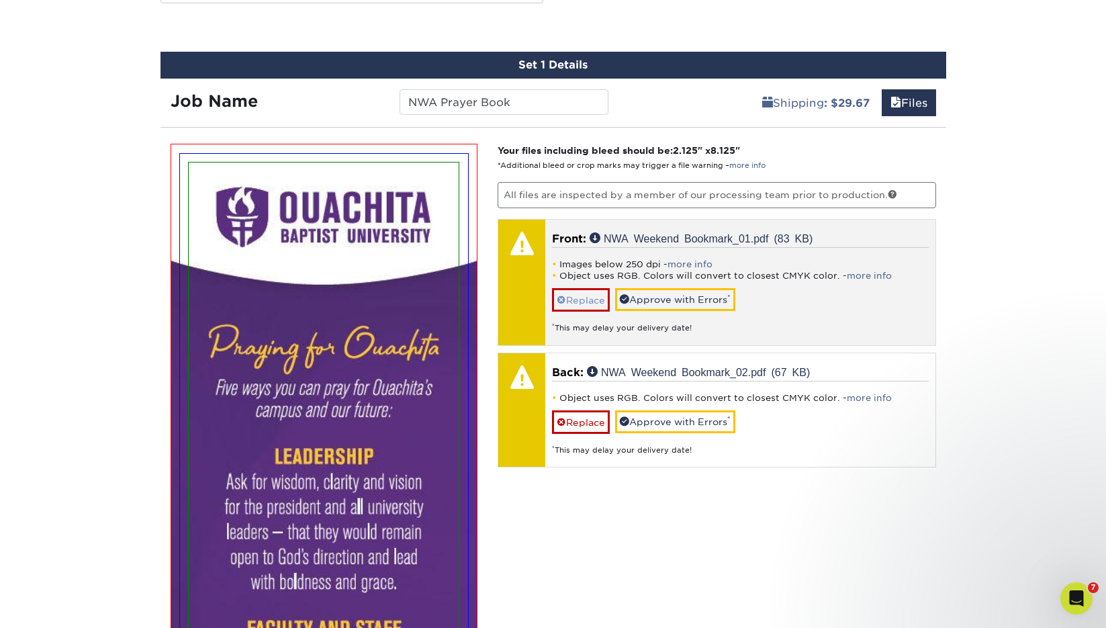
click at [599, 300] on link "Replace" at bounding box center [581, 300] width 58 height 24
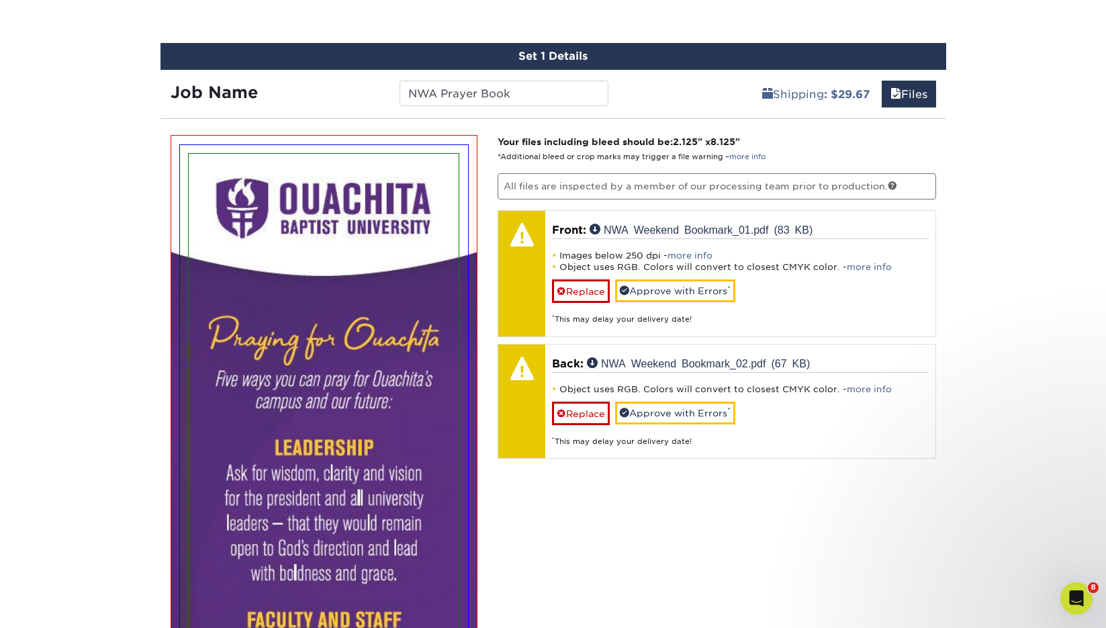
scroll to position [755, 0]
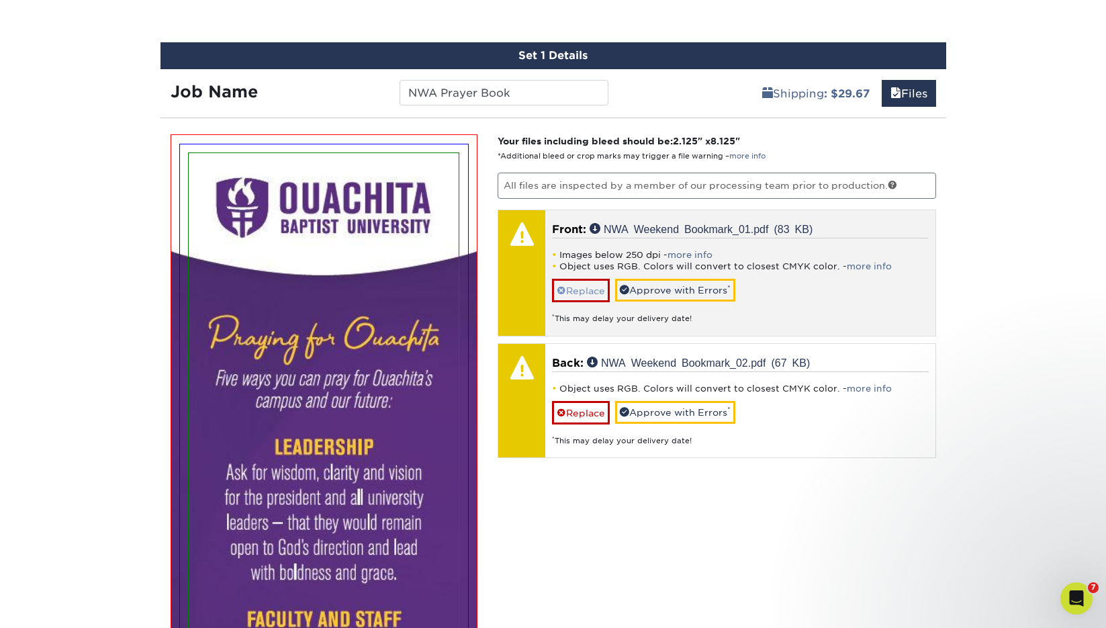
click at [596, 289] on link "Replace" at bounding box center [581, 291] width 58 height 24
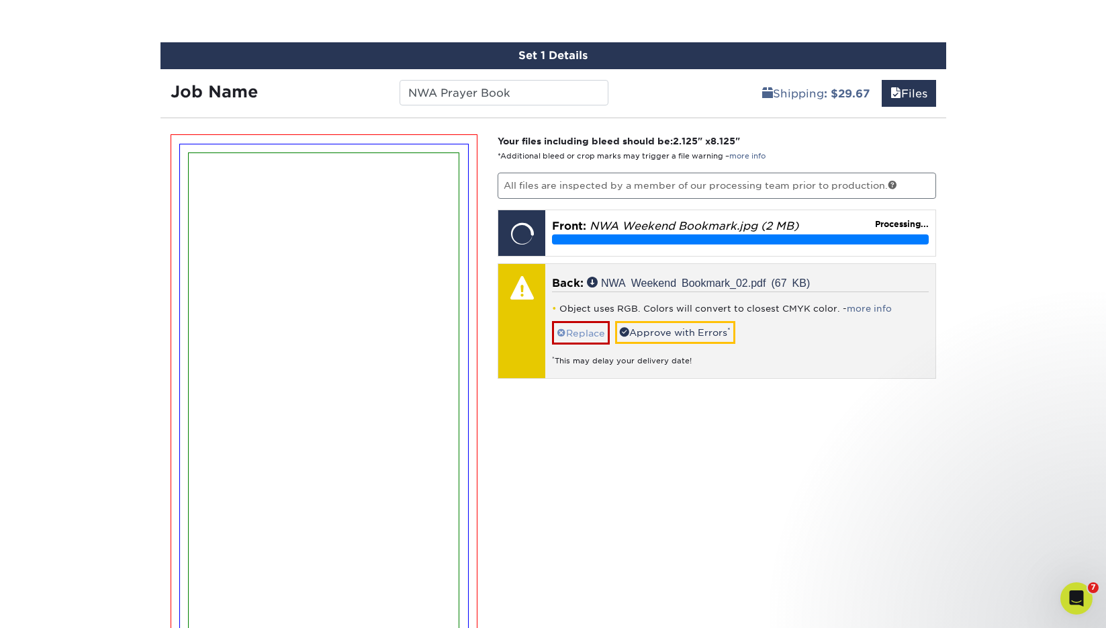
click at [580, 332] on link "Replace" at bounding box center [581, 333] width 58 height 24
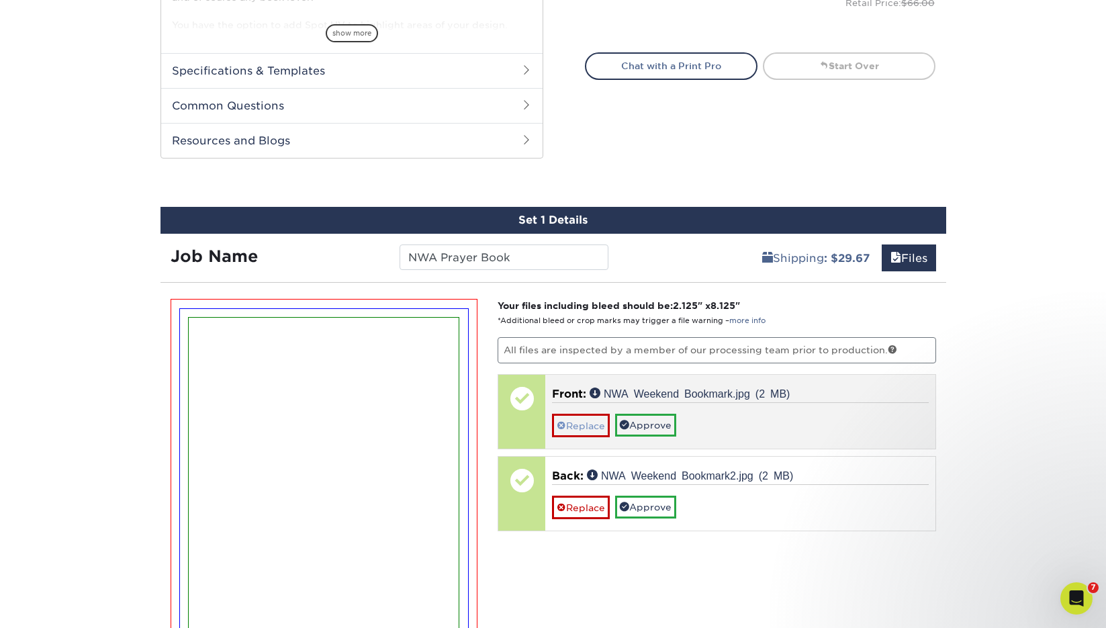
scroll to position [617, 0]
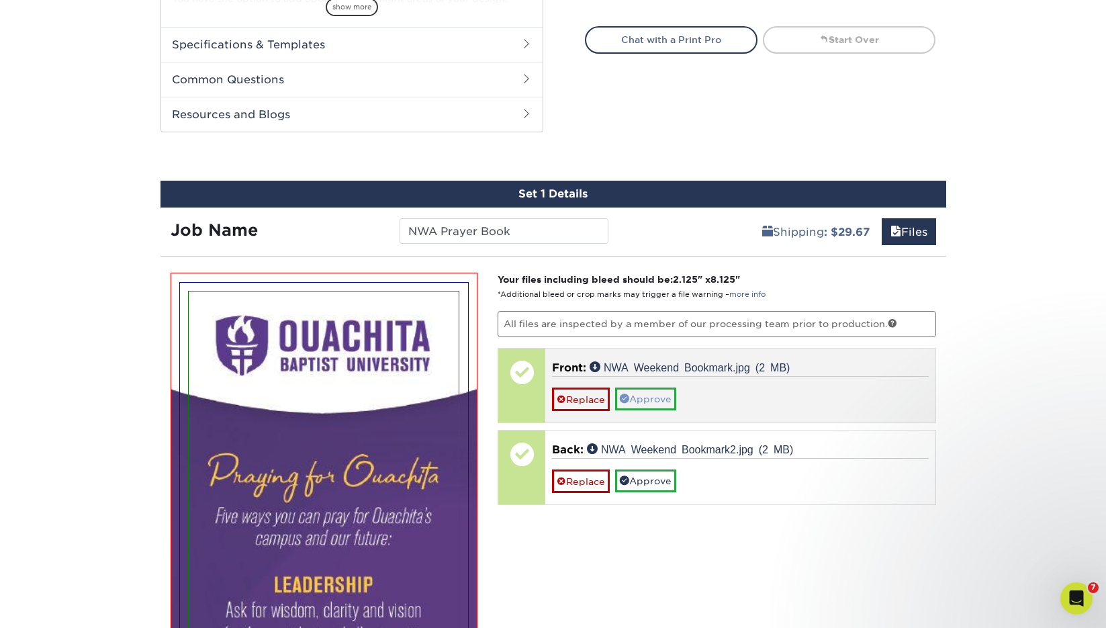
click at [637, 394] on link "Approve" at bounding box center [645, 399] width 61 height 23
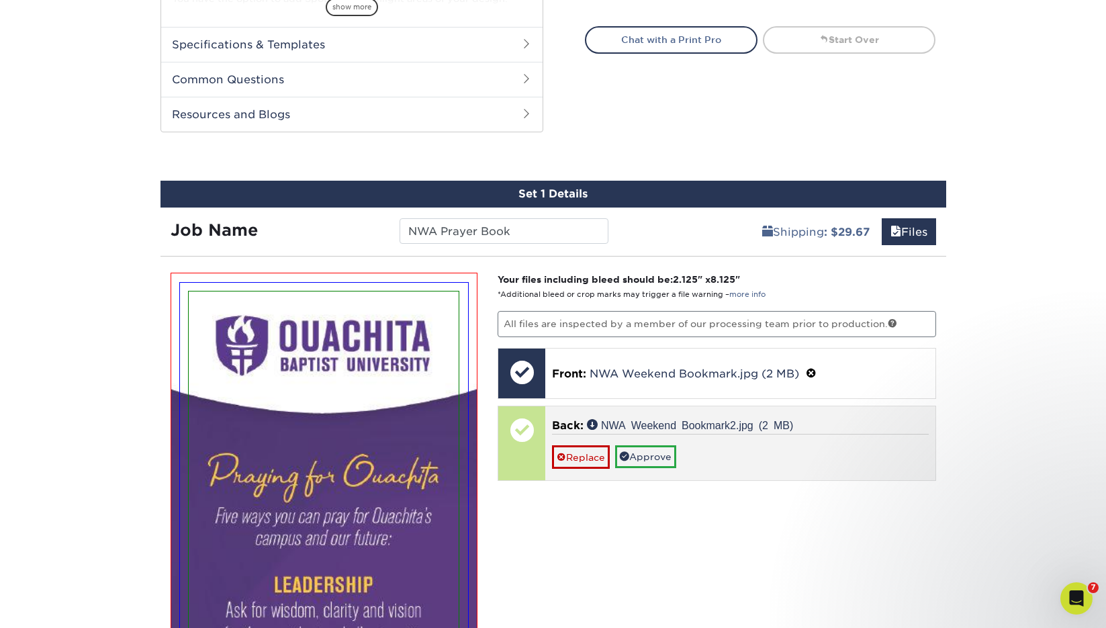
drag, startPoint x: 639, startPoint y: 451, endPoint x: 632, endPoint y: 451, distance: 7.4
click at [640, 451] on link "Approve" at bounding box center [645, 456] width 61 height 23
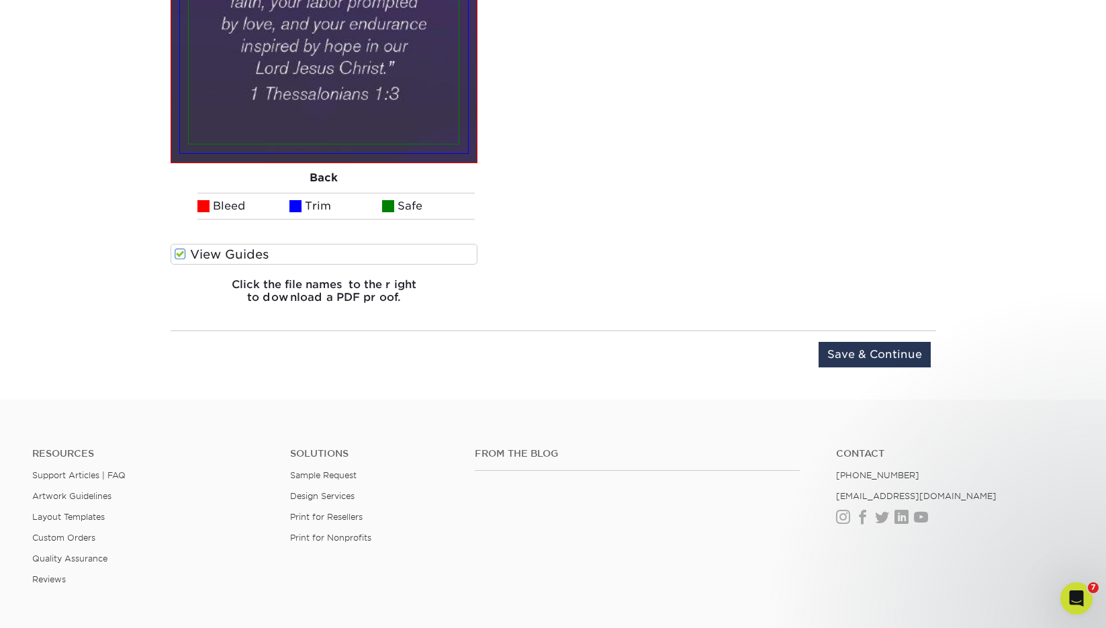
scroll to position [3008, 0]
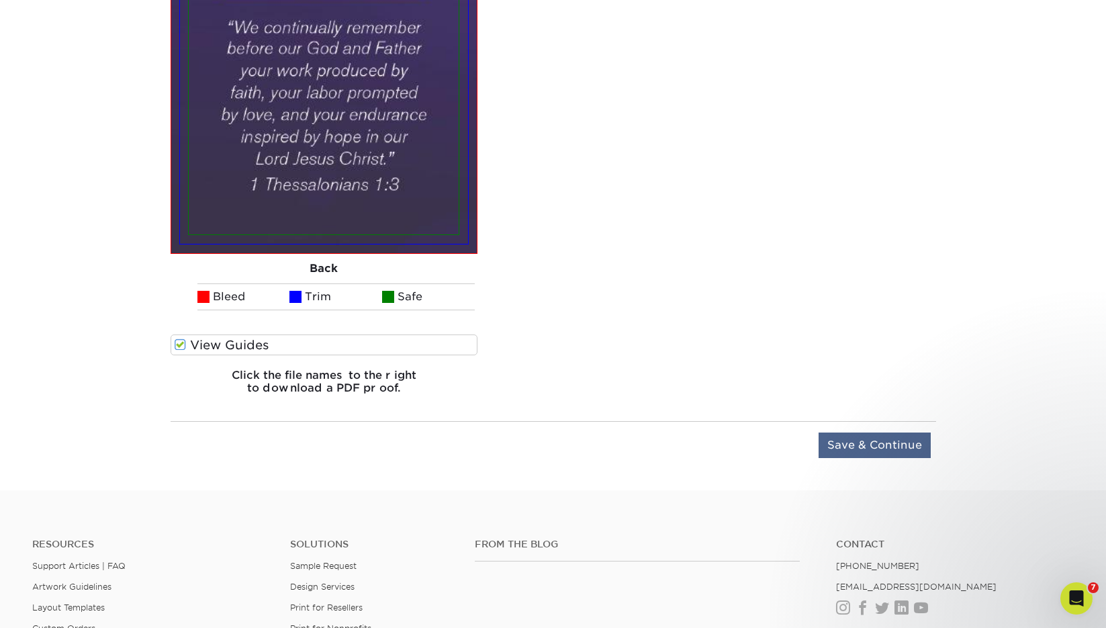
click at [868, 442] on input "Save & Continue" at bounding box center [875, 446] width 112 height 26
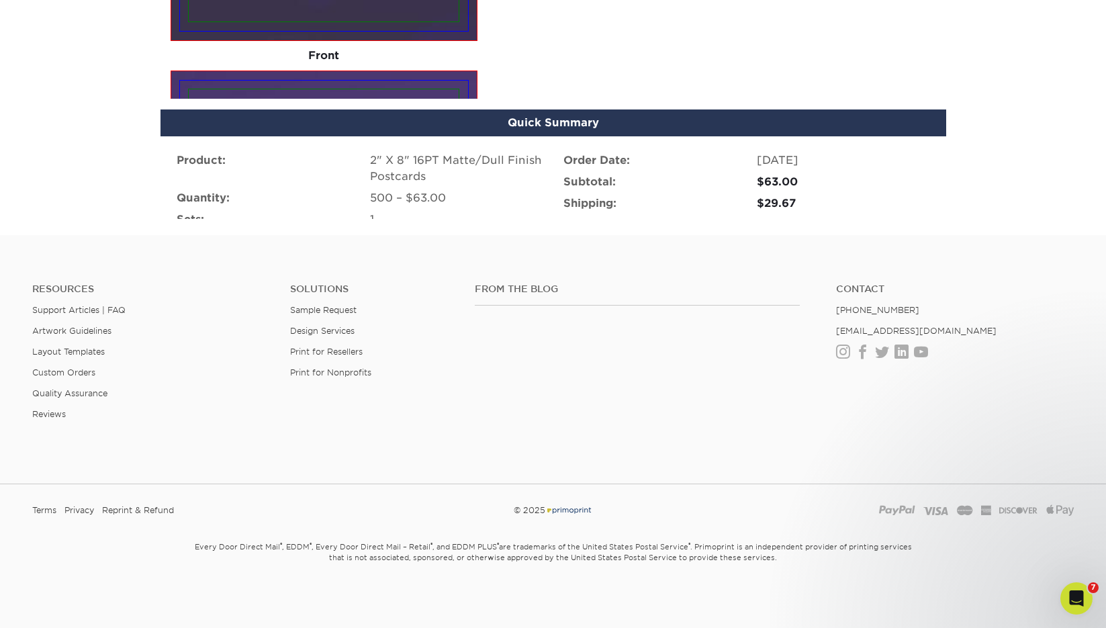
scroll to position [881, 0]
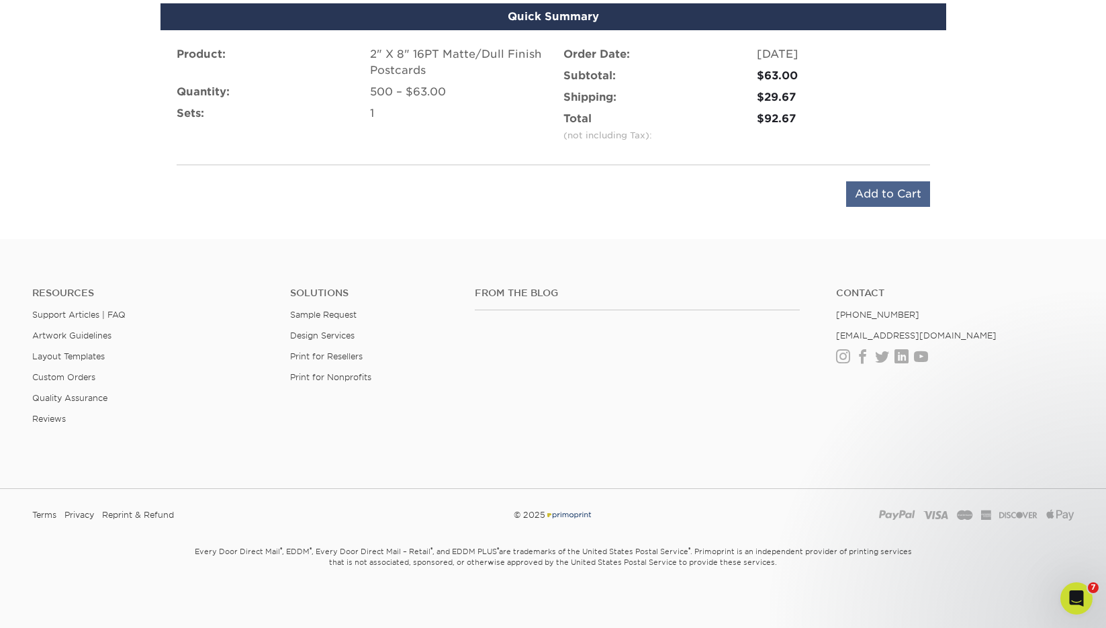
click at [871, 191] on input "Add to Cart" at bounding box center [888, 194] width 84 height 26
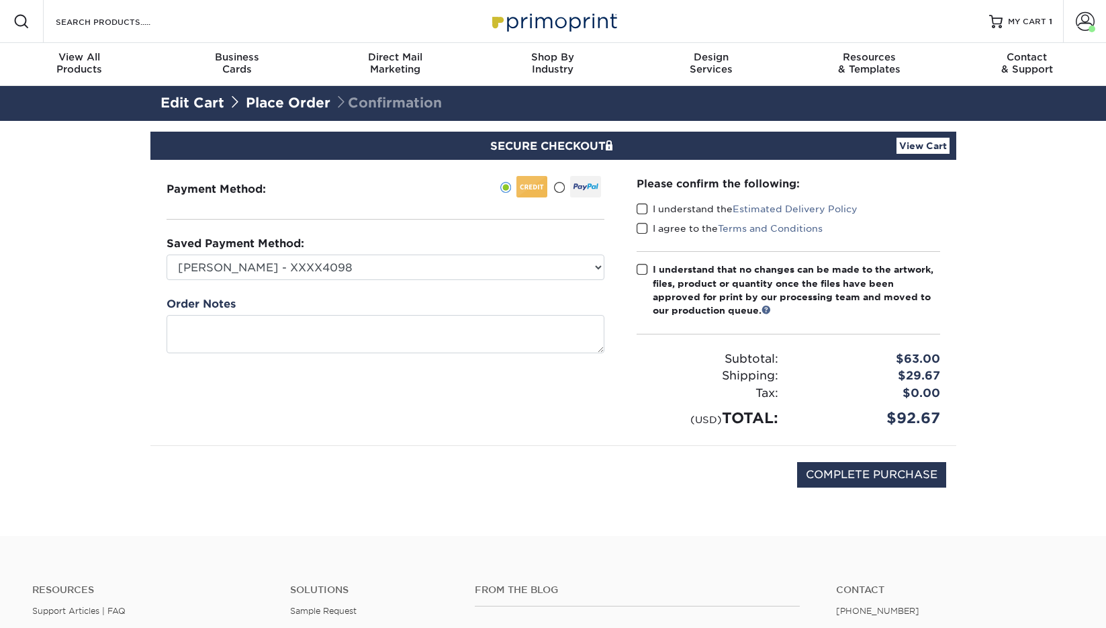
click at [640, 206] on span at bounding box center [642, 209] width 11 height 13
click at [0, 0] on input "I understand the Estimated Delivery Policy" at bounding box center [0, 0] width 0 height 0
click at [639, 229] on span at bounding box center [642, 228] width 11 height 13
click at [0, 0] on input "I agree to the Terms and Conditions" at bounding box center [0, 0] width 0 height 0
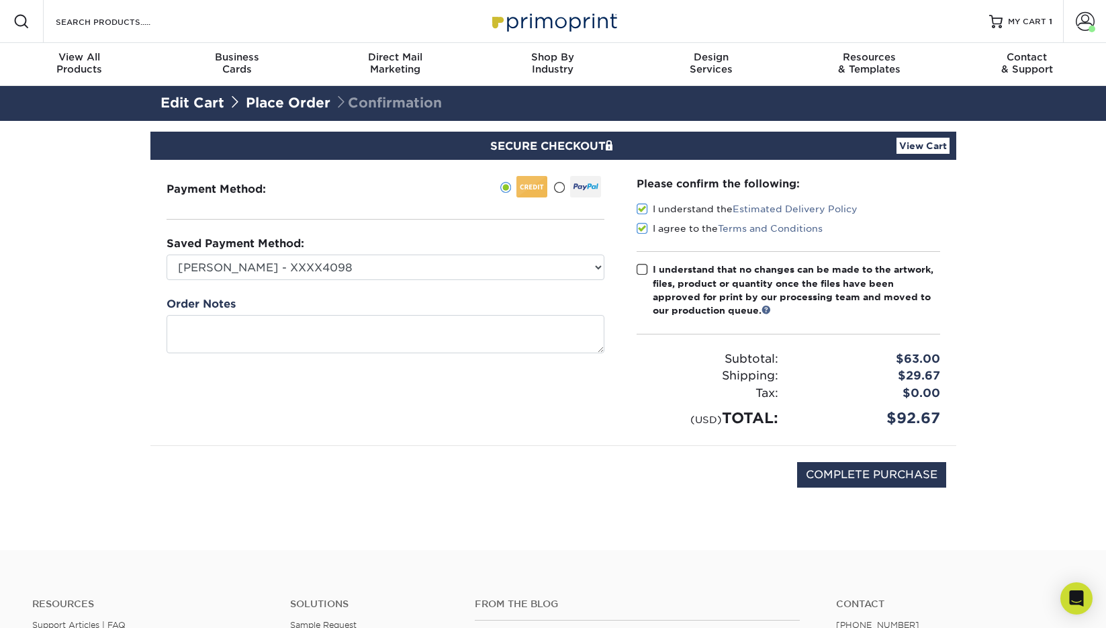
click at [639, 269] on span at bounding box center [642, 269] width 11 height 13
click at [0, 0] on input "I understand that no changes can be made to the artwork, files, product or quan…" at bounding box center [0, 0] width 0 height 0
click at [856, 478] on input "COMPLETE PURCHASE" at bounding box center [871, 475] width 149 height 26
type input "PROCESSING, PLEASE WAIT..."
